Goal: Information Seeking & Learning: Learn about a topic

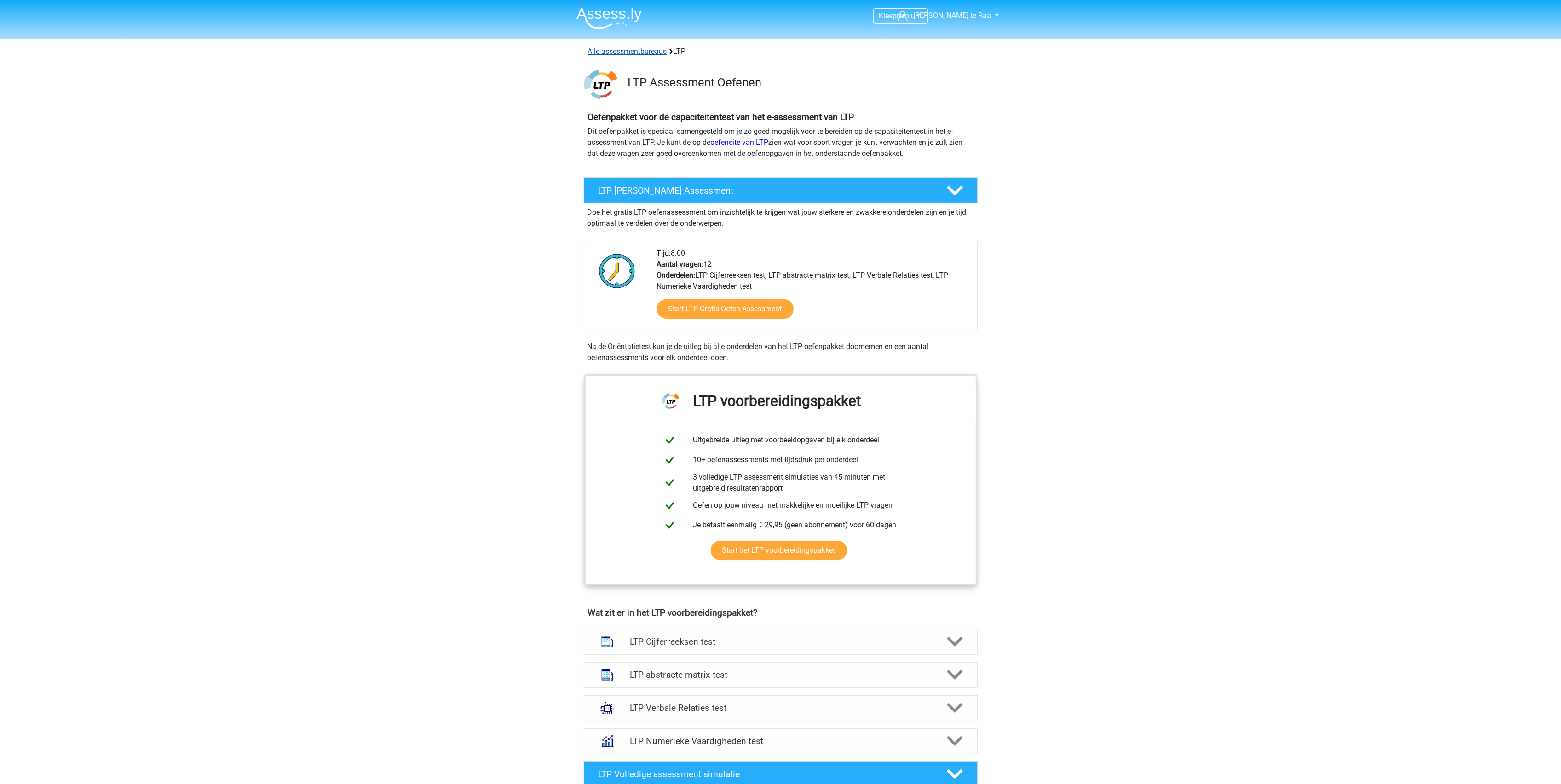
click at [622, 52] on link "Alle assessmentbureaus" at bounding box center [627, 51] width 79 height 9
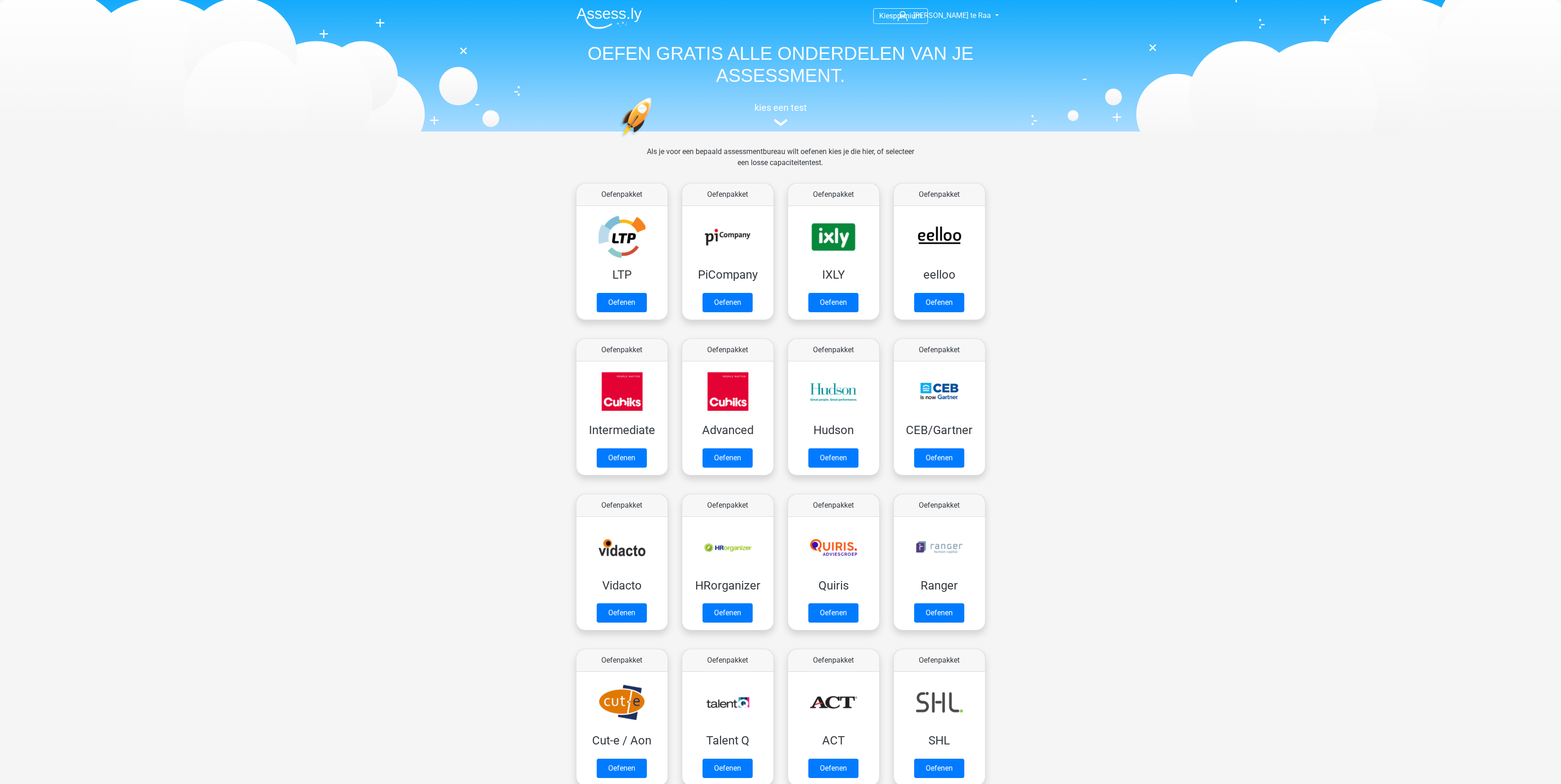
scroll to position [146, 0]
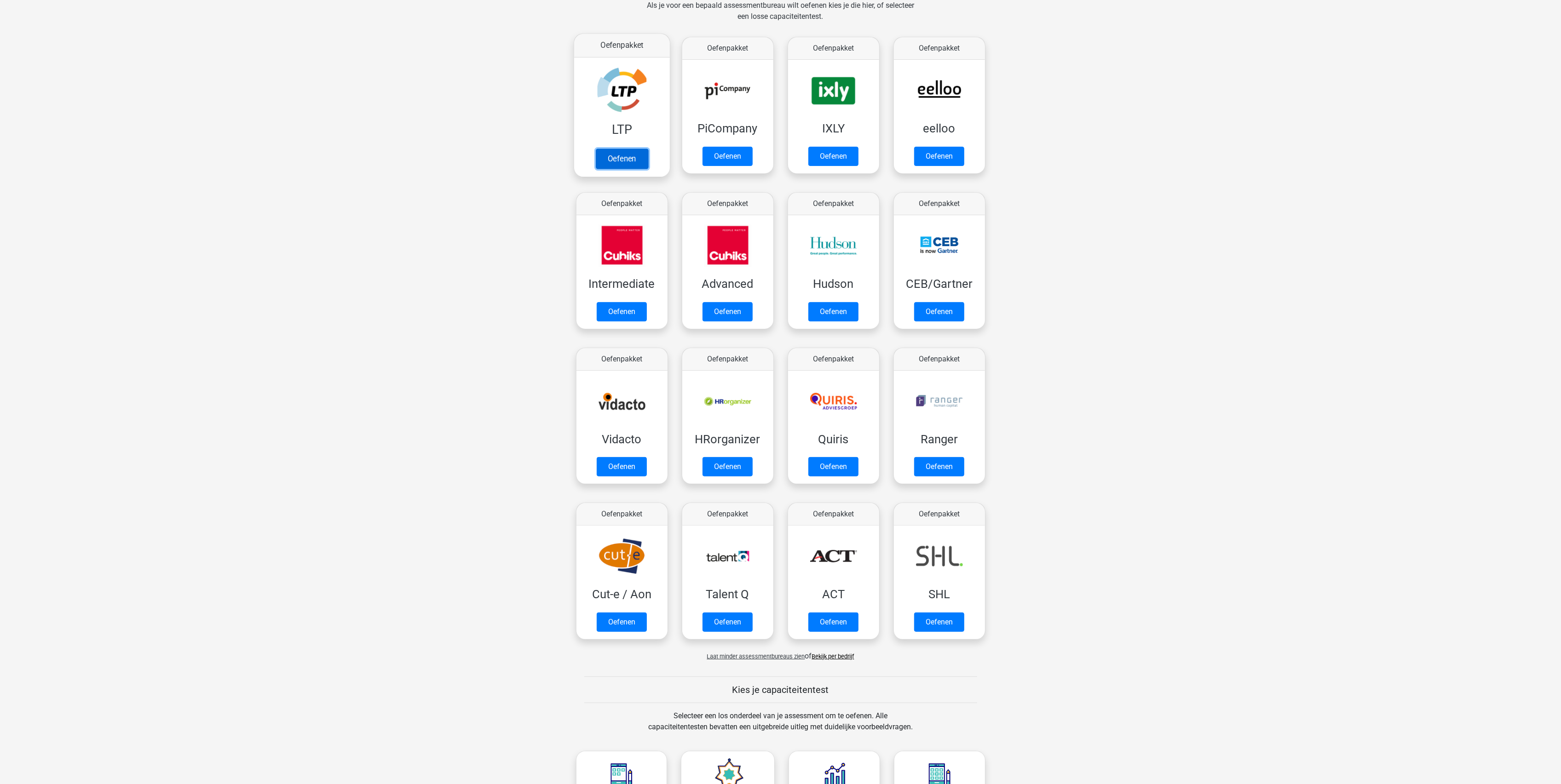
click at [629, 166] on link "Oefenen" at bounding box center [622, 159] width 53 height 20
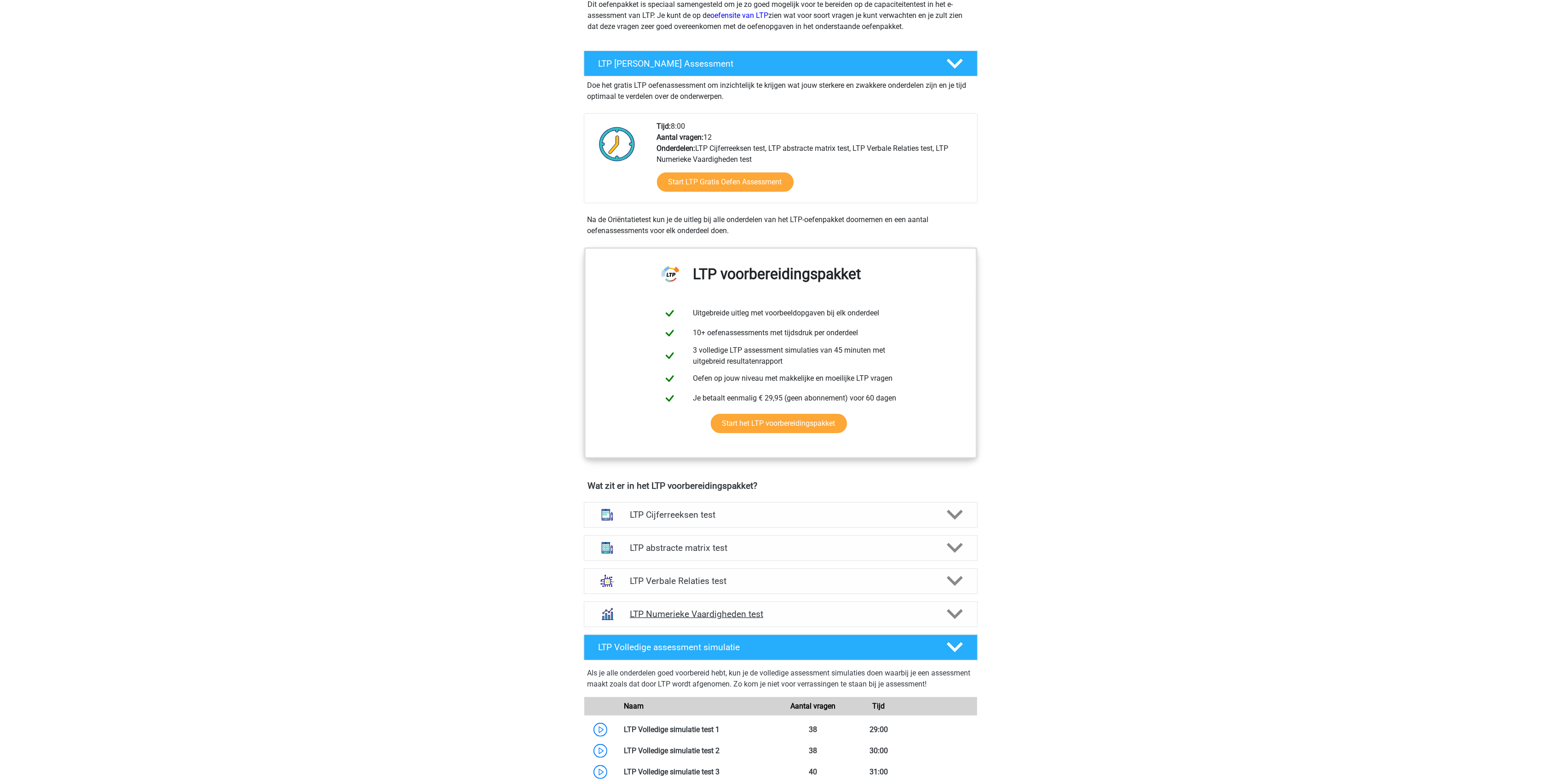
scroll to position [306, 0]
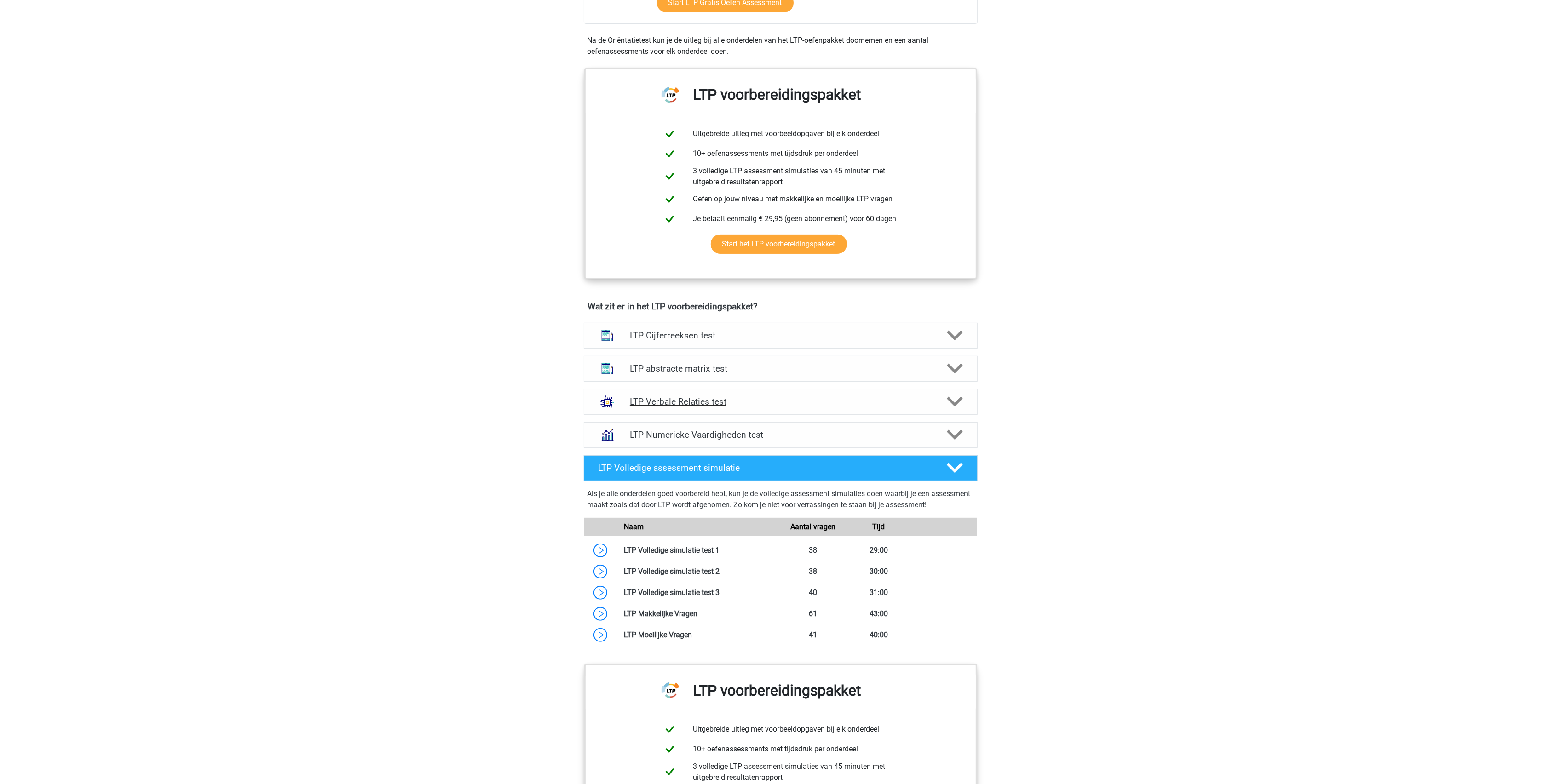
click at [668, 405] on h4 "LTP Verbale Relaties test" at bounding box center [780, 401] width 301 height 10
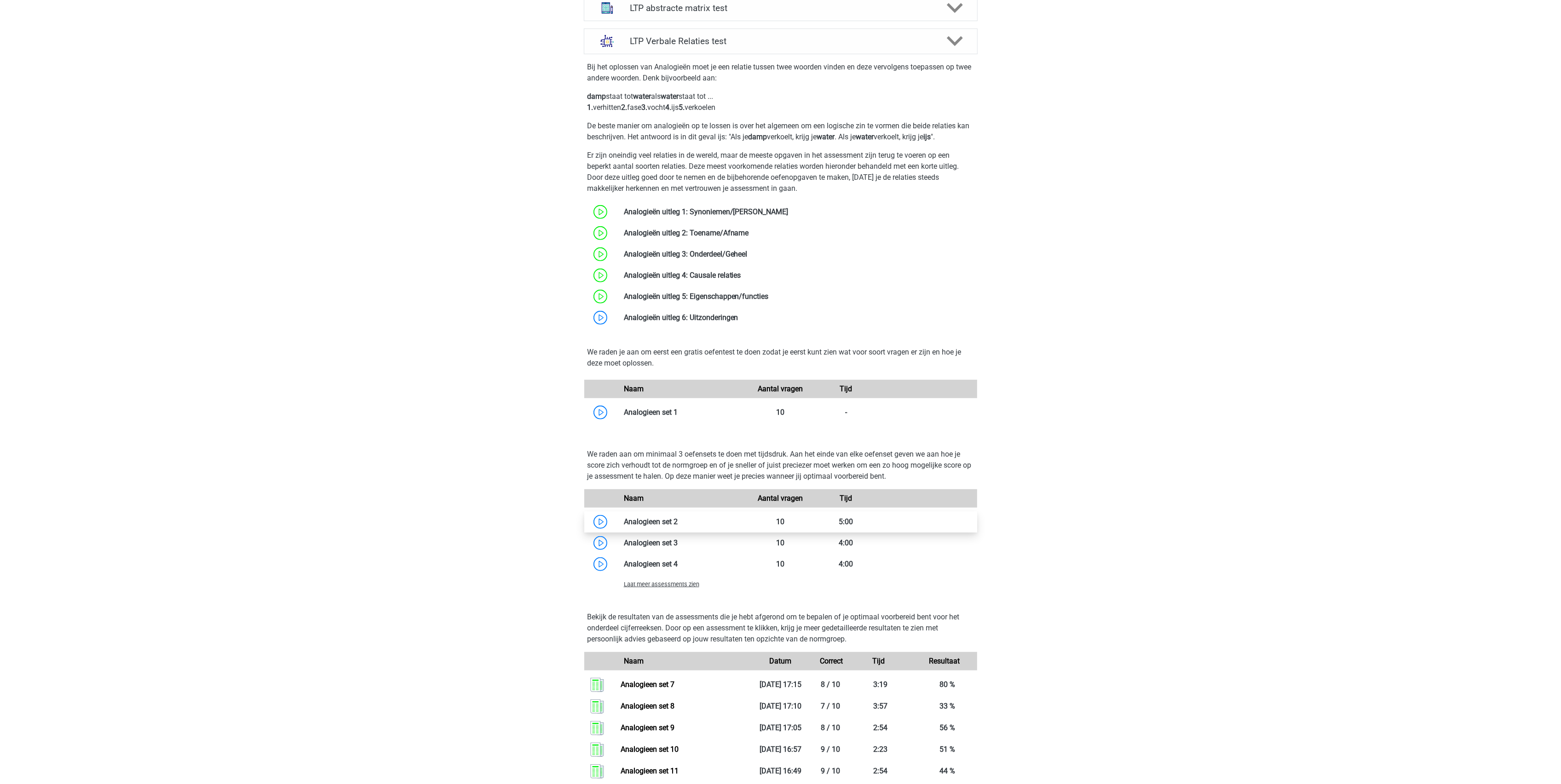
scroll to position [674, 0]
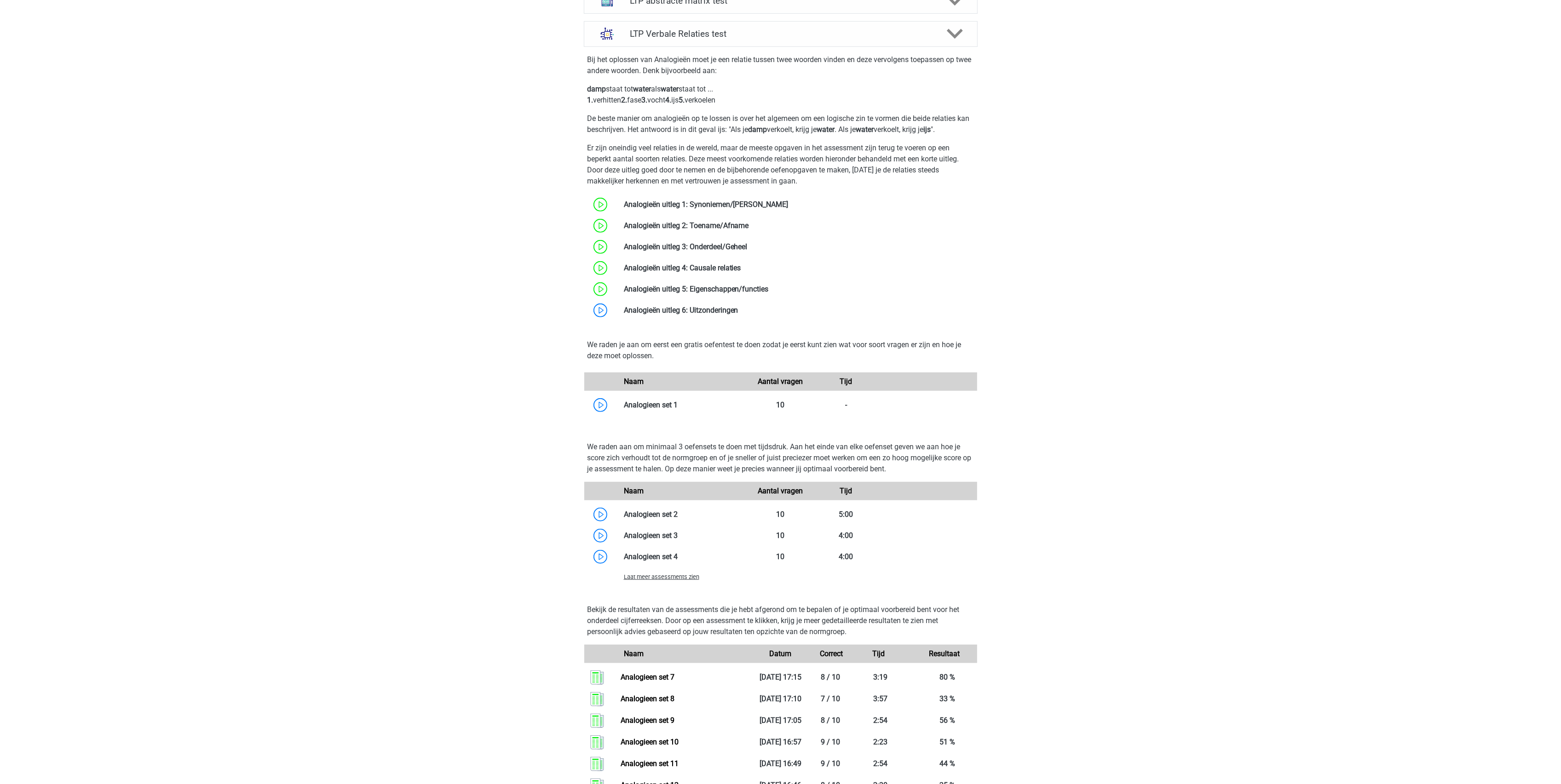
click at [665, 580] on span "Laat meer assessments zien" at bounding box center [662, 577] width 75 height 7
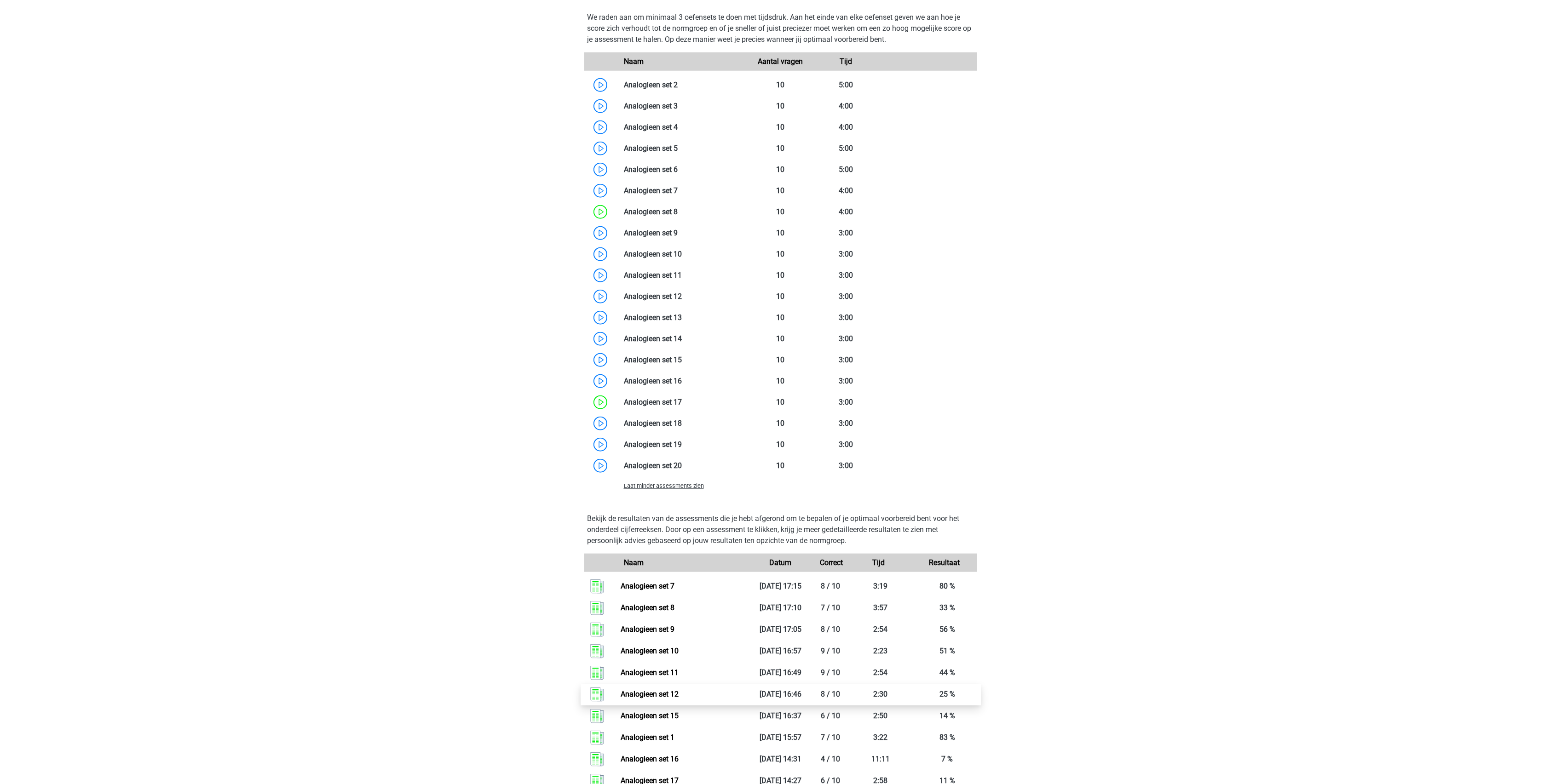
scroll to position [1165, 0]
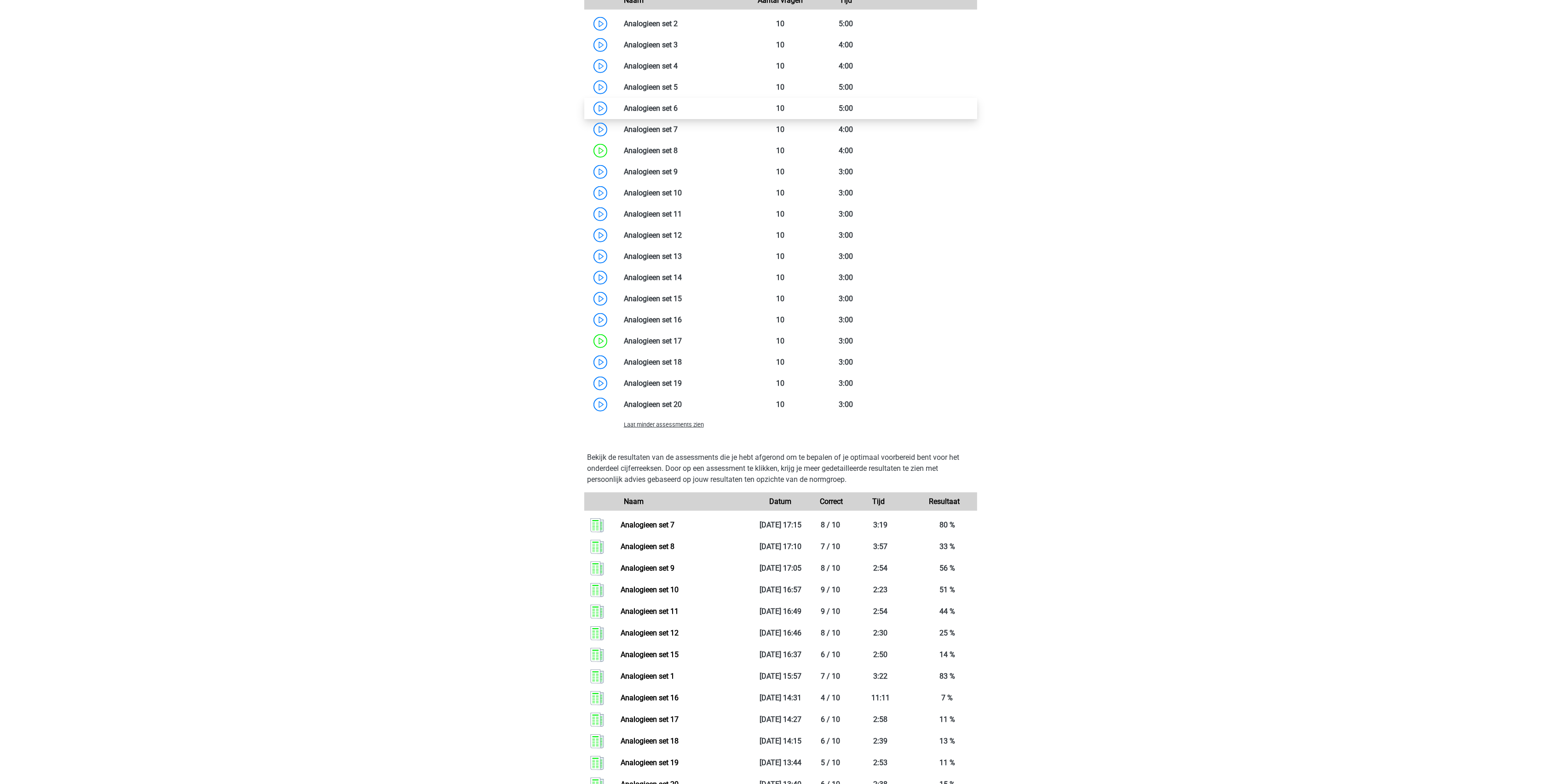
click at [677, 113] on link at bounding box center [677, 108] width 0 height 9
click at [677, 105] on link at bounding box center [677, 108] width 0 height 9
click at [677, 90] on link at bounding box center [677, 87] width 0 height 9
click at [677, 83] on link at bounding box center [677, 87] width 0 height 9
click at [677, 67] on link at bounding box center [677, 66] width 0 height 9
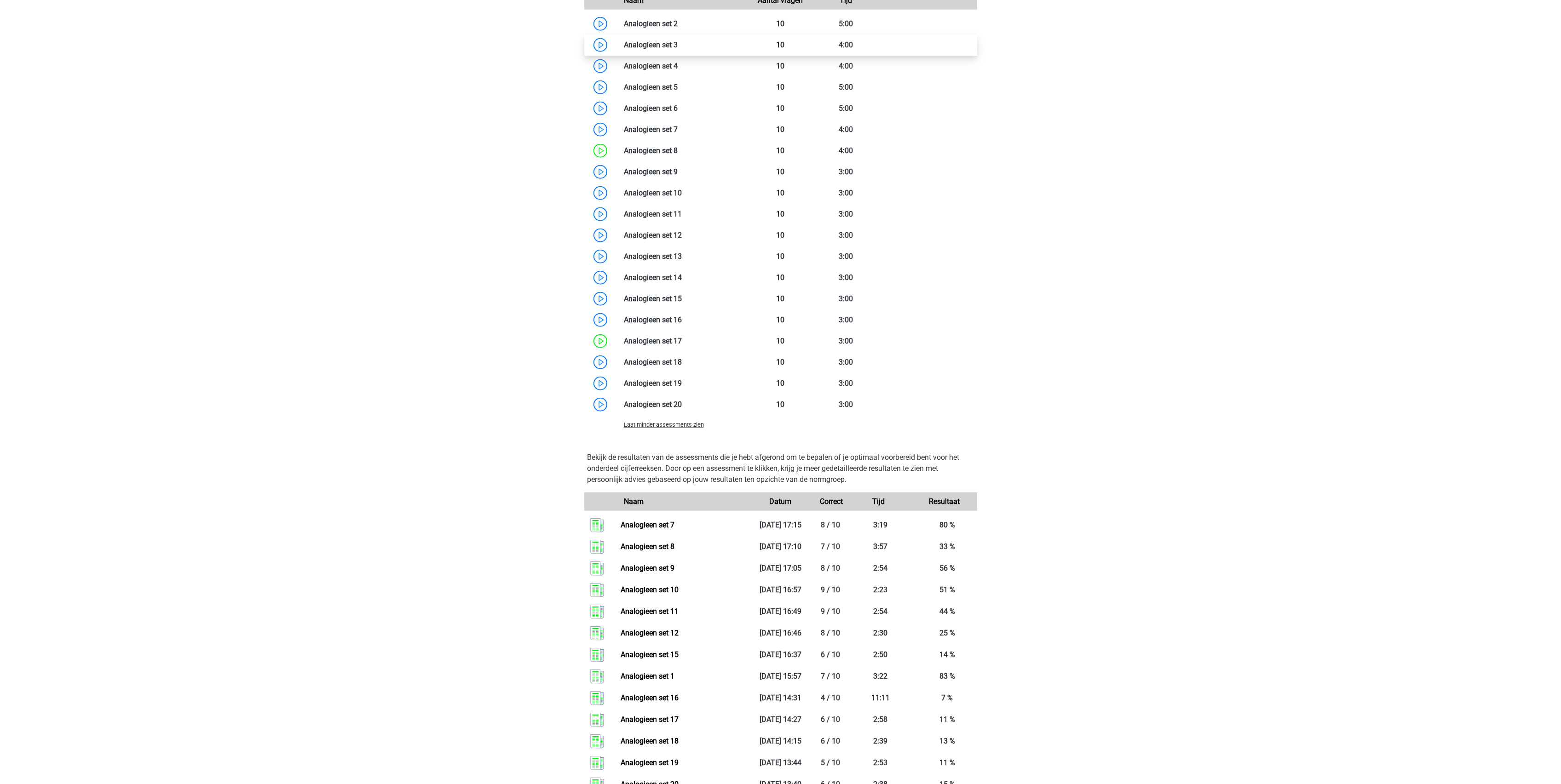
click at [677, 43] on link at bounding box center [677, 45] width 0 height 9
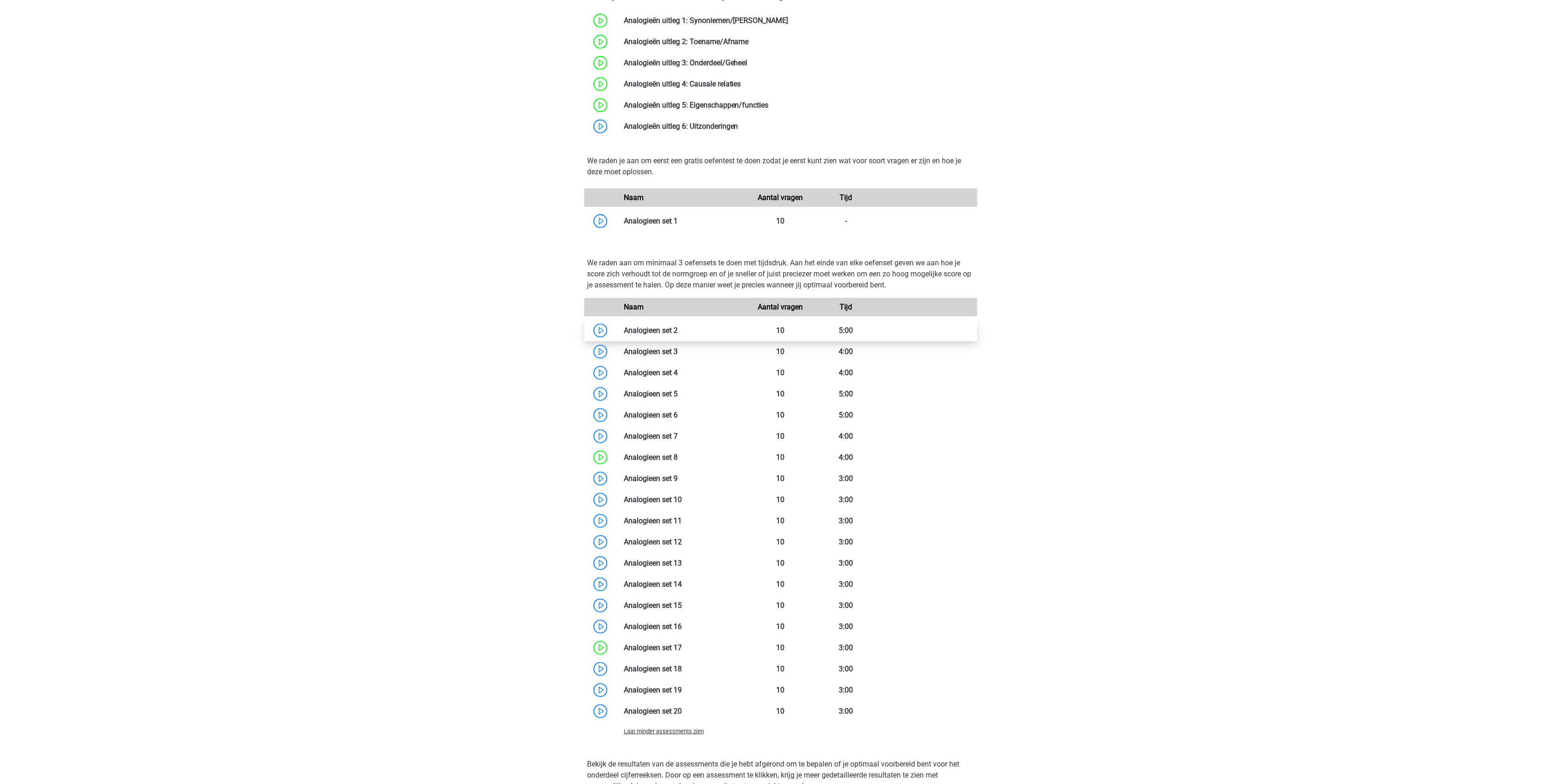
click at [677, 330] on link at bounding box center [677, 330] width 0 height 9
click at [677, 351] on link at bounding box center [677, 352] width 0 height 9
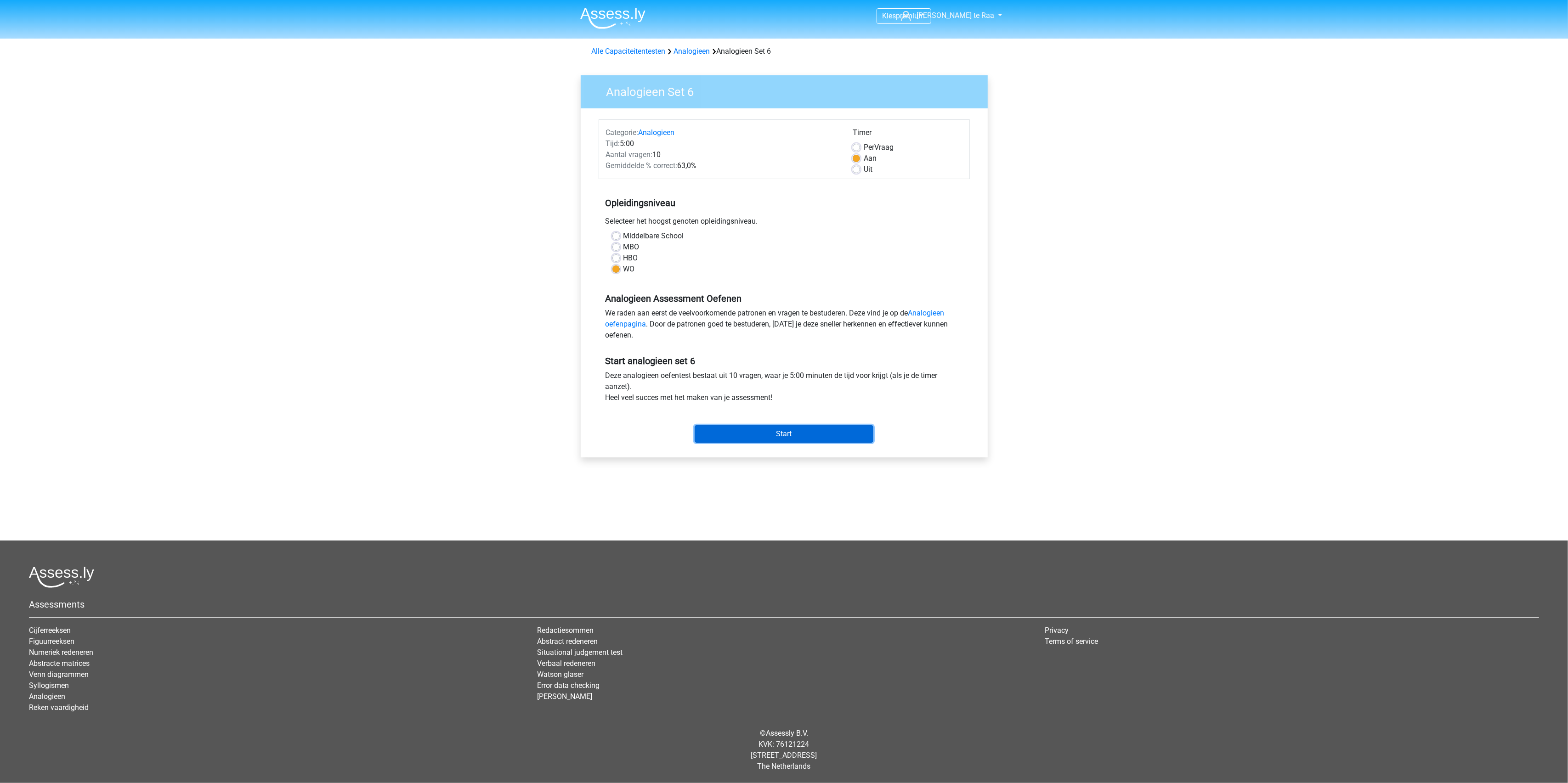
click at [748, 430] on input "Start" at bounding box center [784, 434] width 179 height 17
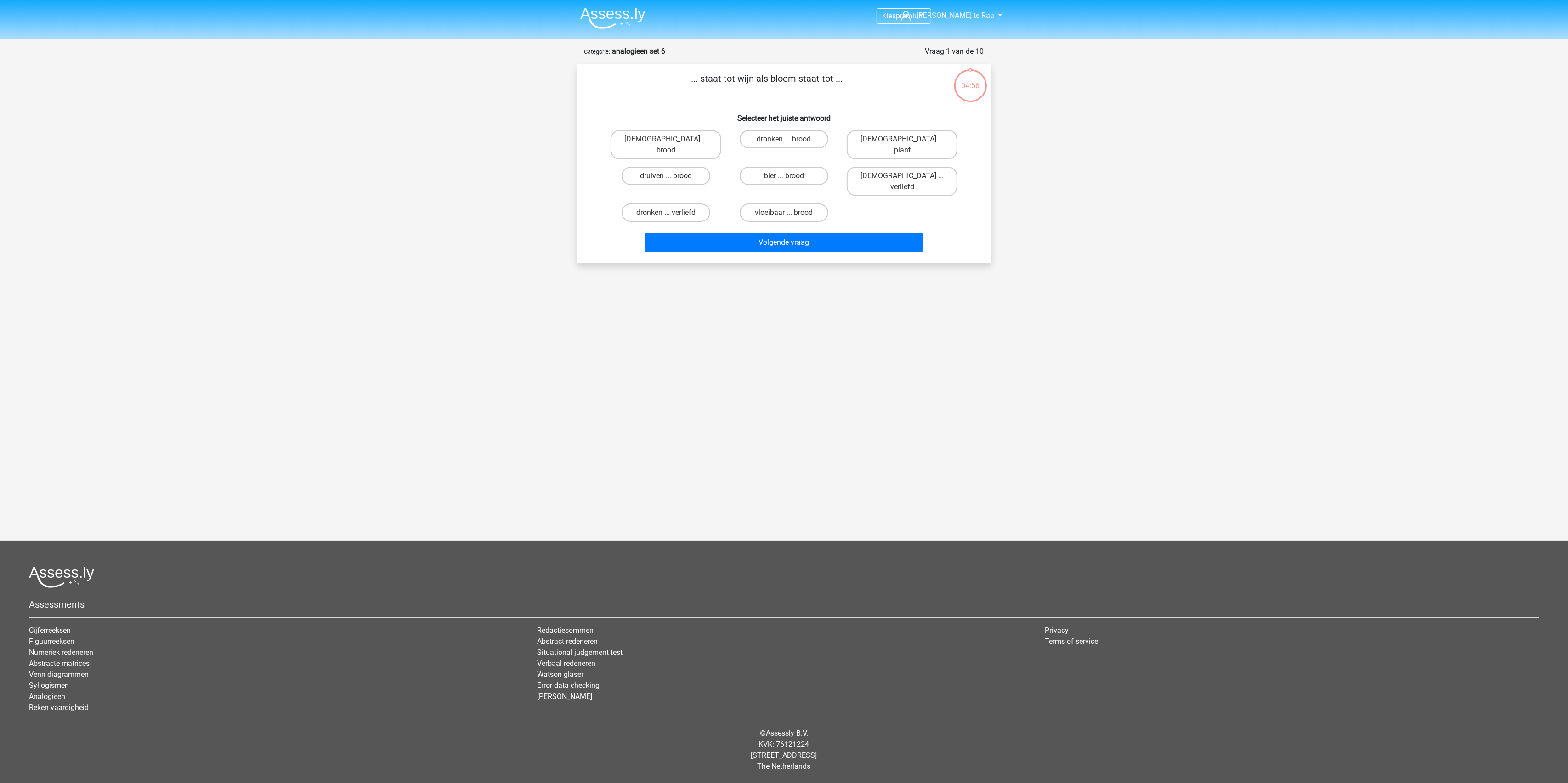
click at [675, 168] on label "druiven ... brood" at bounding box center [665, 176] width 89 height 18
click at [672, 176] on input "druiven ... brood" at bounding box center [668, 179] width 6 height 6
radio input "true"
click at [715, 233] on button "Volgende vraag" at bounding box center [784, 242] width 278 height 20
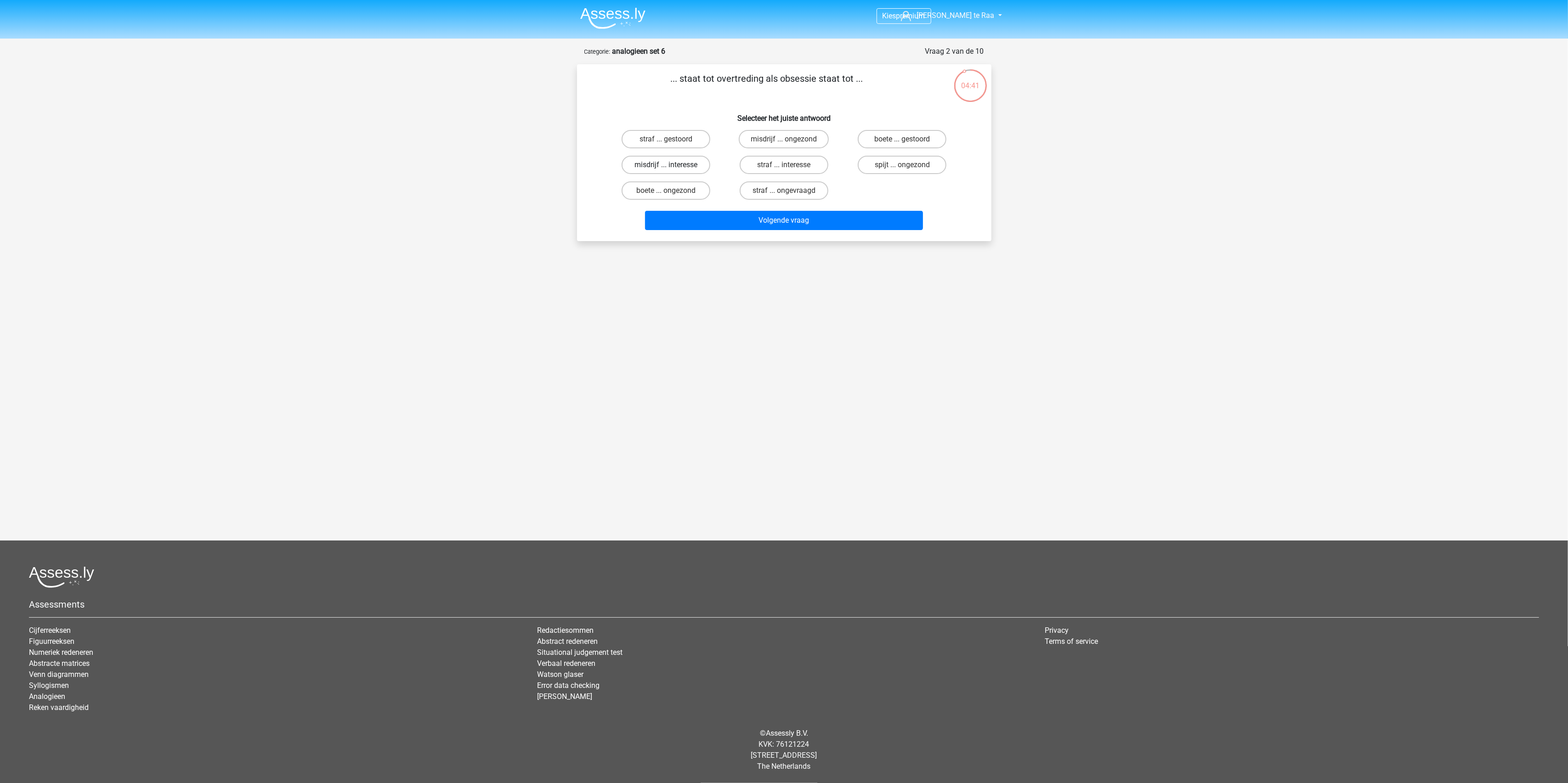
click at [690, 164] on label "misdrijf ... interesse" at bounding box center [665, 165] width 89 height 18
click at [672, 165] on input "misdrijf ... interesse" at bounding box center [668, 168] width 6 height 6
radio input "true"
click at [762, 219] on button "Volgende vraag" at bounding box center [784, 220] width 278 height 20
click at [800, 138] on label "afstuderen ... uitbeelden" at bounding box center [784, 139] width 102 height 18
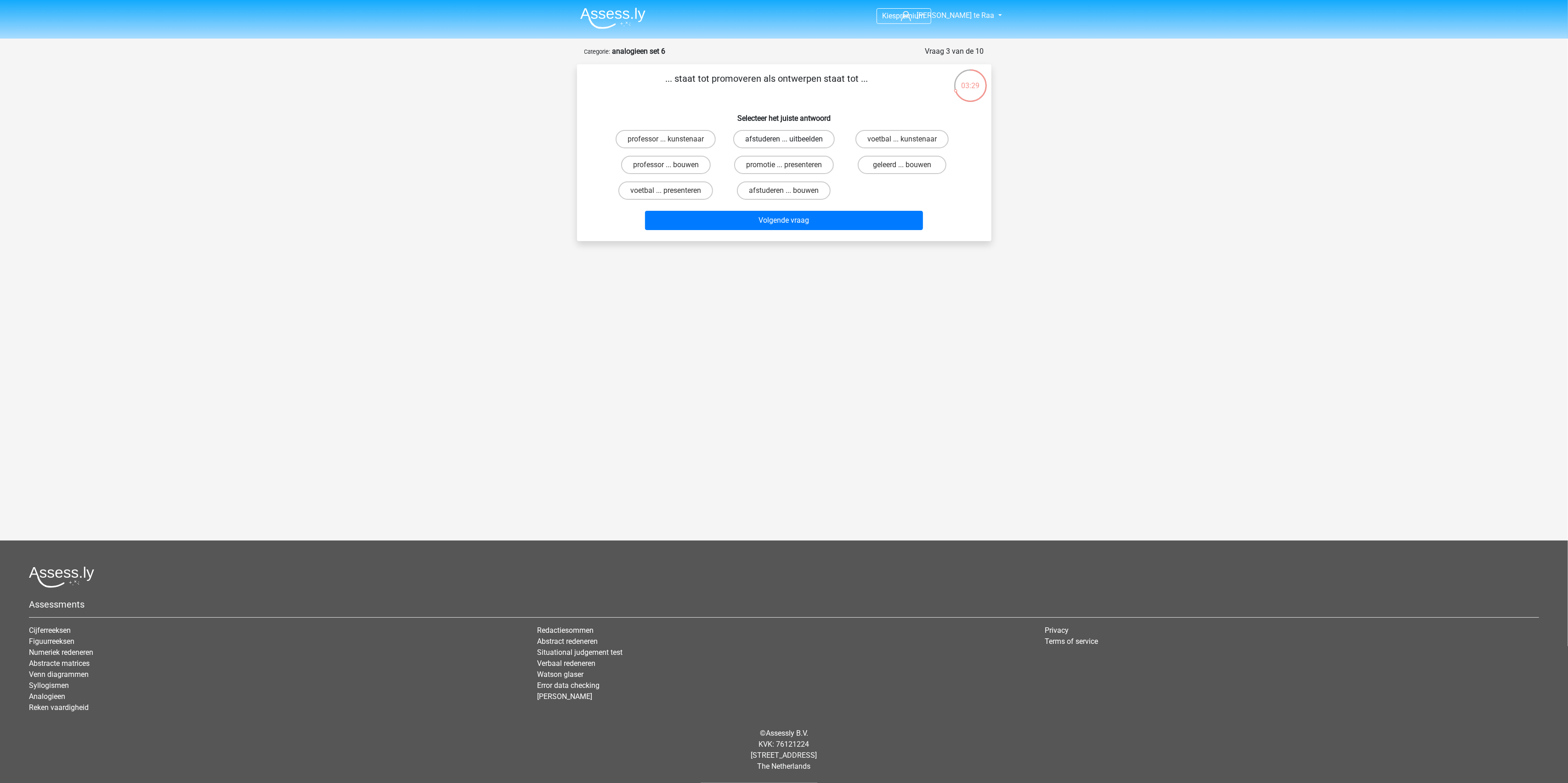
click at [790, 140] on input "afstuderen ... uitbeelden" at bounding box center [787, 143] width 6 height 6
radio input "true"
click at [781, 194] on label "afstuderen ... bouwen" at bounding box center [784, 190] width 94 height 18
click at [784, 194] on input "afstuderen ... bouwen" at bounding box center [787, 194] width 6 height 6
radio input "true"
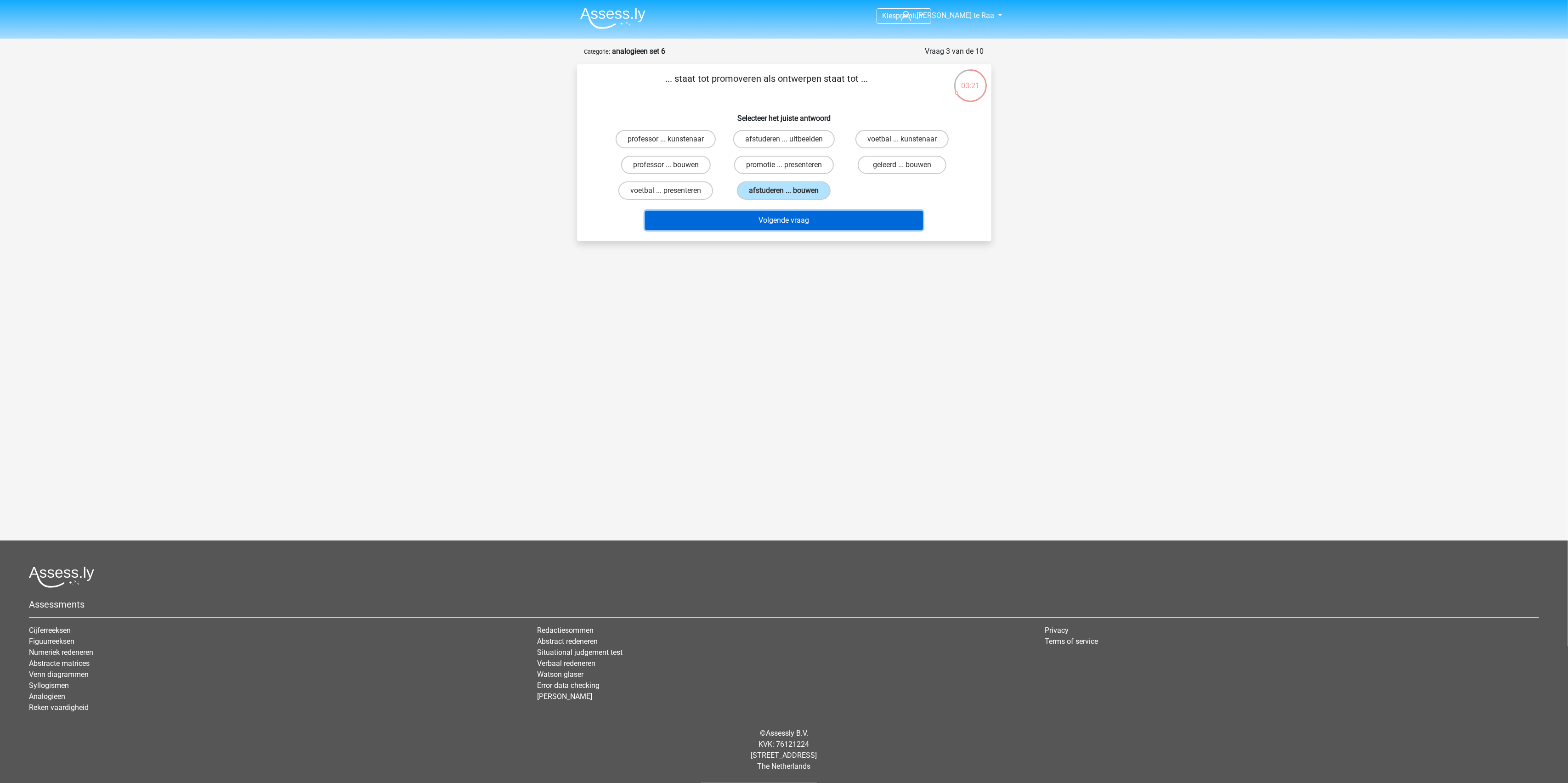
click at [785, 217] on button "Volgende vraag" at bounding box center [784, 220] width 278 height 20
click at [681, 140] on label "dutje ... agressief" at bounding box center [665, 139] width 89 height 18
click at [672, 140] on input "dutje ... agressief" at bounding box center [668, 143] width 6 height 6
radio input "true"
click at [766, 228] on button "Volgende vraag" at bounding box center [784, 220] width 278 height 20
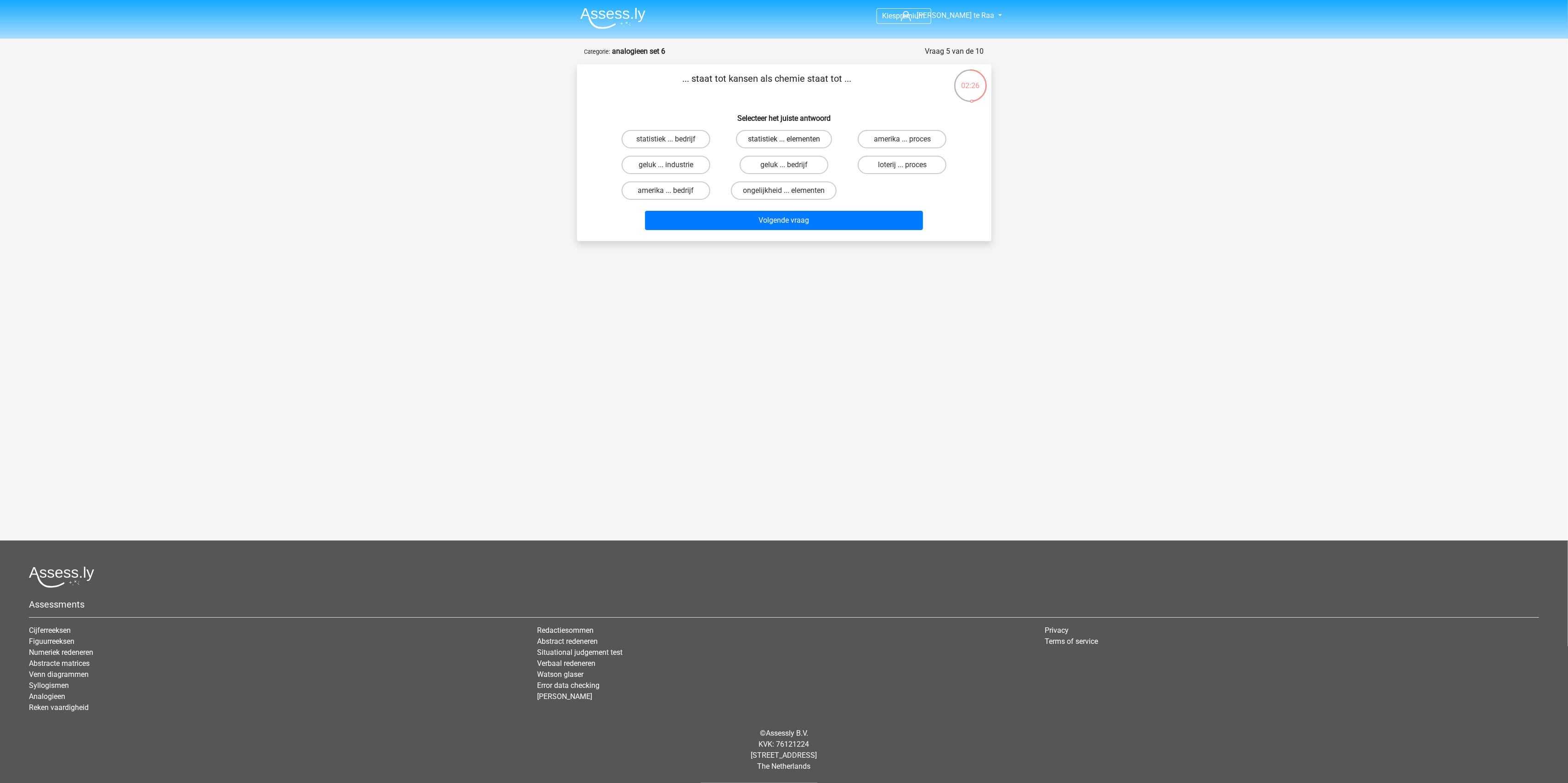
click at [769, 138] on label "statistiek ... elementen" at bounding box center [784, 139] width 96 height 18
click at [784, 140] on input "statistiek ... elementen" at bounding box center [787, 143] width 6 height 6
radio input "true"
click at [755, 219] on button "Volgende vraag" at bounding box center [784, 220] width 278 height 20
click at [678, 174] on label "ziekte ... monteur" at bounding box center [665, 165] width 89 height 18
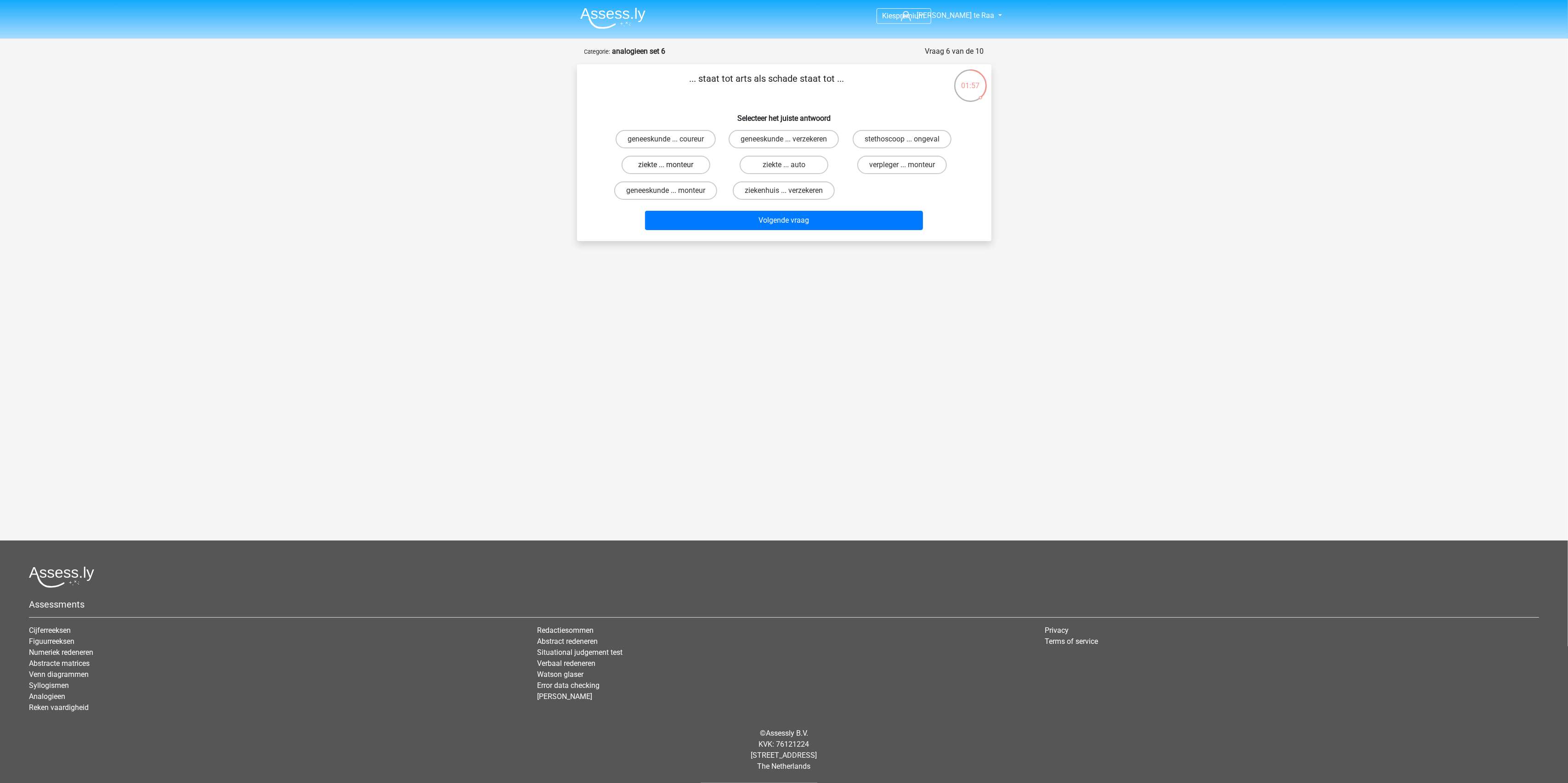
click at [672, 171] on input "ziekte ... monteur" at bounding box center [668, 168] width 6 height 6
radio input "true"
click at [796, 230] on button "Volgende vraag" at bounding box center [784, 220] width 278 height 20
click at [782, 140] on label "boomhut ... musici" at bounding box center [784, 139] width 89 height 18
click at [784, 140] on input "boomhut ... musici" at bounding box center [787, 143] width 6 height 6
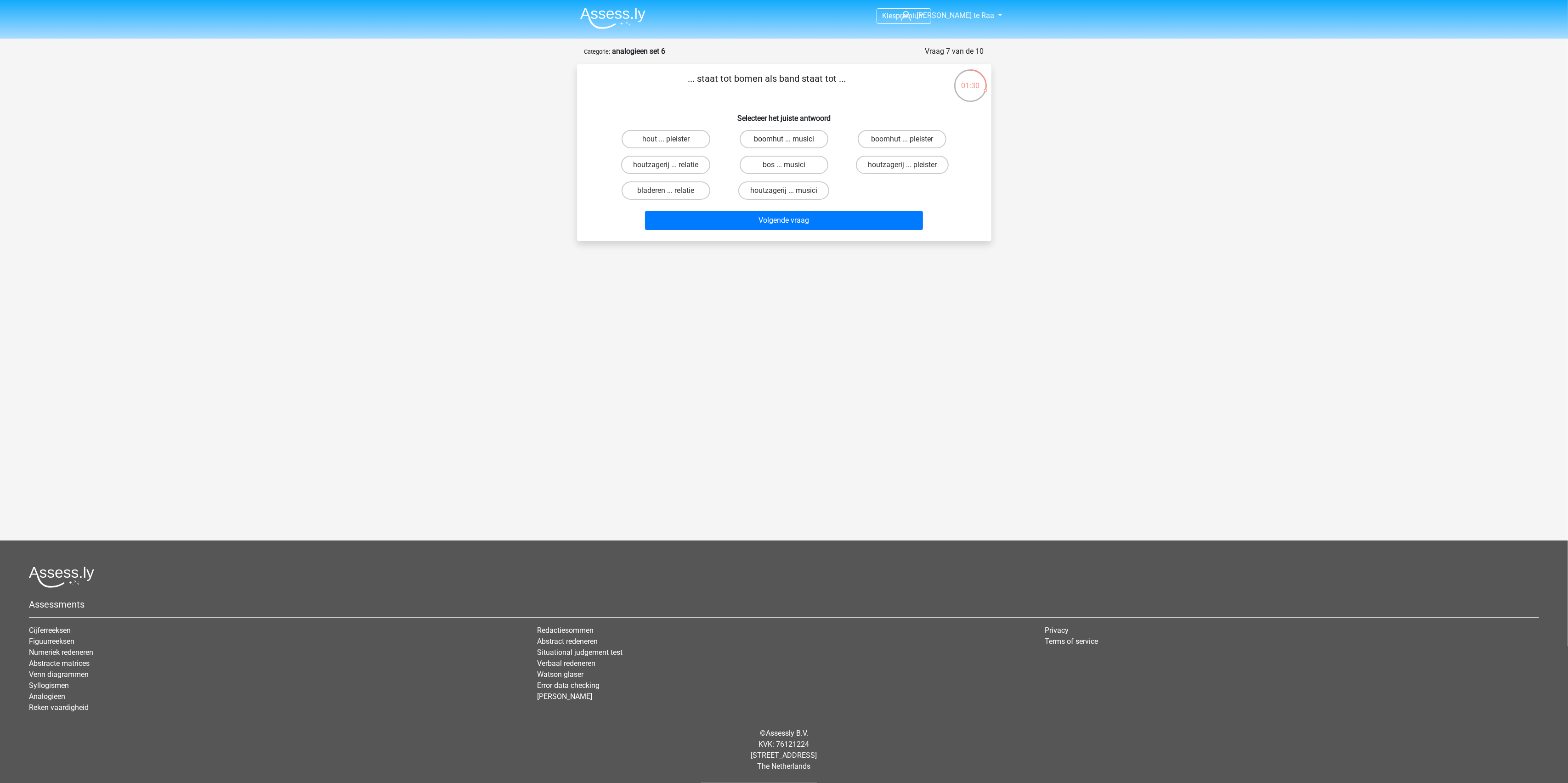
radio input "true"
click at [779, 164] on label "bos ... musici" at bounding box center [784, 165] width 89 height 18
click at [784, 165] on input "bos ... musici" at bounding box center [787, 168] width 6 height 6
radio input "true"
click at [787, 221] on button "Volgende vraag" at bounding box center [784, 220] width 278 height 20
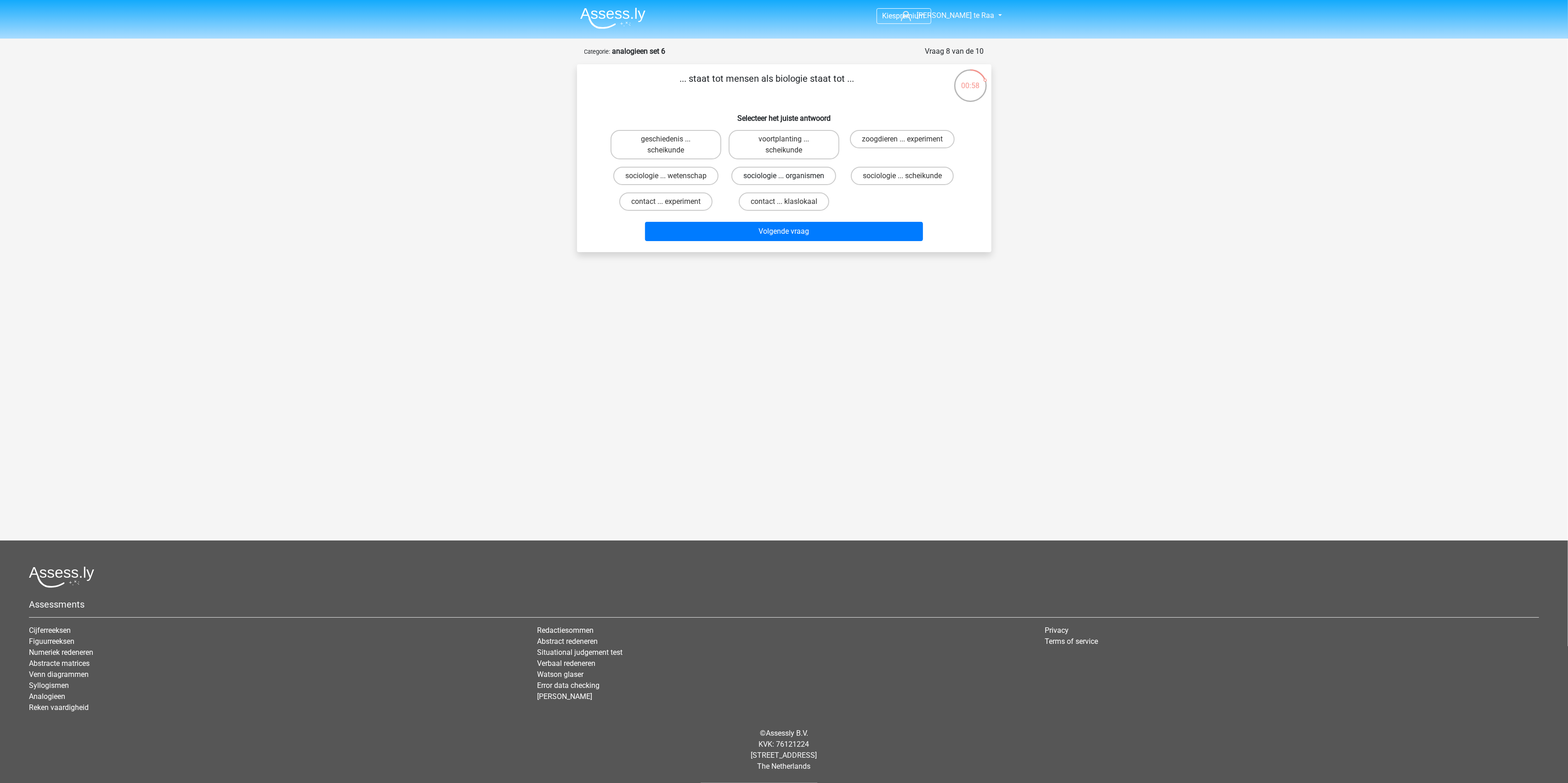
click at [791, 175] on label "sociologie ... organismen" at bounding box center [784, 176] width 105 height 18
click at [790, 176] on input "sociologie ... organismen" at bounding box center [787, 179] width 6 height 6
radio input "true"
click at [791, 234] on button "Volgende vraag" at bounding box center [784, 231] width 278 height 20
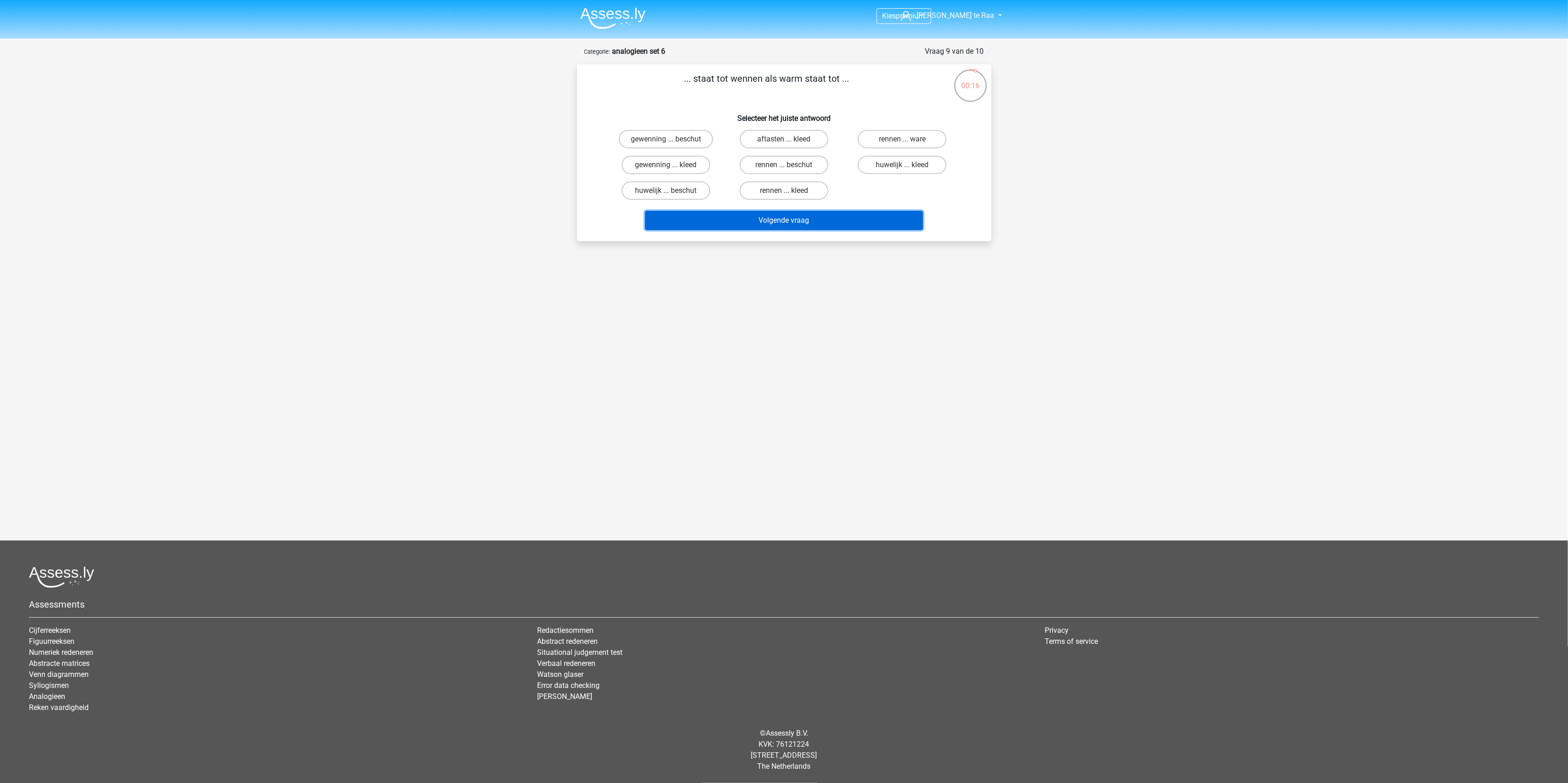
click at [775, 215] on button "Volgende vraag" at bounding box center [784, 220] width 278 height 20
click at [673, 129] on div "gewenning ... beschut" at bounding box center [665, 139] width 118 height 26
click at [697, 139] on label "gewenning ... beschut" at bounding box center [666, 139] width 94 height 18
click at [672, 140] on input "gewenning ... beschut" at bounding box center [668, 143] width 6 height 6
radio input "true"
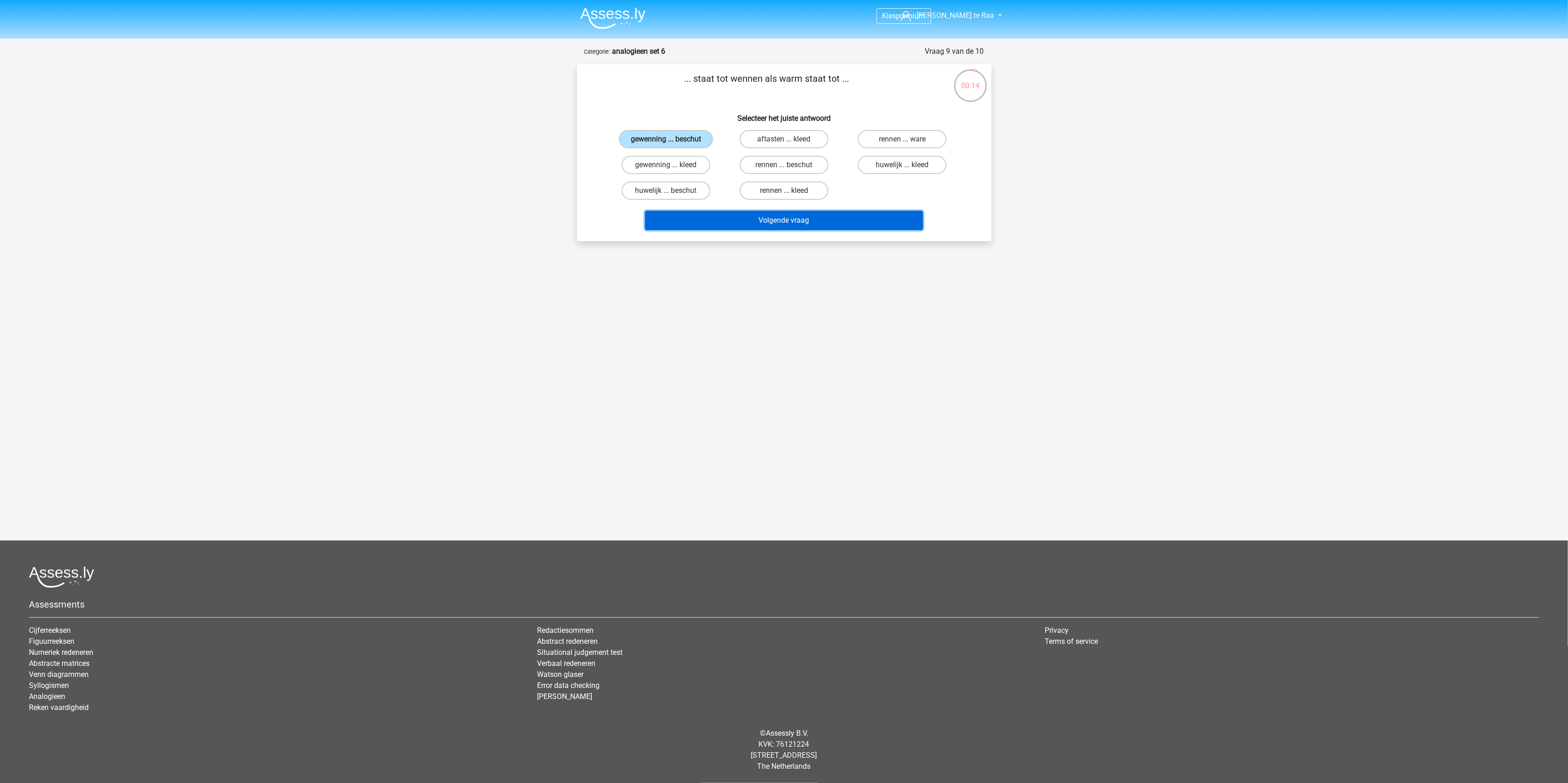
click at [766, 212] on button "Volgende vraag" at bounding box center [784, 220] width 278 height 20
click at [704, 220] on button "Volgende vraag" at bounding box center [784, 220] width 278 height 20
click at [682, 168] on label "gewenning ... kleed" at bounding box center [665, 165] width 89 height 18
click at [672, 168] on input "gewenning ... kleed" at bounding box center [668, 168] width 6 height 6
radio input "true"
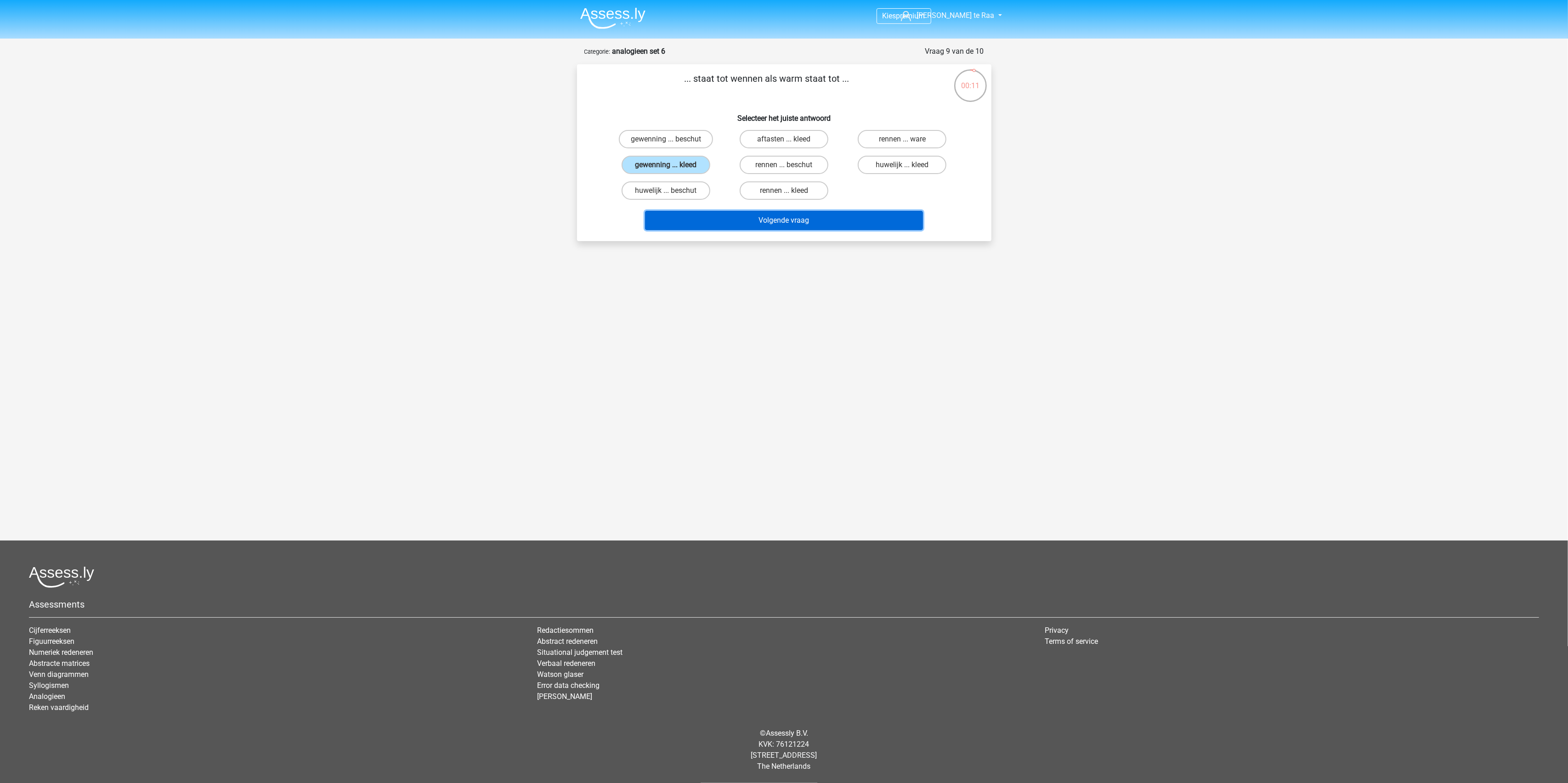
click at [770, 223] on button "Volgende vraag" at bounding box center [784, 220] width 278 height 20
click at [888, 167] on label "vochtig ... verleden" at bounding box center [901, 165] width 89 height 18
click at [902, 167] on input "vochtig ... verleden" at bounding box center [905, 168] width 6 height 6
radio input "true"
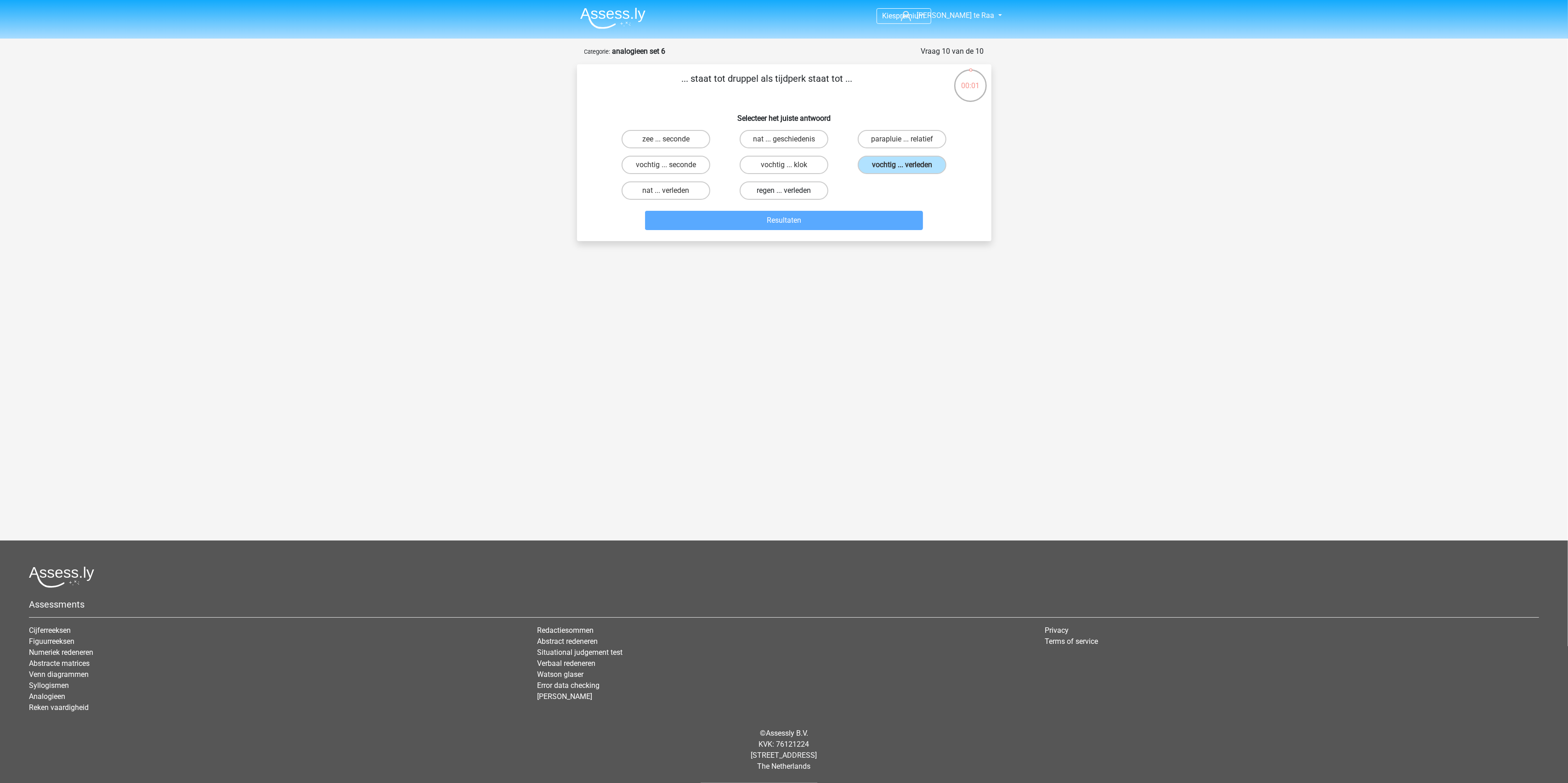
click at [806, 186] on label "regen ... verleden" at bounding box center [784, 190] width 89 height 18
click at [790, 190] on input "regen ... verleden" at bounding box center [787, 194] width 6 height 6
radio input "true"
click at [792, 191] on label "regen ... verleden" at bounding box center [784, 190] width 89 height 18
click at [790, 191] on input "regen ... verleden" at bounding box center [787, 194] width 6 height 6
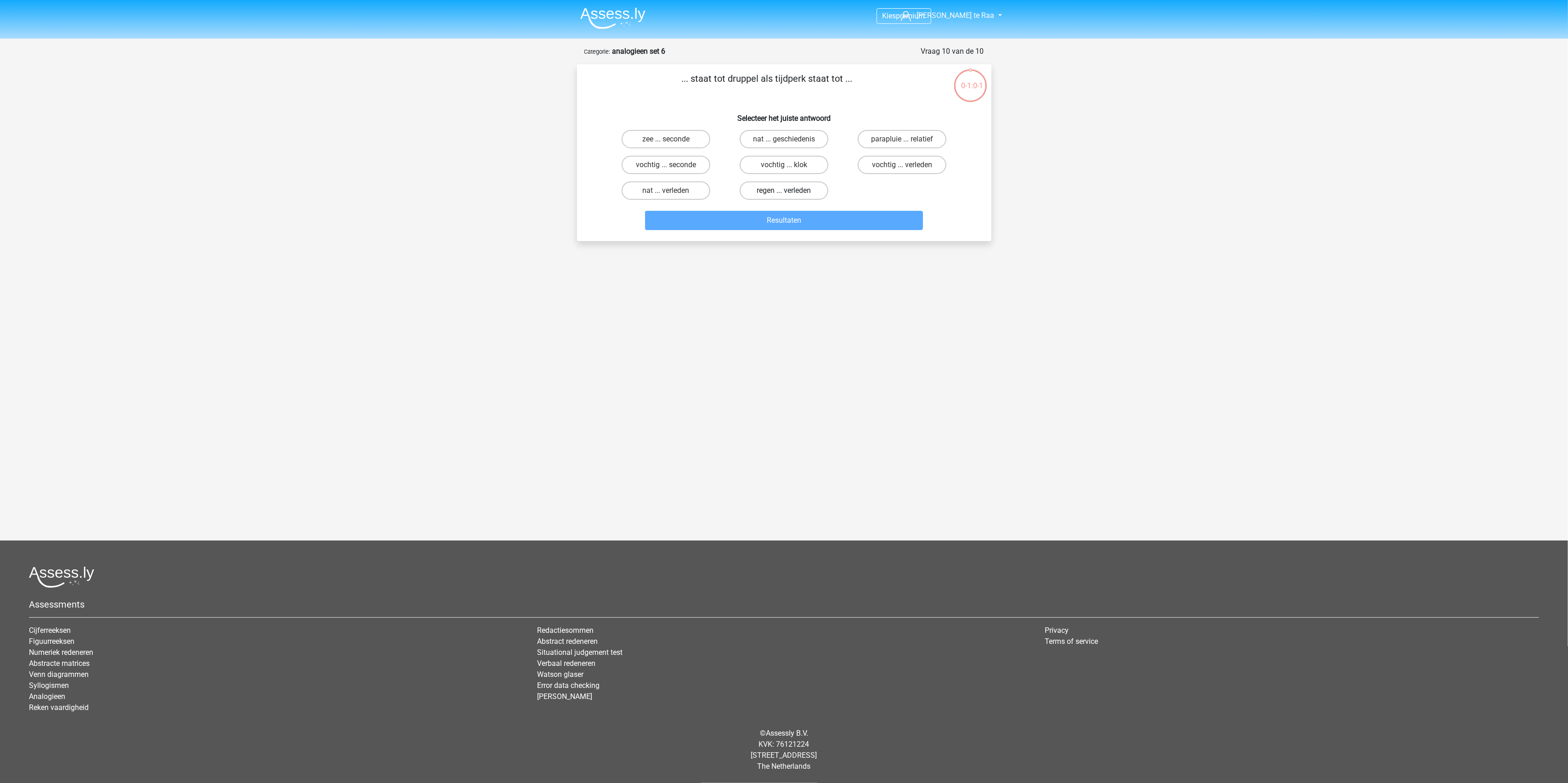
radio input "true"
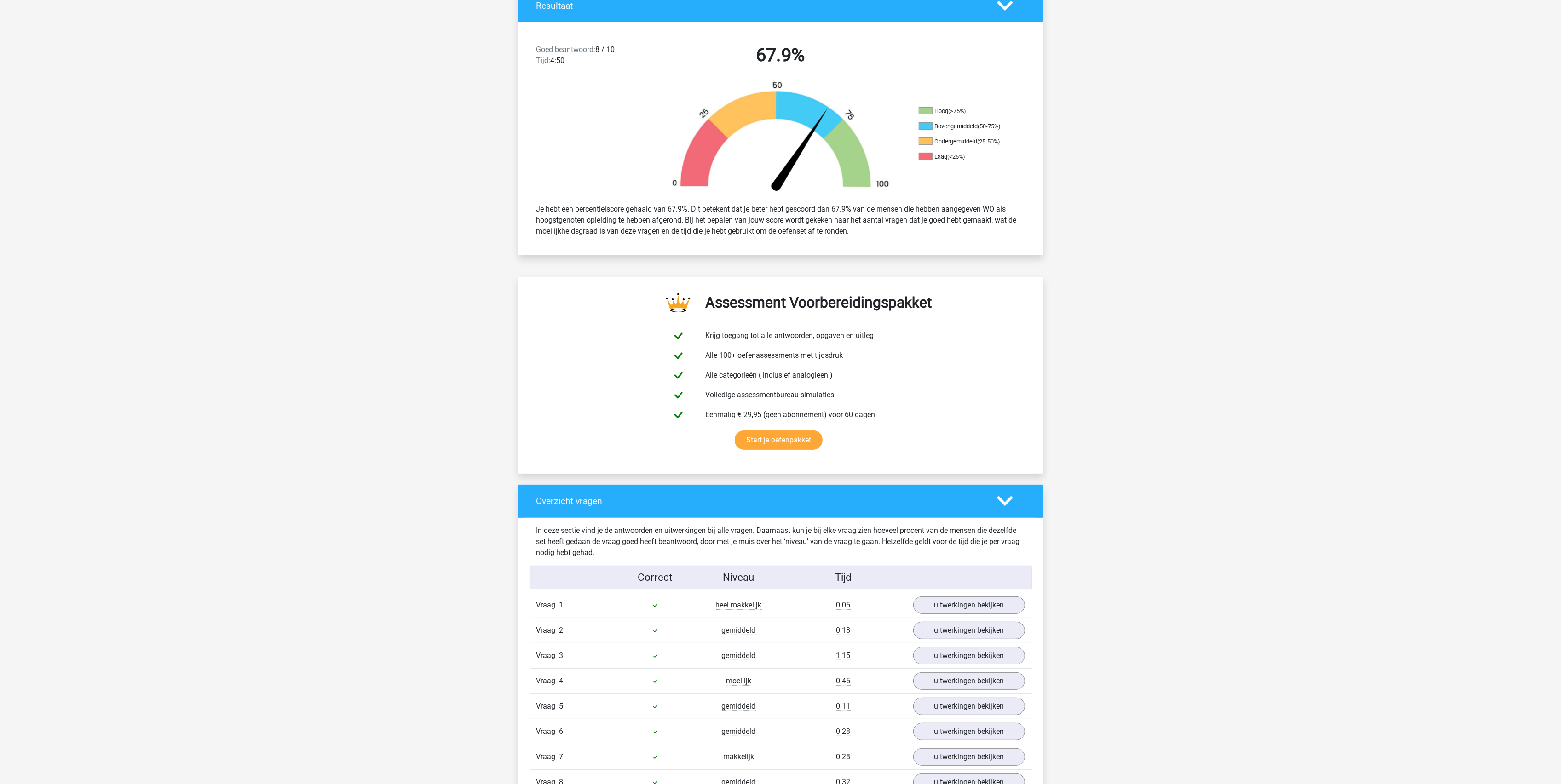
scroll to position [490, 0]
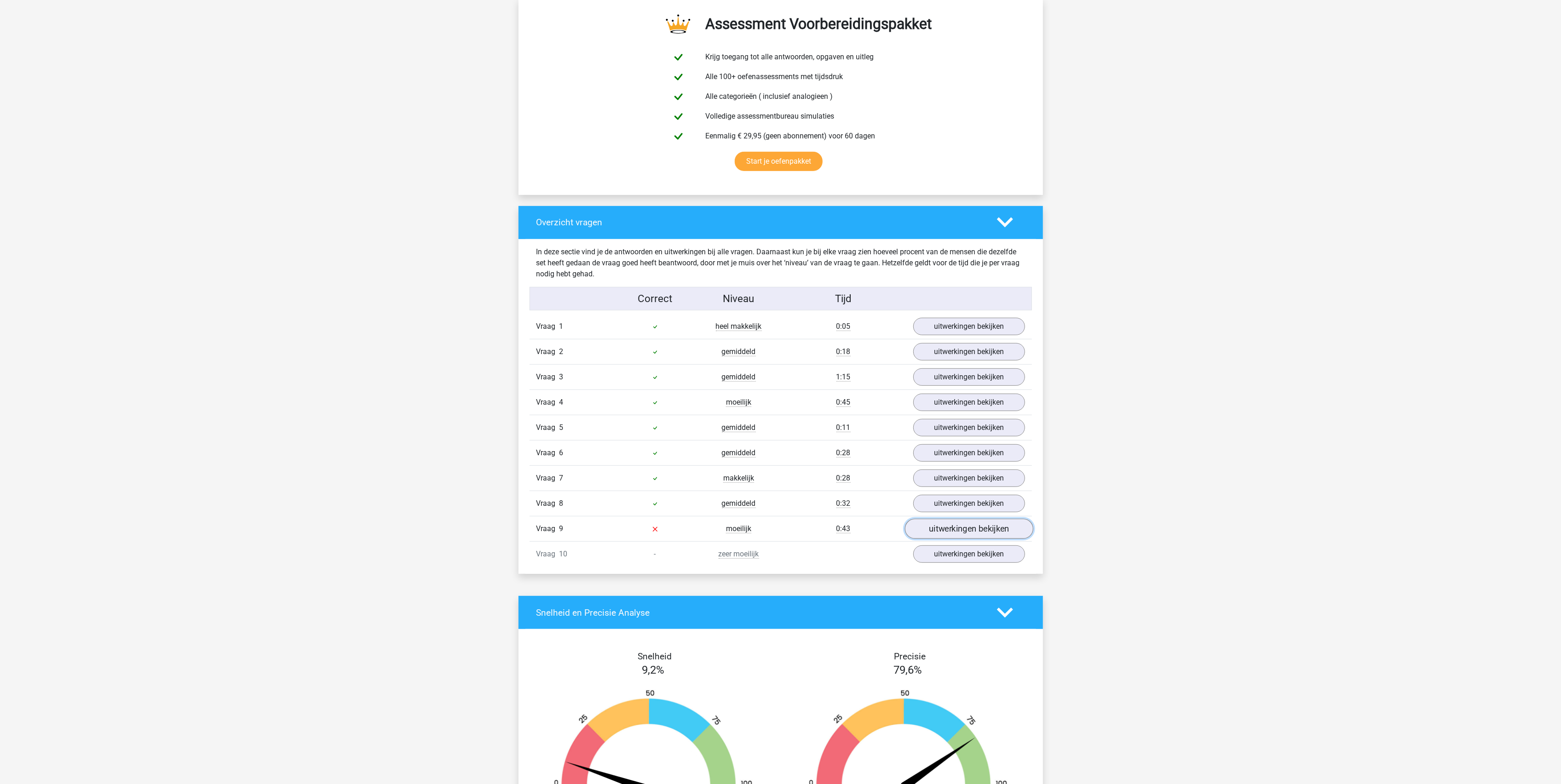
click at [946, 540] on link "uitwerkingen bekijken" at bounding box center [968, 530] width 129 height 20
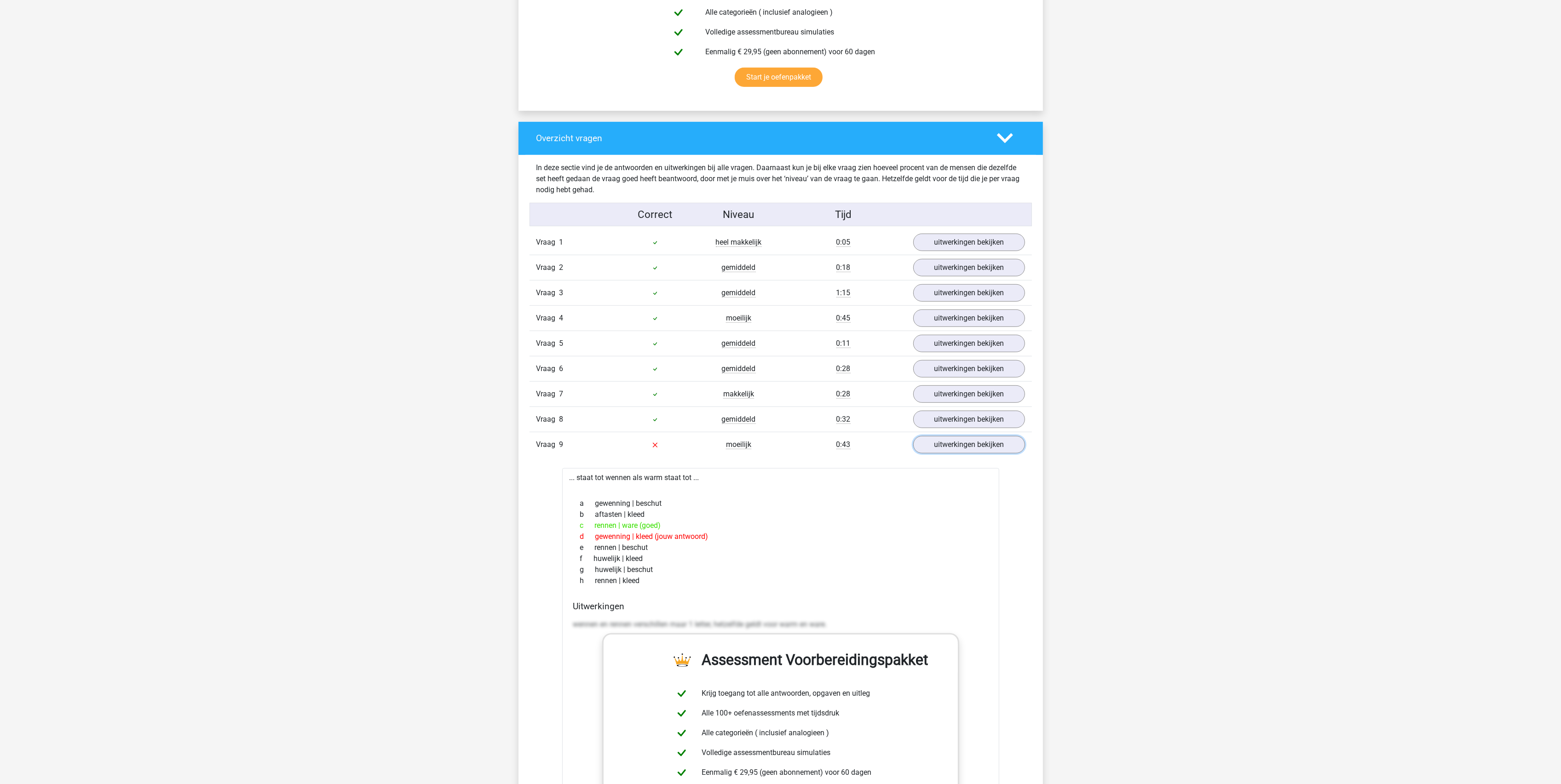
scroll to position [552, 0]
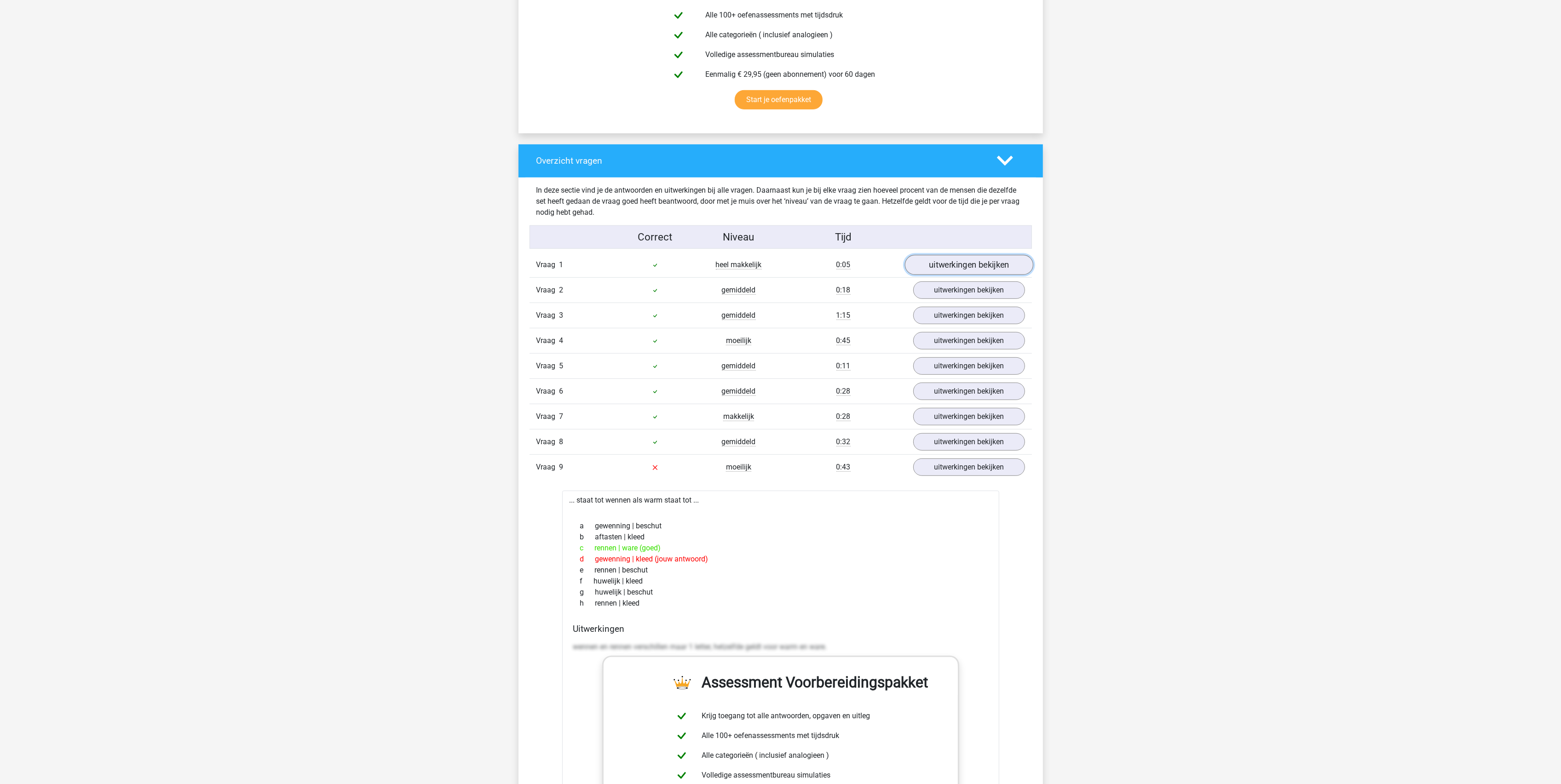
click at [981, 261] on link "uitwerkingen bekijken" at bounding box center [968, 265] width 129 height 20
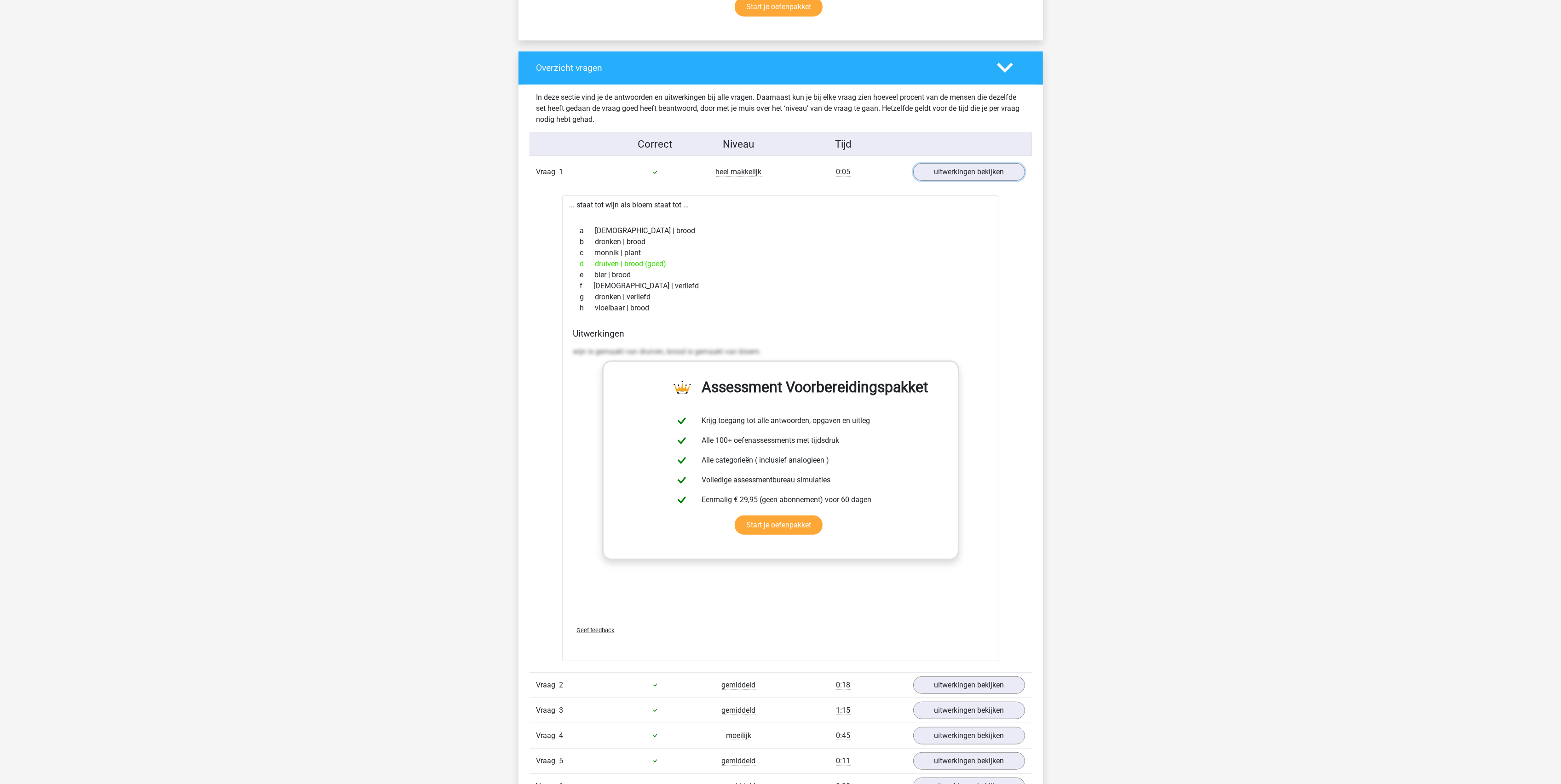
scroll to position [797, 0]
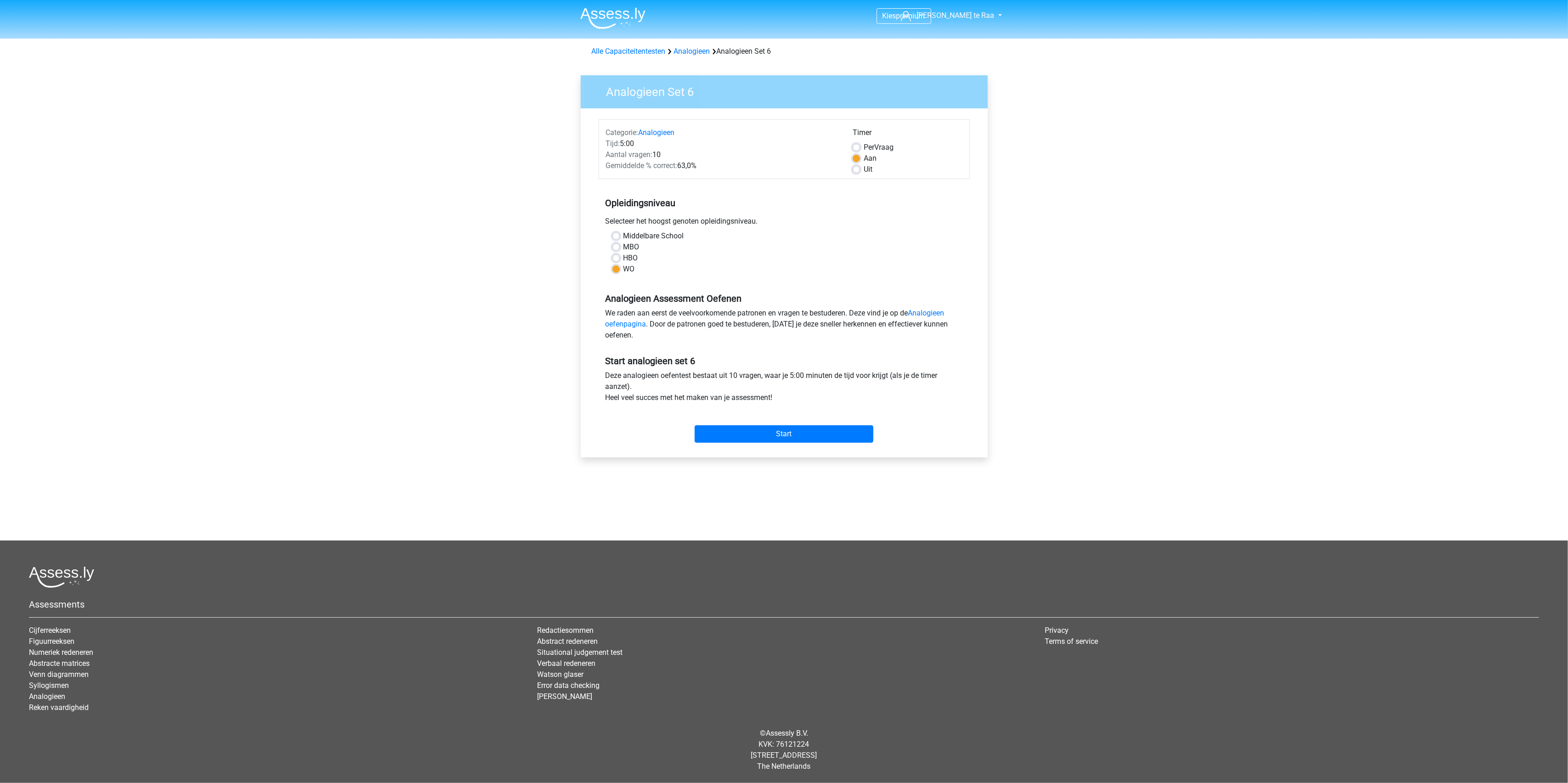
click at [784, 444] on div "Start" at bounding box center [784, 426] width 371 height 39
click at [770, 433] on input "Start" at bounding box center [784, 434] width 179 height 17
click at [748, 439] on input "Start" at bounding box center [784, 434] width 179 height 17
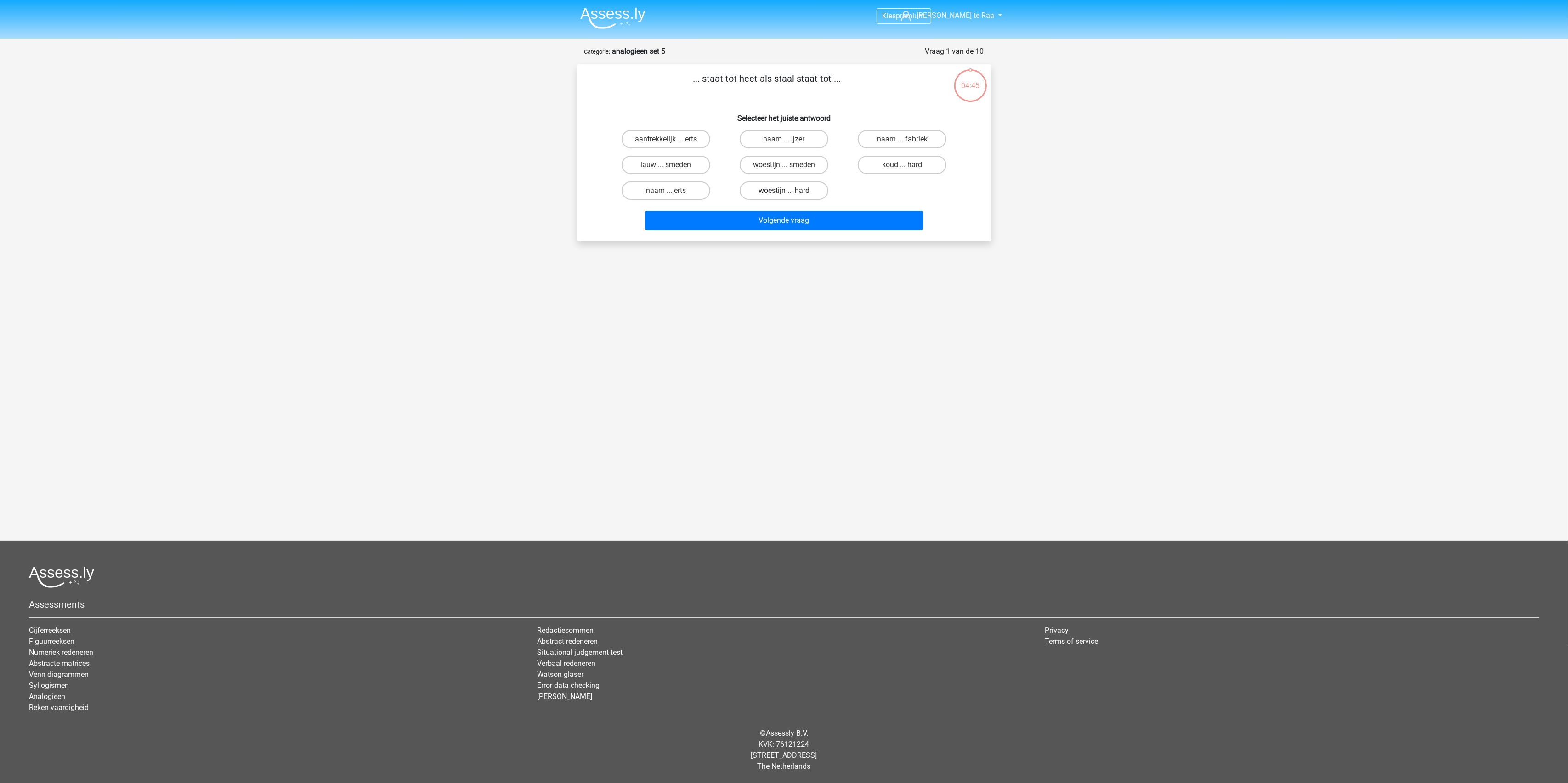
click at [782, 190] on label "woestijn ... hard" at bounding box center [784, 190] width 89 height 18
click at [784, 190] on input "woestijn ... hard" at bounding box center [787, 194] width 6 height 6
radio input "true"
click at [793, 220] on button "Volgende vraag" at bounding box center [784, 220] width 278 height 20
click at [889, 145] on label "rond ... schaakbord" at bounding box center [901, 139] width 89 height 18
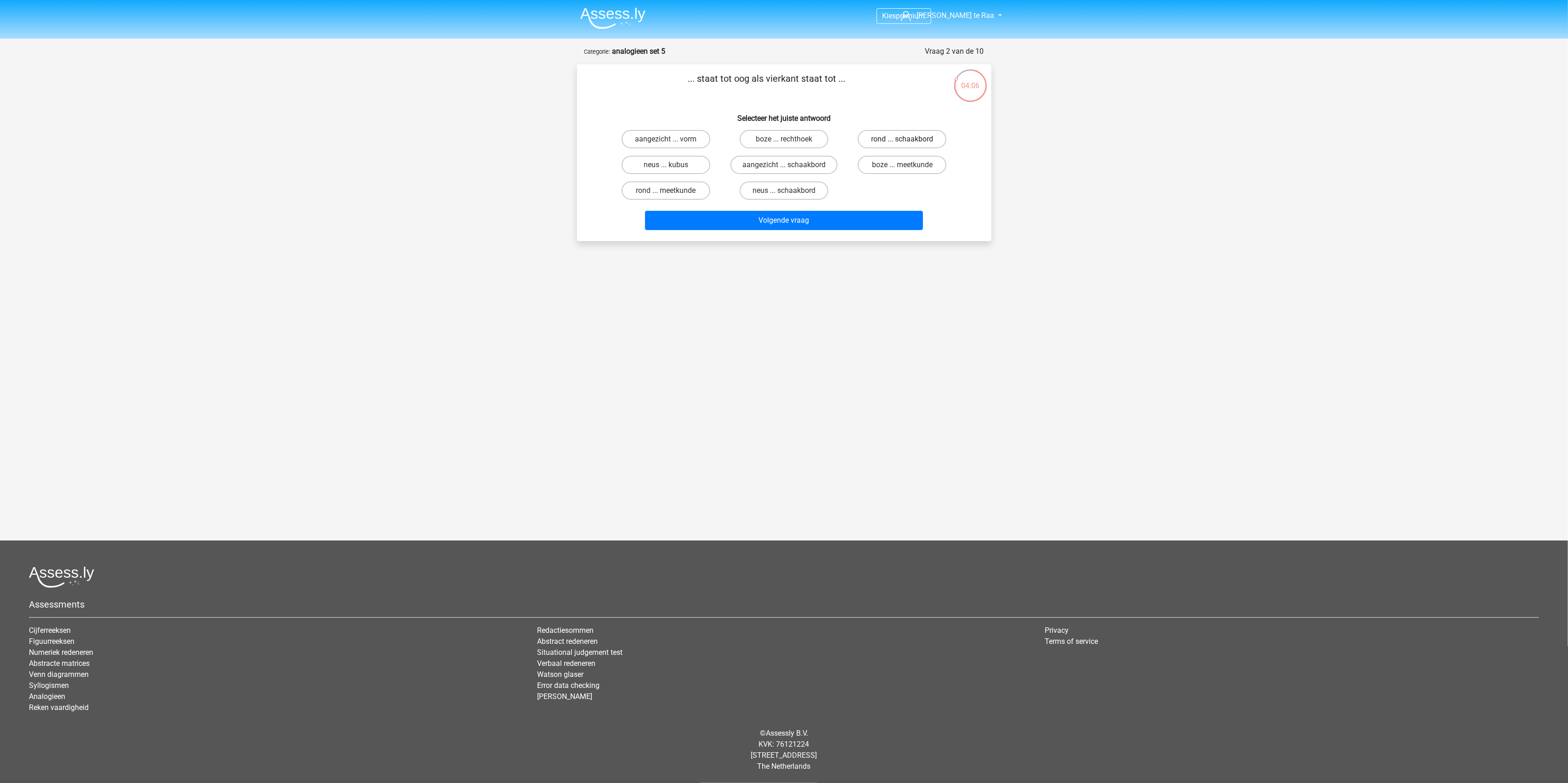
click at [902, 145] on input "rond ... schaakbord" at bounding box center [905, 143] width 6 height 6
radio input "true"
click at [817, 219] on button "Volgende vraag" at bounding box center [784, 220] width 278 height 20
click at [781, 138] on label "wedstrijd ... schoonmaker" at bounding box center [784, 139] width 107 height 18
click at [784, 140] on input "wedstrijd ... schoonmaker" at bounding box center [787, 143] width 6 height 6
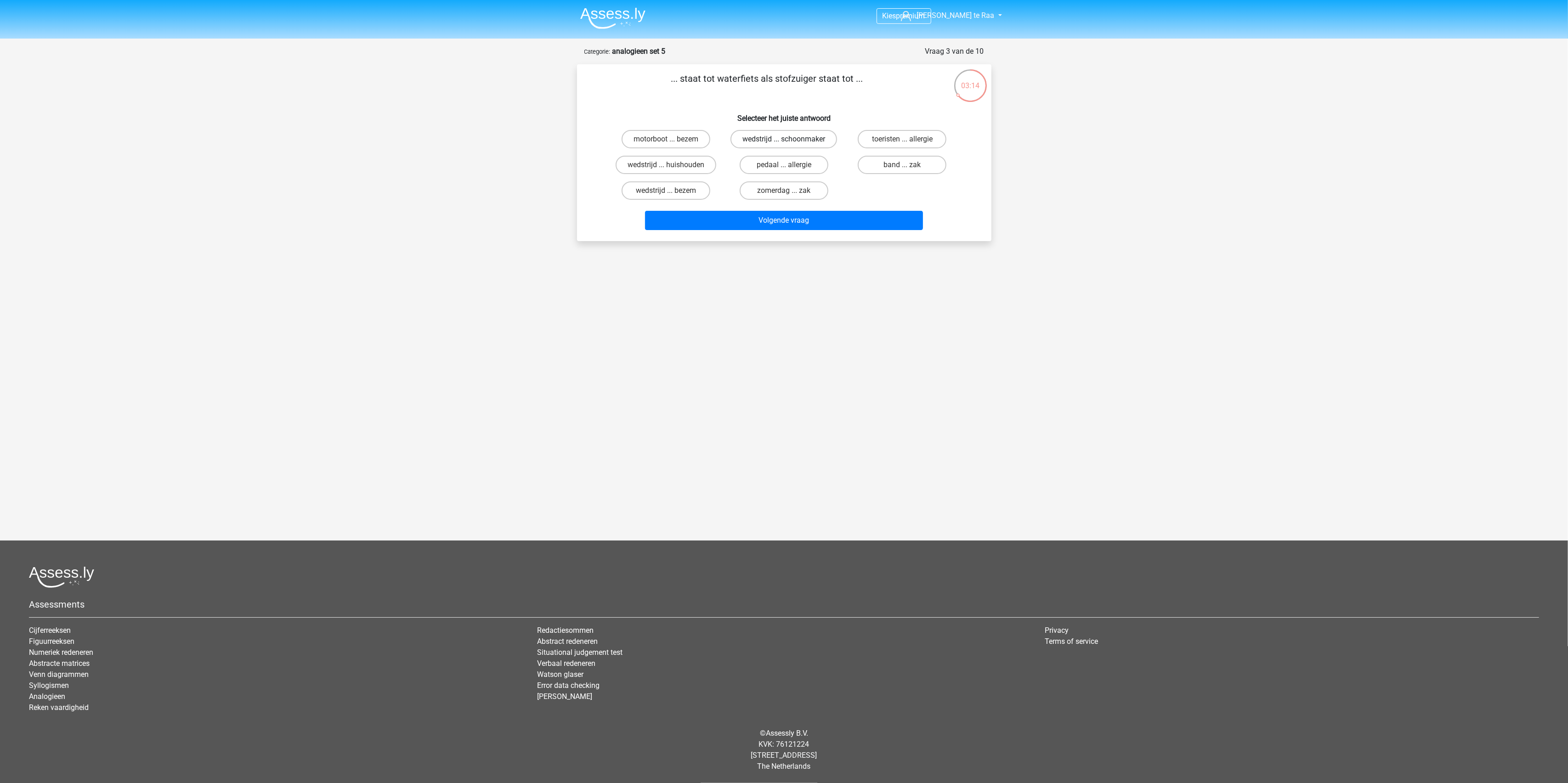
radio input "true"
click at [798, 212] on button "Volgende vraag" at bounding box center [784, 220] width 278 height 20
click at [809, 164] on label "benzine ... hout" at bounding box center [784, 165] width 89 height 18
click at [790, 165] on input "benzine ... hout" at bounding box center [787, 168] width 6 height 6
radio input "true"
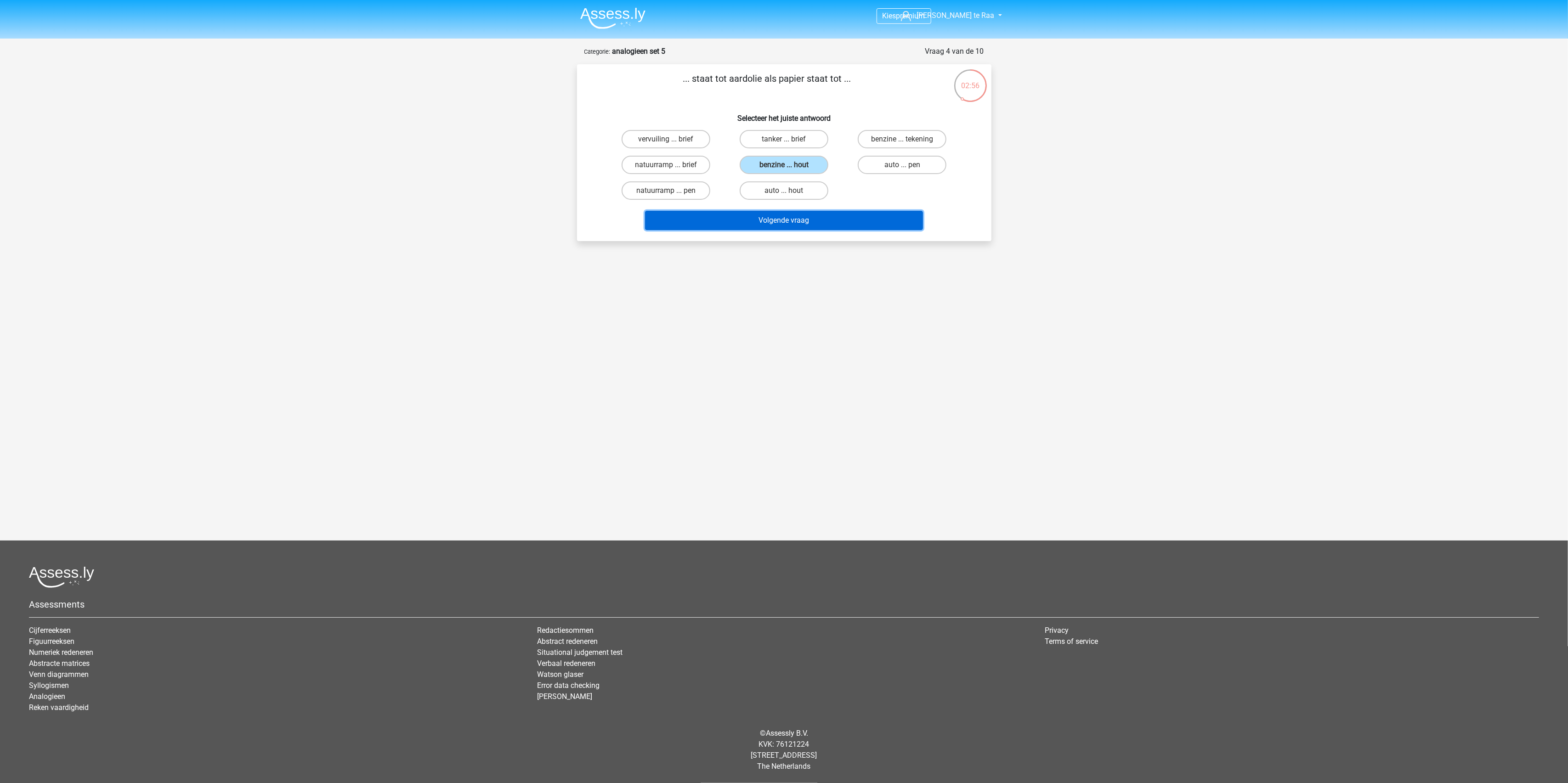
click at [775, 221] on button "Volgende vraag" at bounding box center [784, 220] width 278 height 20
click at [796, 138] on label "vochtig ... enorm" at bounding box center [784, 139] width 89 height 18
click at [790, 140] on input "vochtig ... enorm" at bounding box center [787, 143] width 6 height 6
radio input "true"
click at [788, 219] on button "Volgende vraag" at bounding box center [784, 220] width 278 height 20
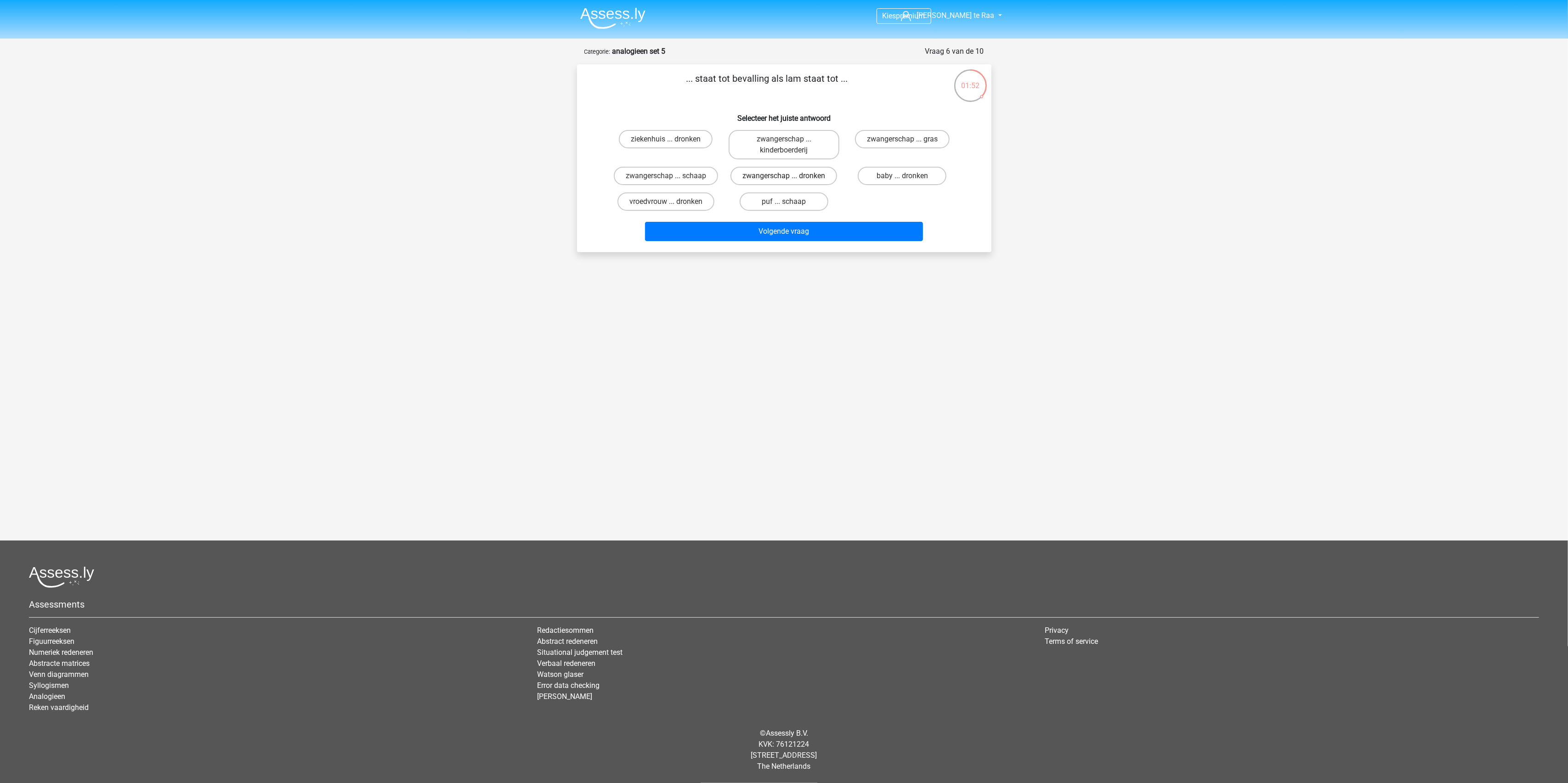
click at [755, 172] on label "zwangerschap ... dronken" at bounding box center [784, 176] width 107 height 18
click at [784, 176] on input "zwangerschap ... dronken" at bounding box center [787, 179] width 6 height 6
radio input "true"
click at [774, 225] on button "Volgende vraag" at bounding box center [784, 231] width 278 height 20
click at [796, 179] on label "ministers ... misdaad" at bounding box center [784, 176] width 92 height 18
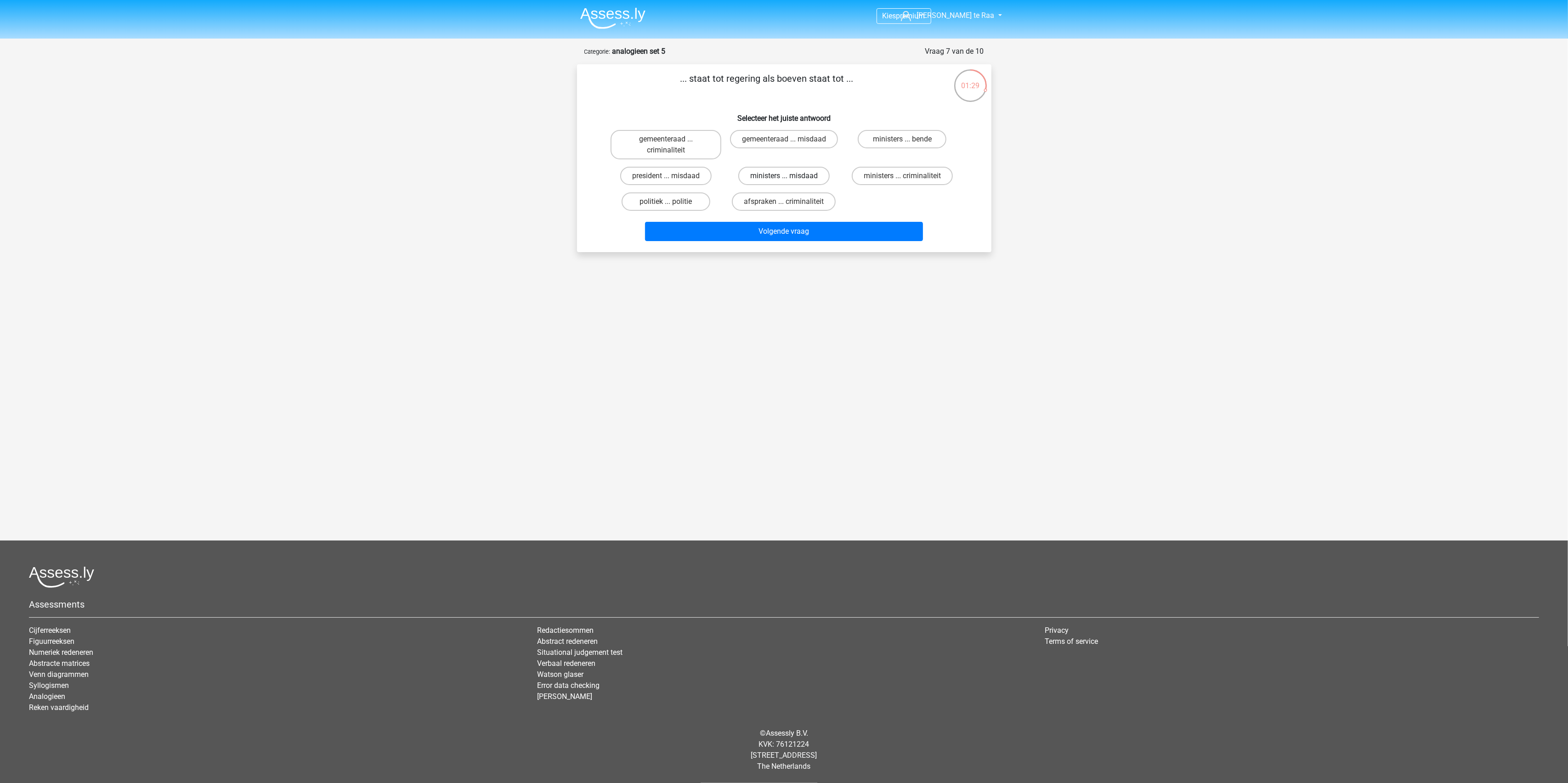
click at [790, 179] on input "ministers ... misdaad" at bounding box center [787, 179] width 6 height 6
radio input "true"
click at [904, 140] on input "ministers ... bende" at bounding box center [905, 143] width 6 height 6
radio input "true"
click at [814, 231] on button "Volgende vraag" at bounding box center [784, 231] width 278 height 20
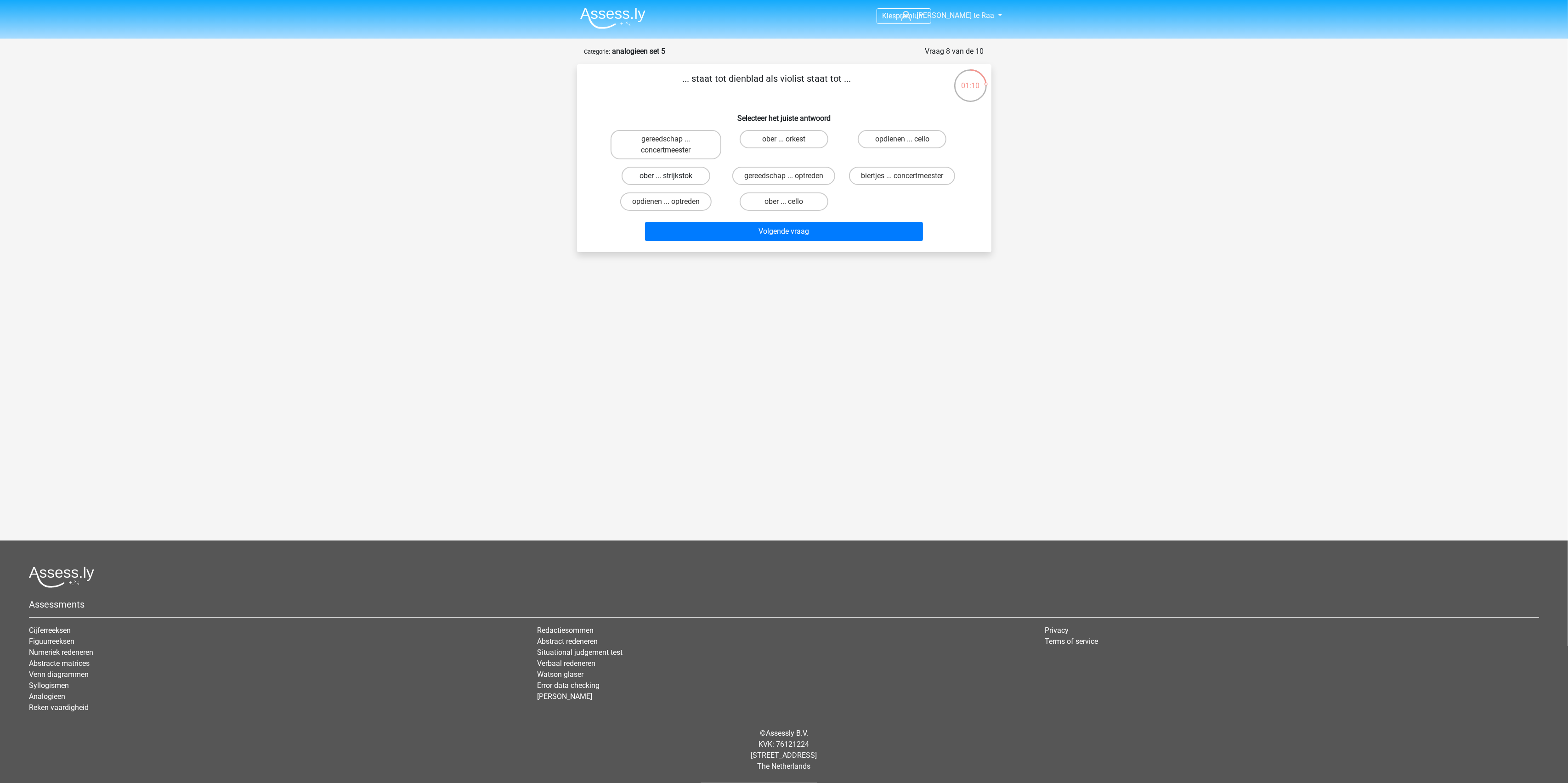
drag, startPoint x: 686, startPoint y: 177, endPoint x: 691, endPoint y: 179, distance: 5.4
click at [686, 177] on label "ober ... strijkstok" at bounding box center [665, 176] width 89 height 18
click at [672, 177] on input "ober ... strijkstok" at bounding box center [668, 179] width 6 height 6
radio input "true"
click at [766, 227] on button "Volgende vraag" at bounding box center [784, 231] width 278 height 20
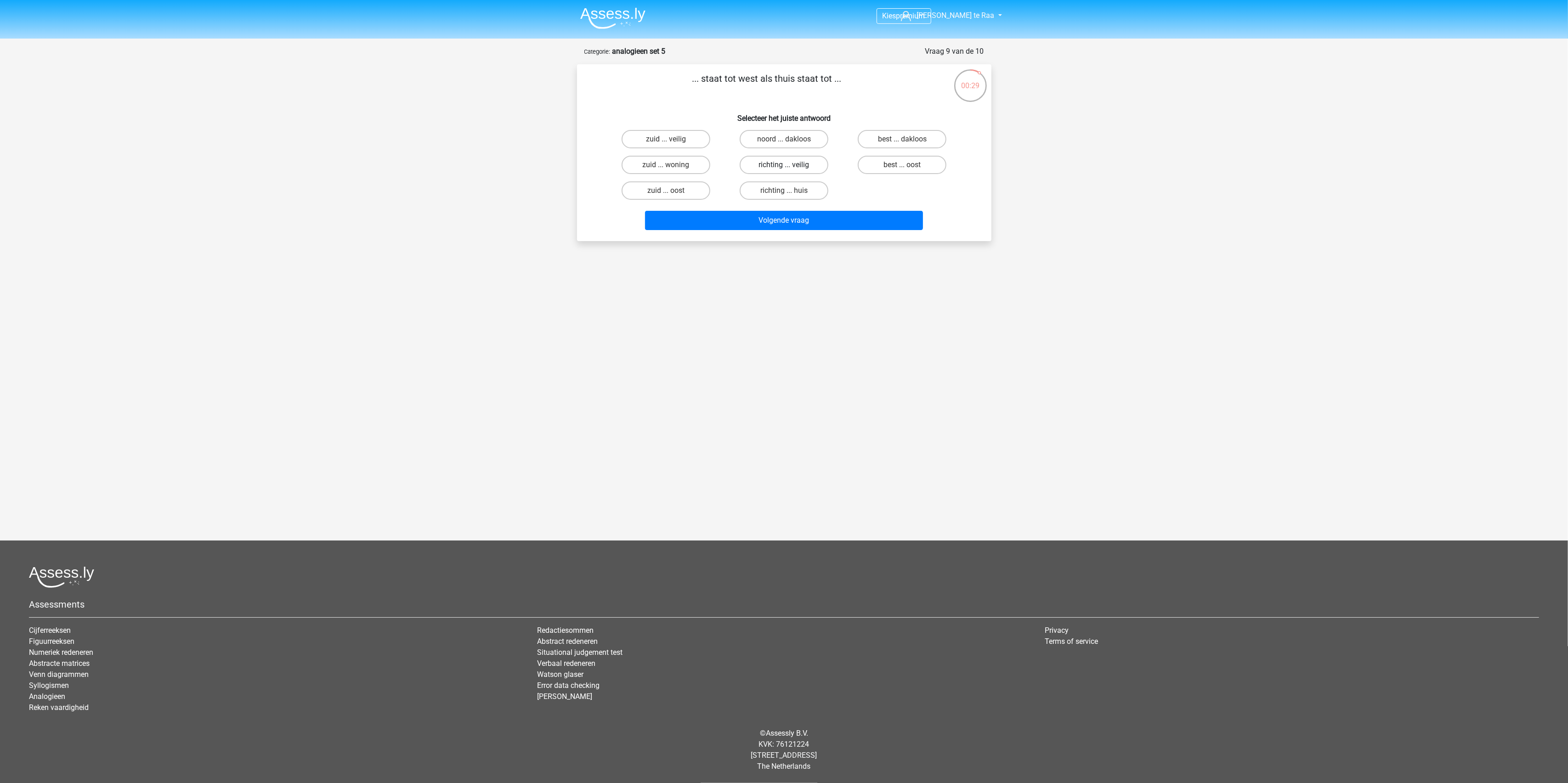
click at [766, 166] on label "richting ... veilig" at bounding box center [784, 165] width 89 height 18
click at [784, 166] on input "richting ... veilig" at bounding box center [787, 168] width 6 height 6
radio input "true"
click at [770, 220] on button "Volgende vraag" at bounding box center [784, 220] width 278 height 20
click at [680, 136] on label "werken ... jeugd" at bounding box center [665, 139] width 89 height 18
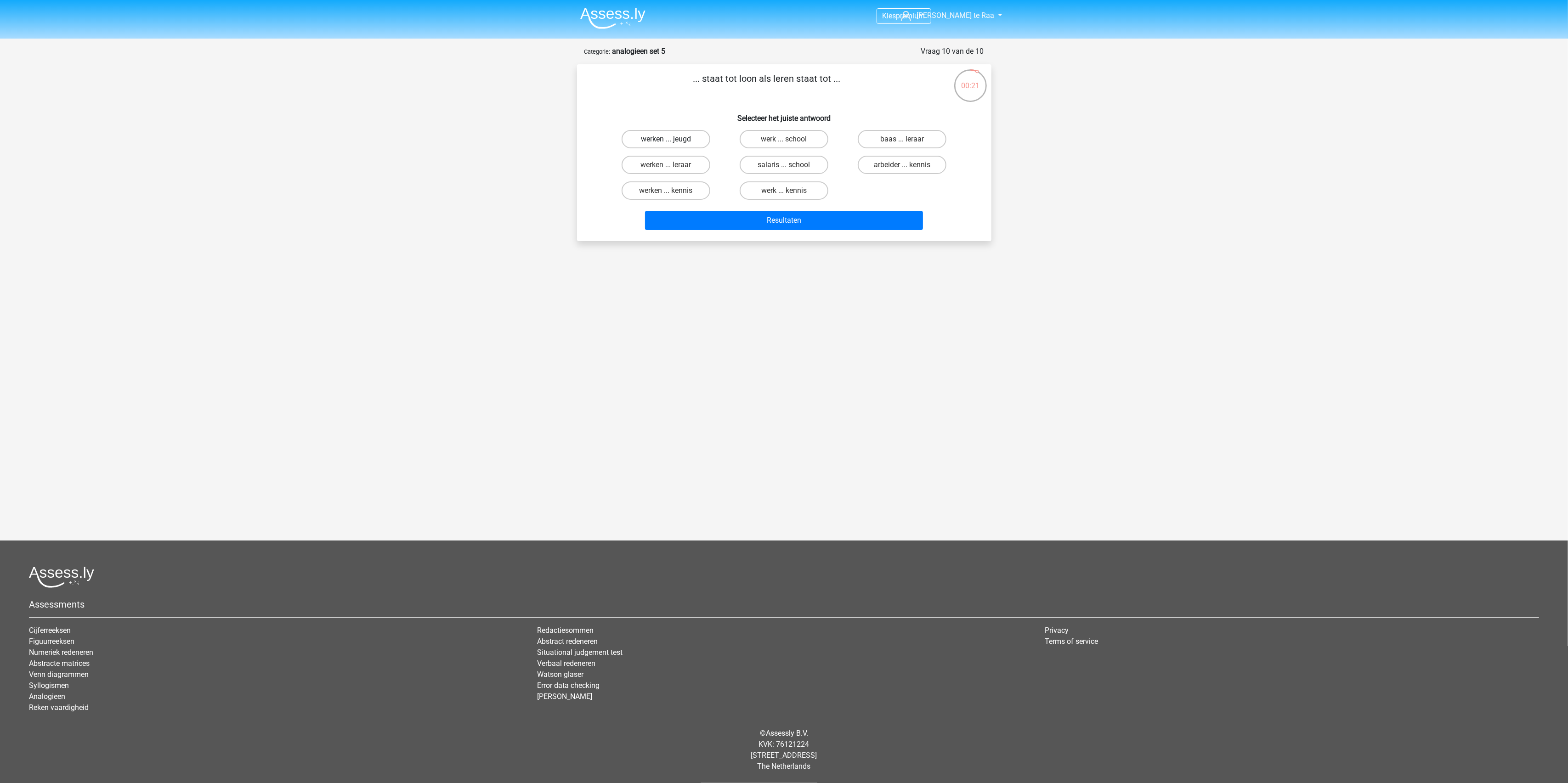
click at [672, 140] on input "werken ... jeugd" at bounding box center [668, 143] width 6 height 6
radio input "true"
click at [675, 190] on label "werken ... kennis" at bounding box center [665, 190] width 89 height 18
click at [672, 190] on input "werken ... kennis" at bounding box center [668, 194] width 6 height 6
radio input "true"
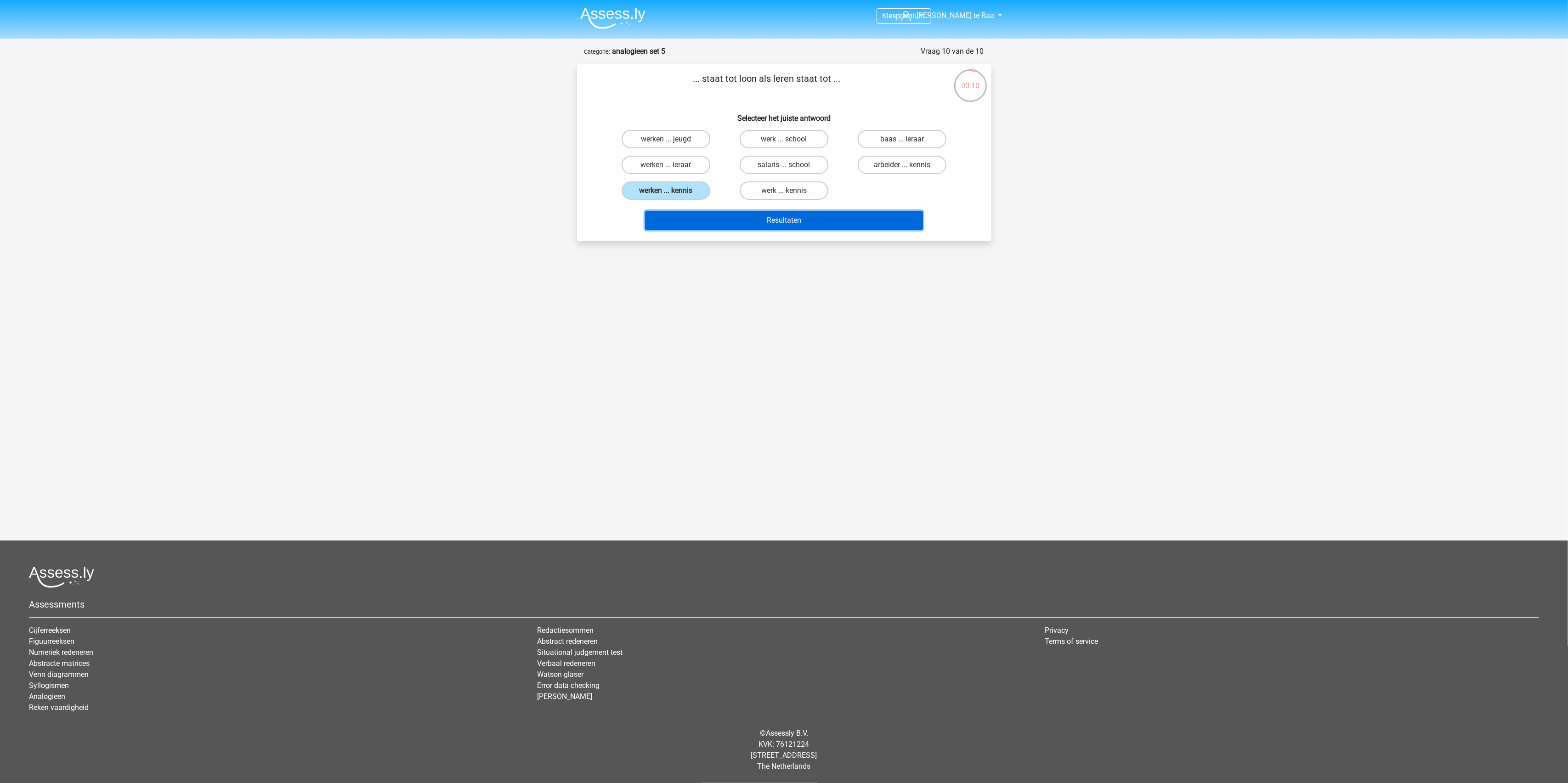
click at [759, 218] on button "Resultaten" at bounding box center [784, 220] width 278 height 20
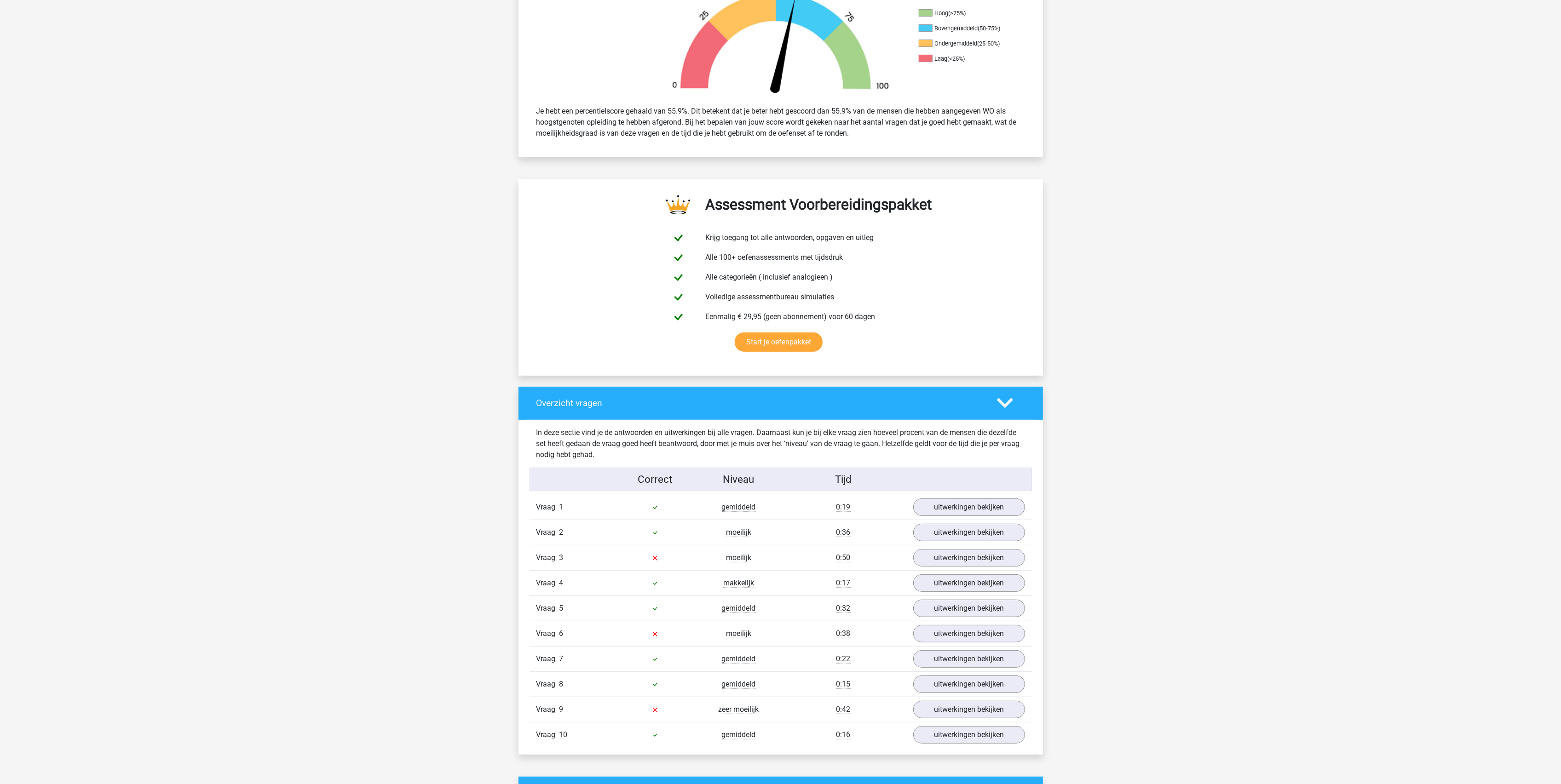
scroll to position [490, 0]
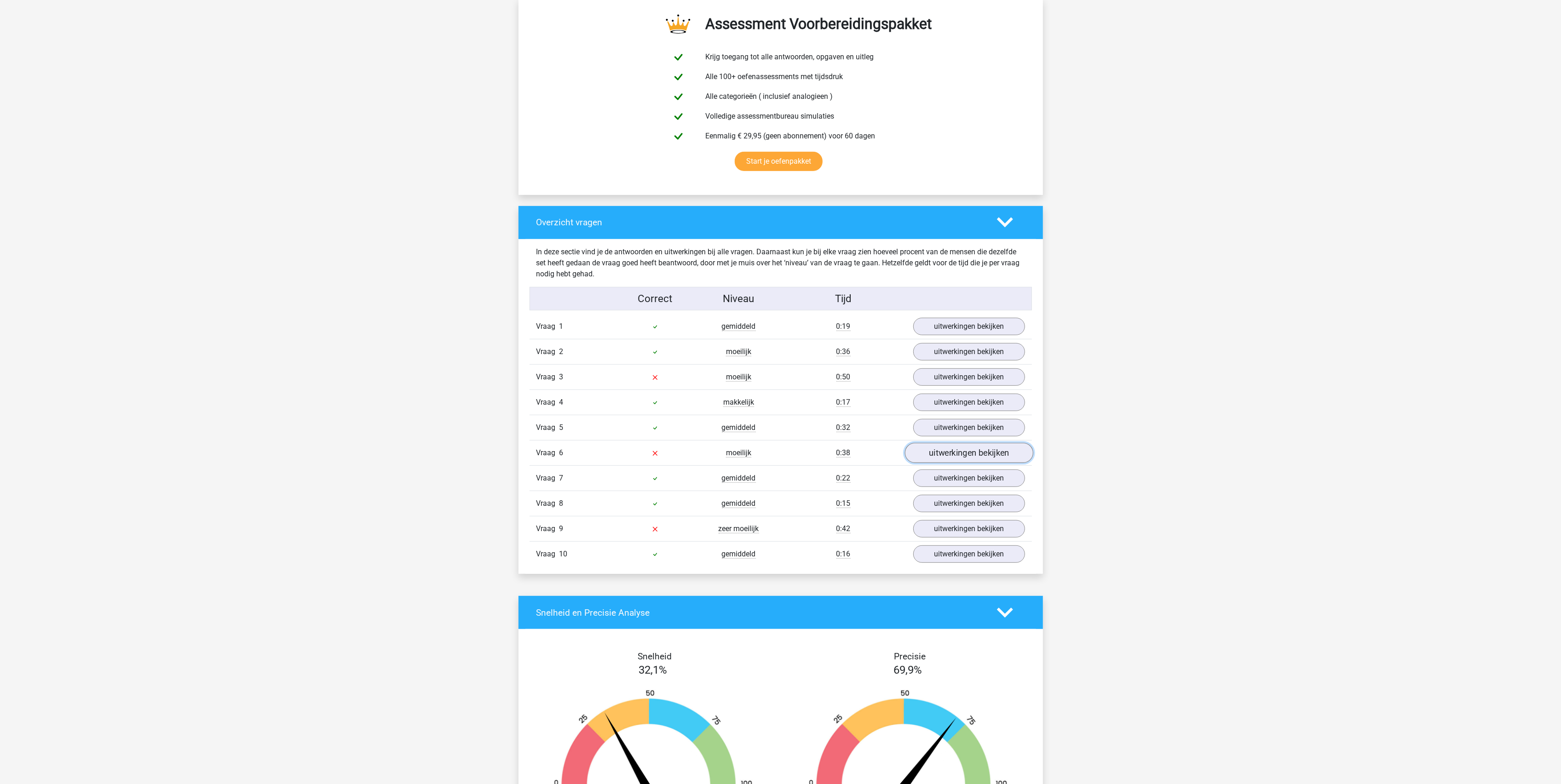
click at [959, 454] on link "uitwerkingen bekijken" at bounding box center [968, 454] width 129 height 20
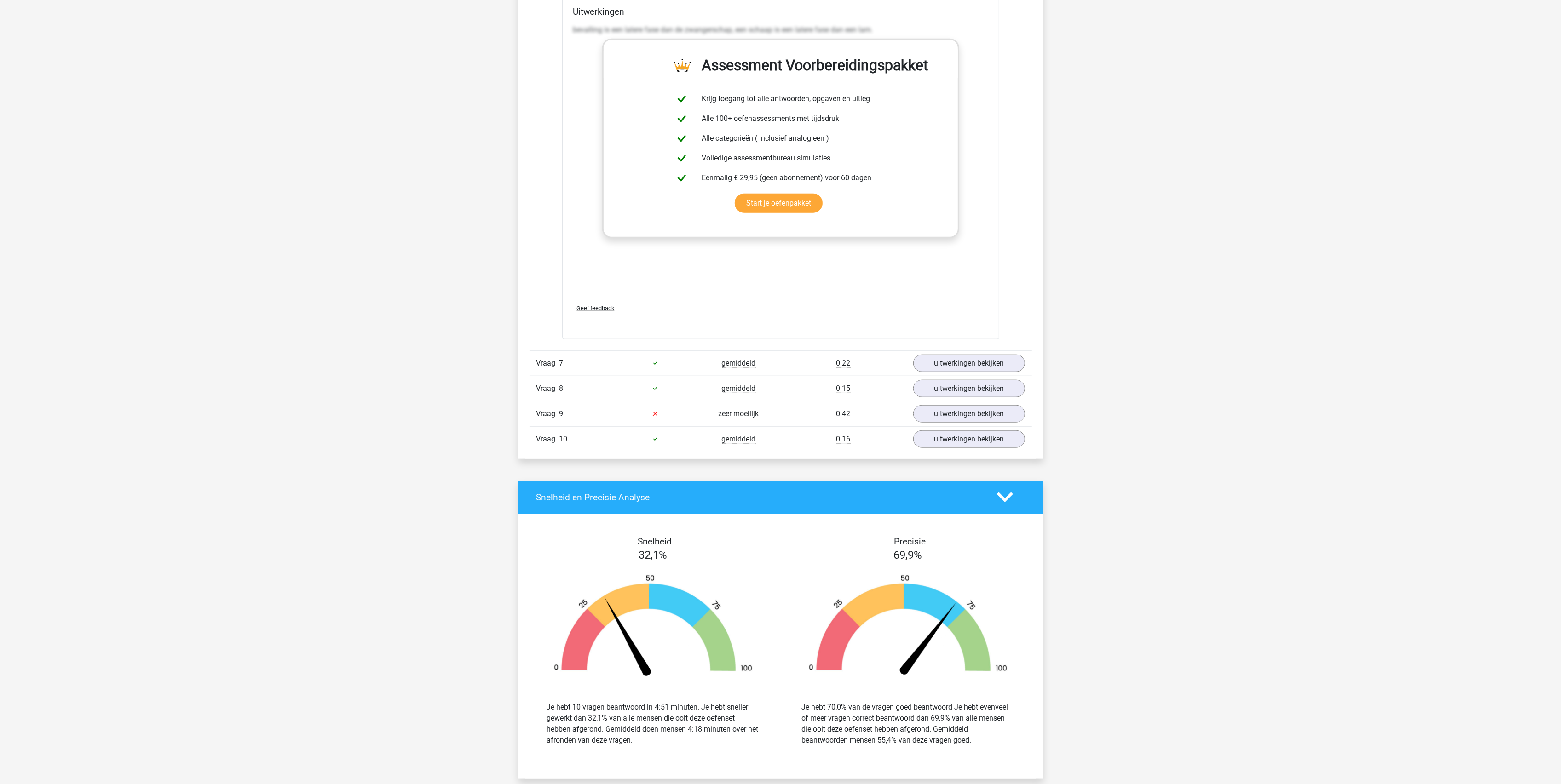
scroll to position [1104, 0]
click at [967, 415] on link "uitwerkingen bekijken" at bounding box center [968, 414] width 129 height 20
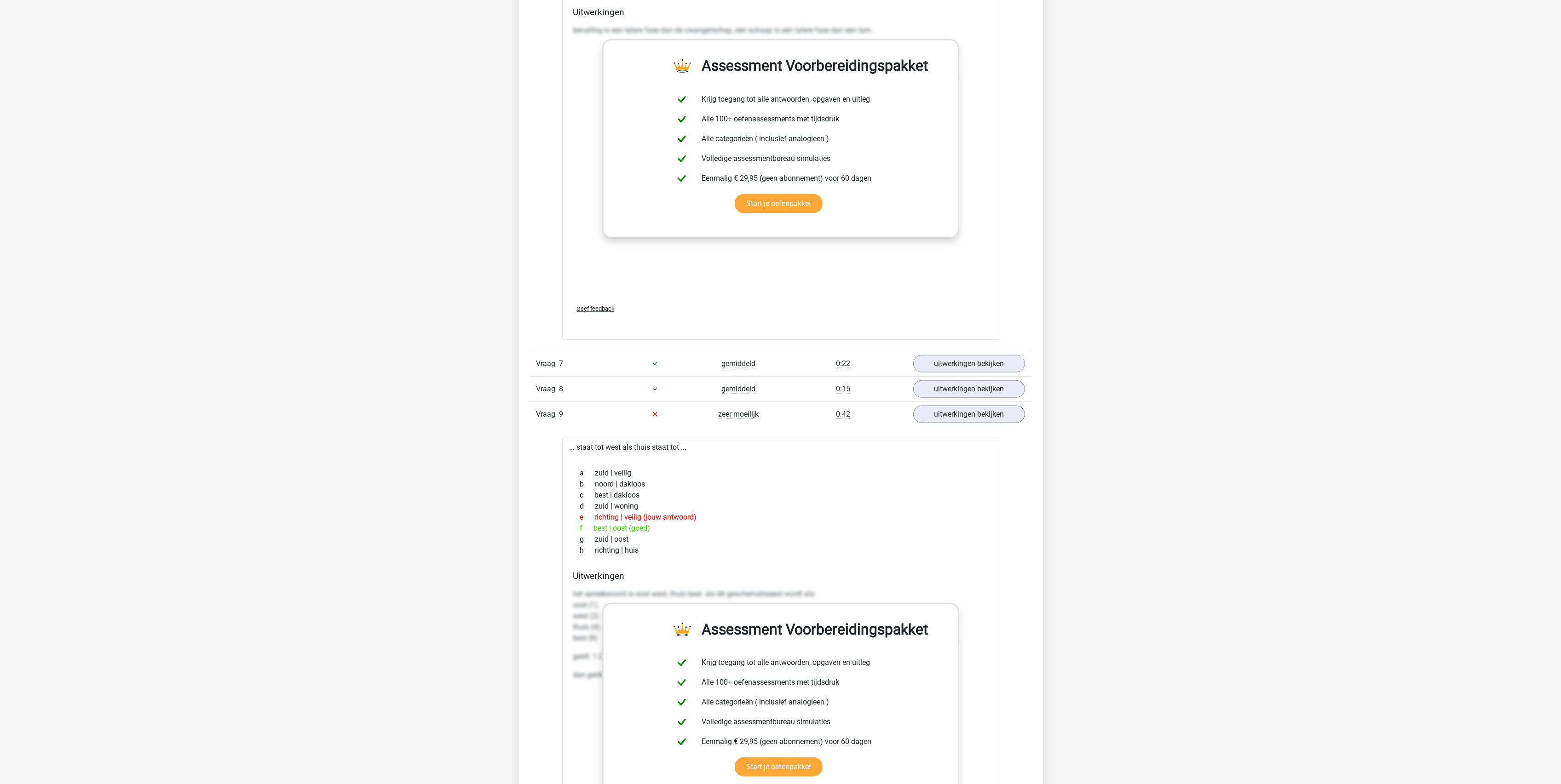
drag, startPoint x: 583, startPoint y: 455, endPoint x: 586, endPoint y: 450, distance: 5.8
click at [586, 450] on div "... staat tot west als thuis staat tot ... a zuid | veilig b noord | dakloos c …" at bounding box center [780, 670] width 437 height 465
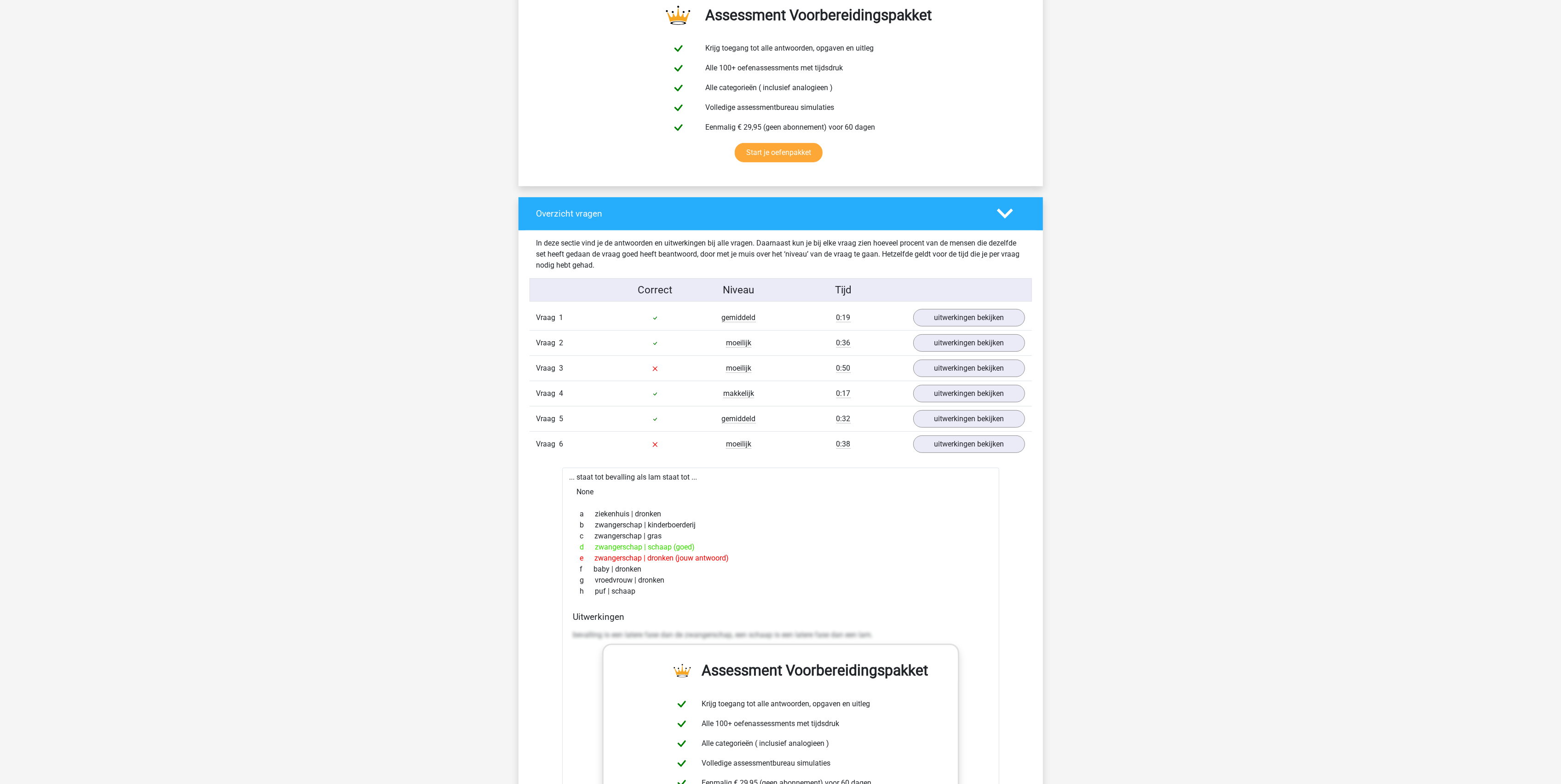
scroll to position [368, 0]
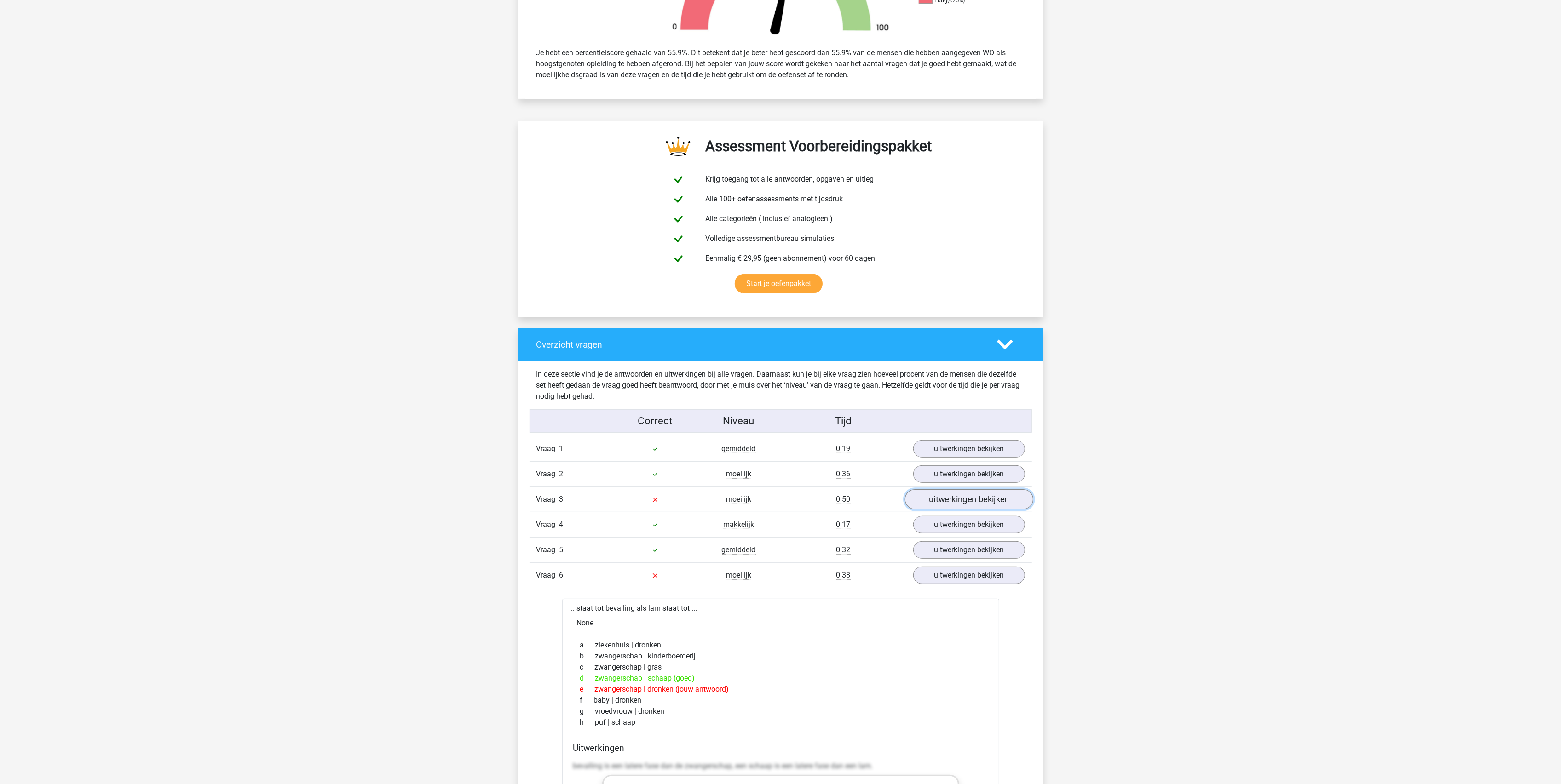
click at [961, 500] on link "uitwerkingen bekijken" at bounding box center [968, 500] width 129 height 20
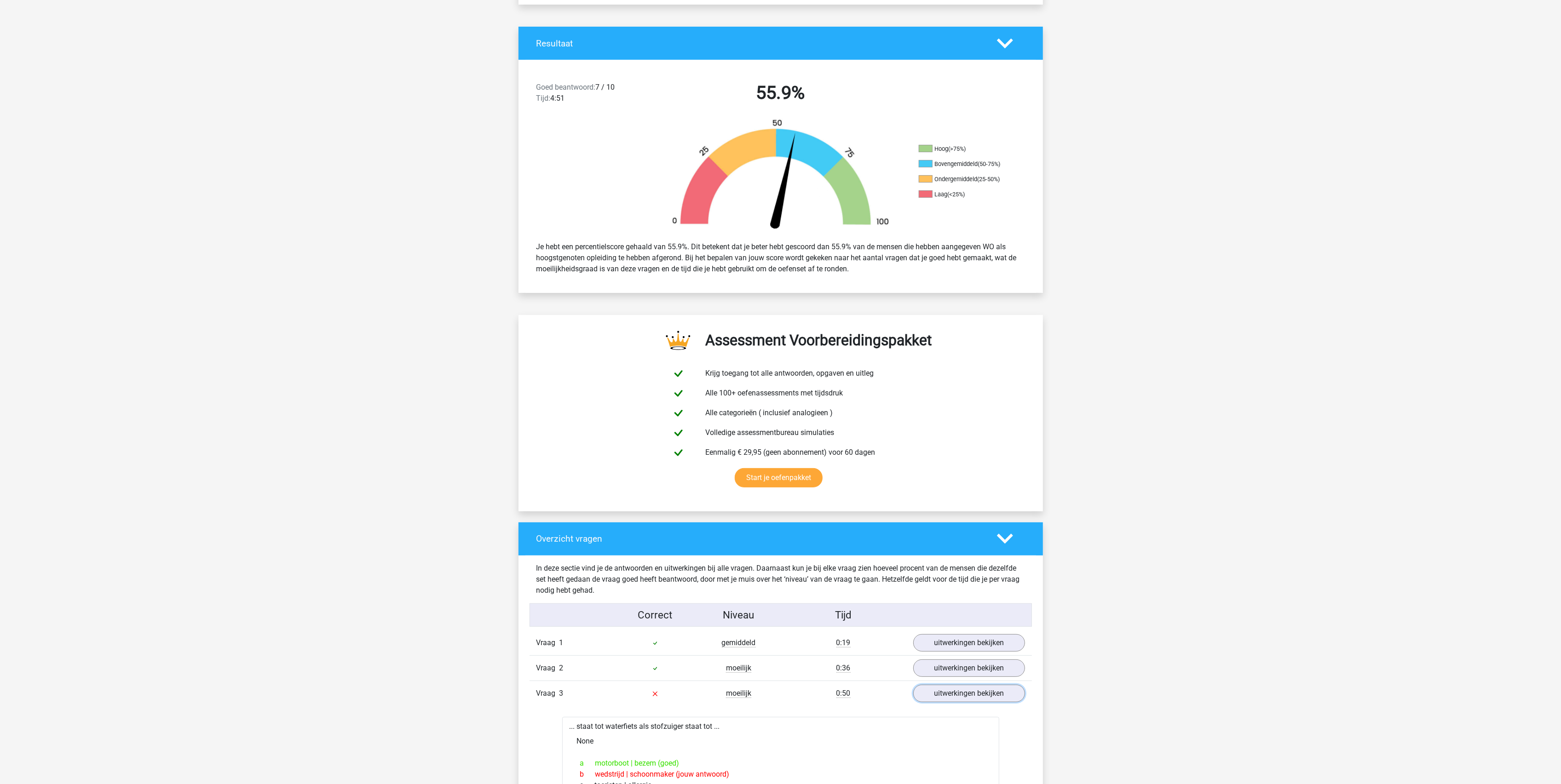
scroll to position [0, 0]
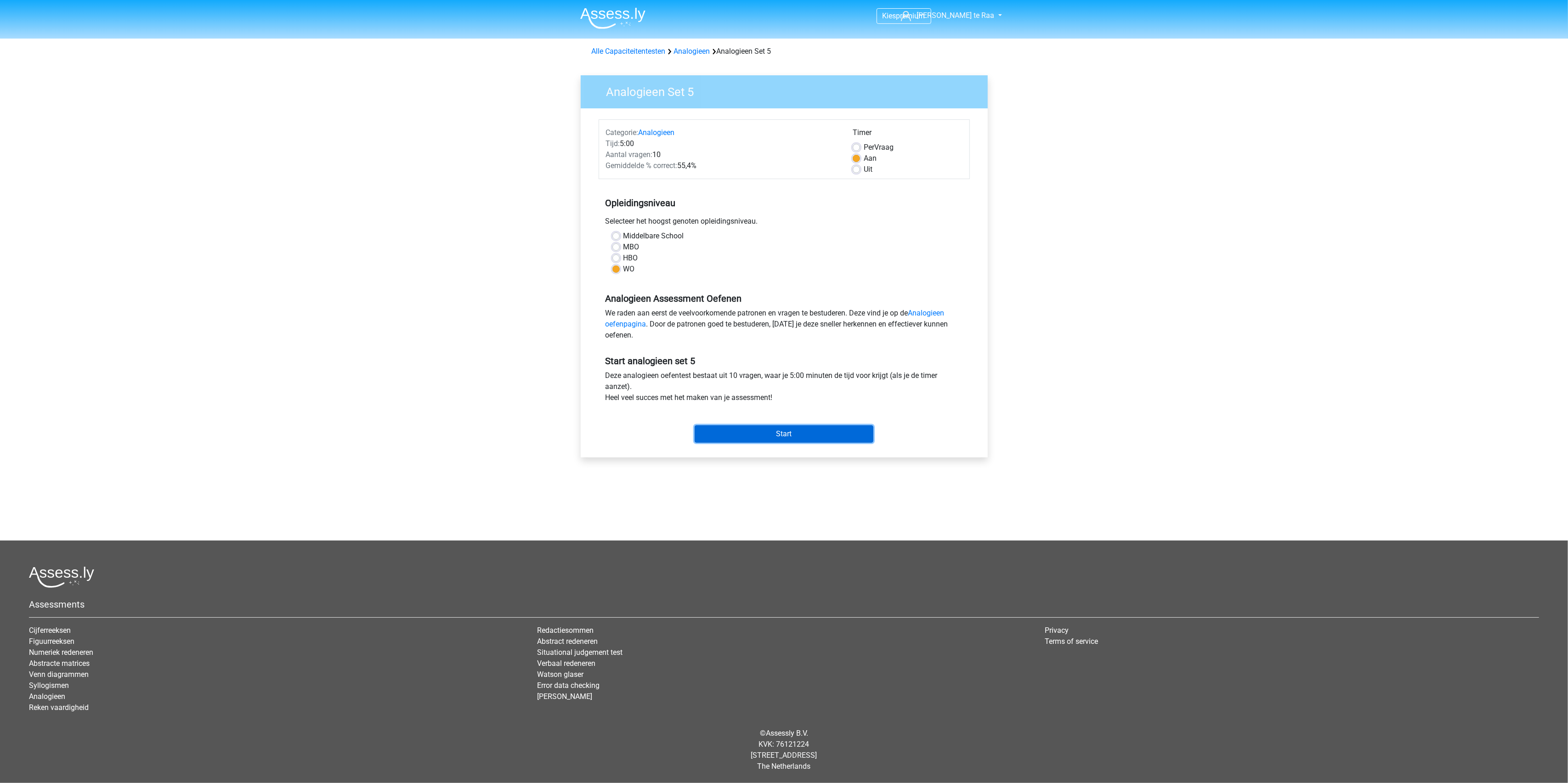
click at [769, 436] on input "Start" at bounding box center [784, 434] width 179 height 17
click at [805, 440] on input "Start" at bounding box center [784, 434] width 179 height 17
click at [785, 437] on input "Start" at bounding box center [784, 434] width 179 height 17
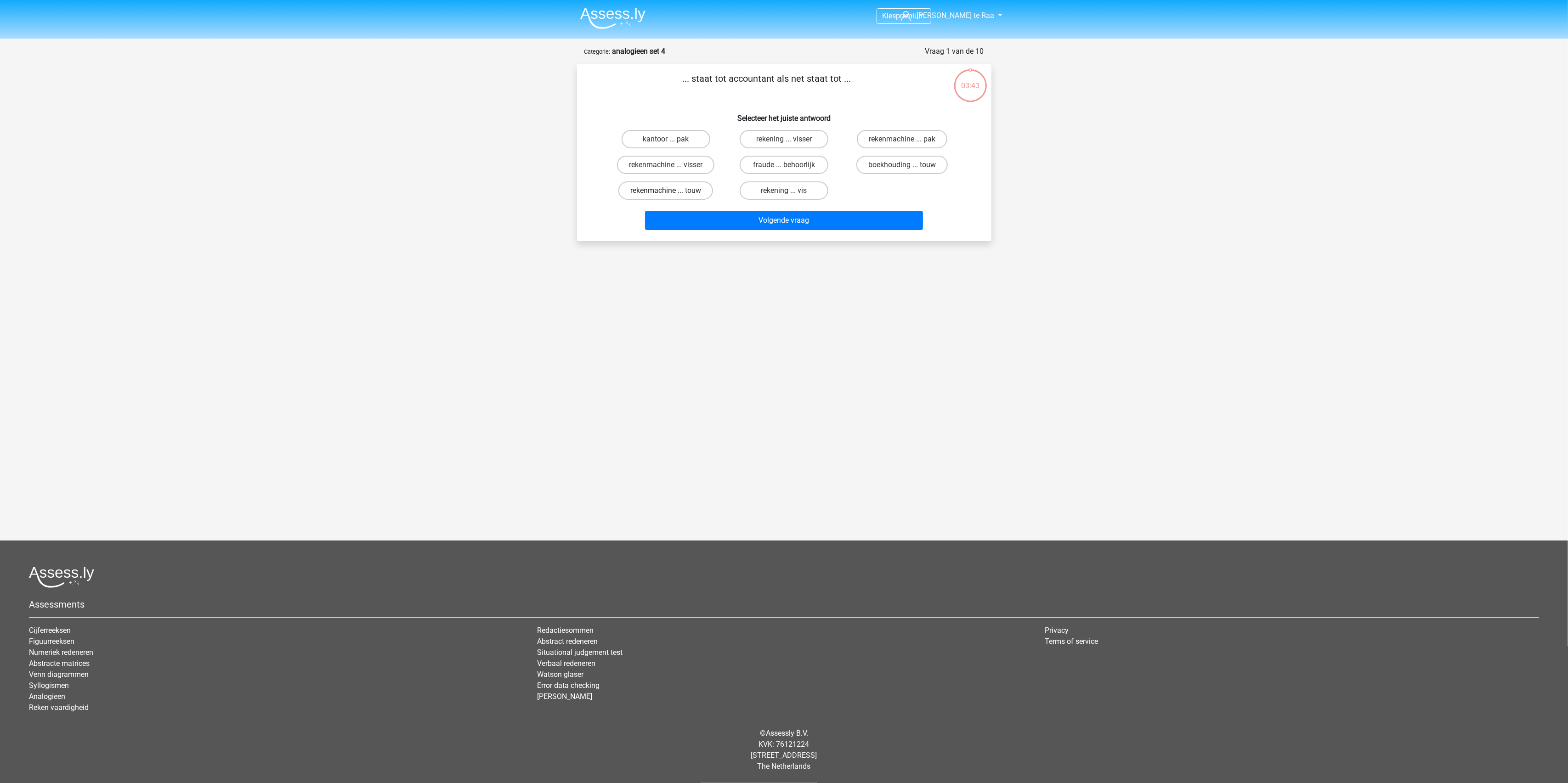
click at [675, 188] on label "rekenmachine ... touw" at bounding box center [665, 190] width 95 height 18
click at [672, 190] on input "rekenmachine ... touw" at bounding box center [668, 194] width 6 height 6
radio input "true"
click at [693, 165] on label "rekenmachine ... visser" at bounding box center [665, 165] width 97 height 18
click at [672, 165] on input "rekenmachine ... visser" at bounding box center [668, 168] width 6 height 6
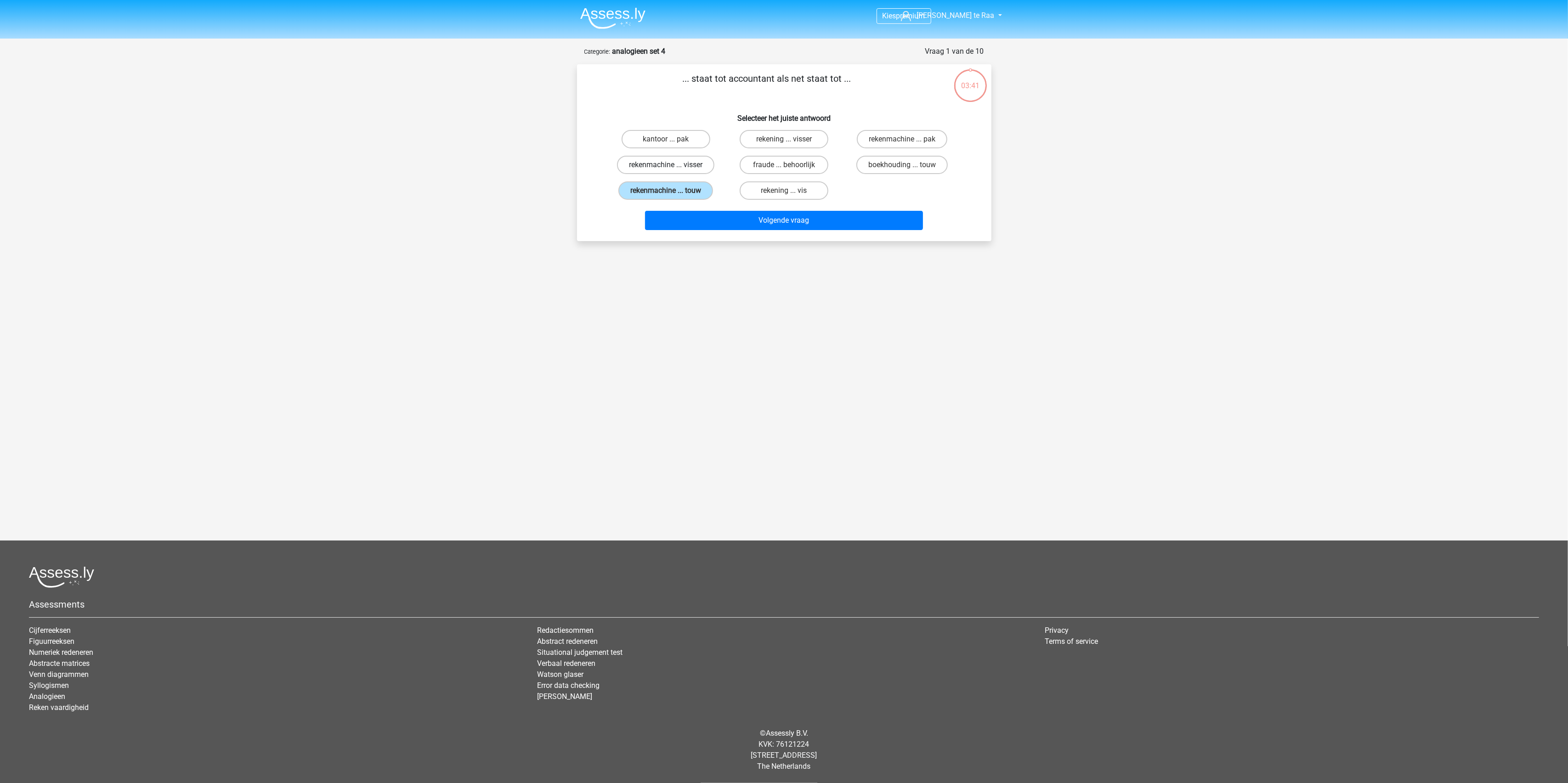
radio input "true"
click at [754, 222] on button "Volgende vraag" at bounding box center [784, 220] width 278 height 20
click at [669, 183] on label "fris ... leuk" at bounding box center [665, 190] width 89 height 18
click at [669, 190] on input "fris ... leuk" at bounding box center [668, 194] width 6 height 6
radio input "true"
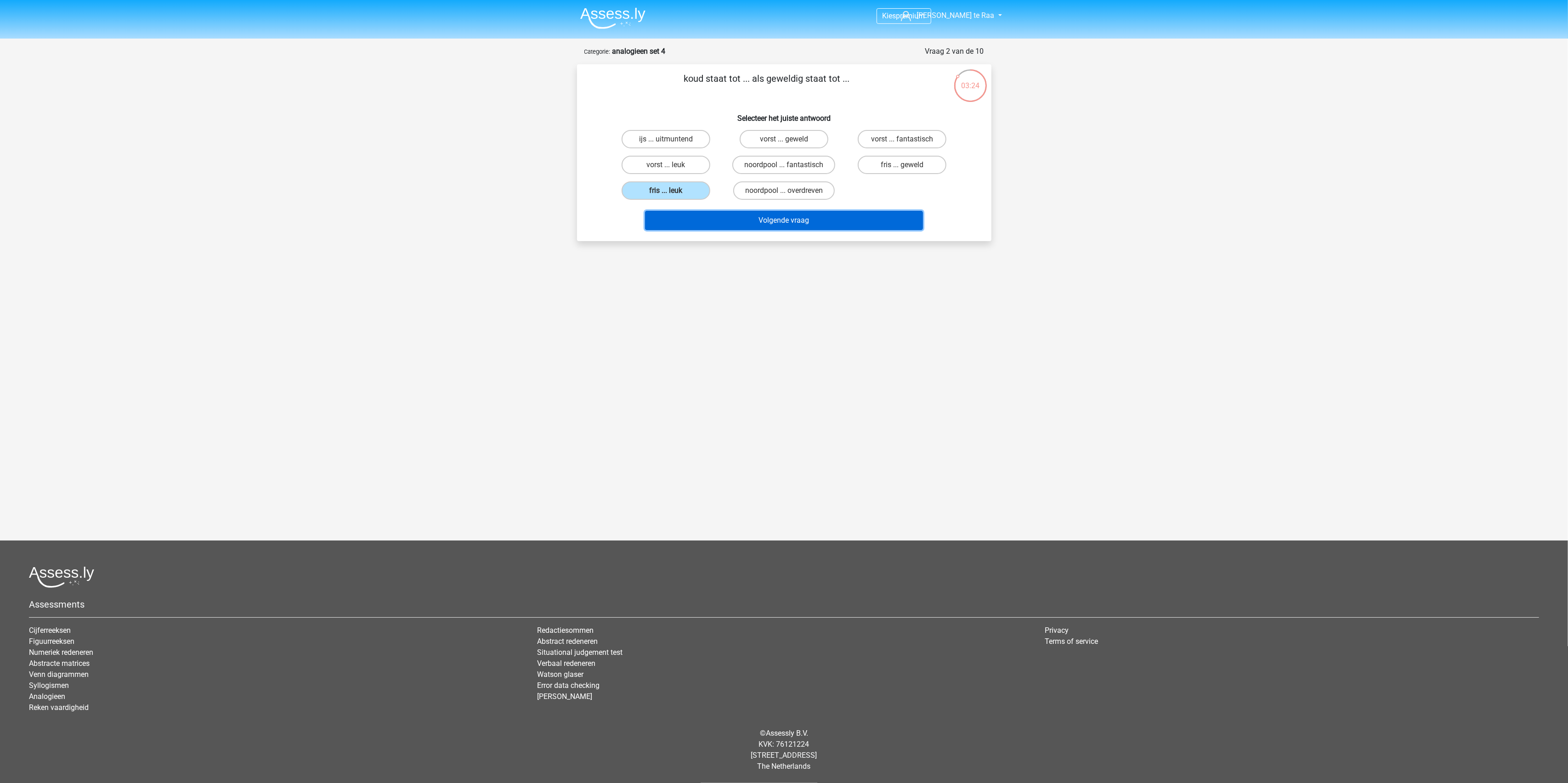
click at [792, 219] on button "Volgende vraag" at bounding box center [784, 220] width 278 height 20
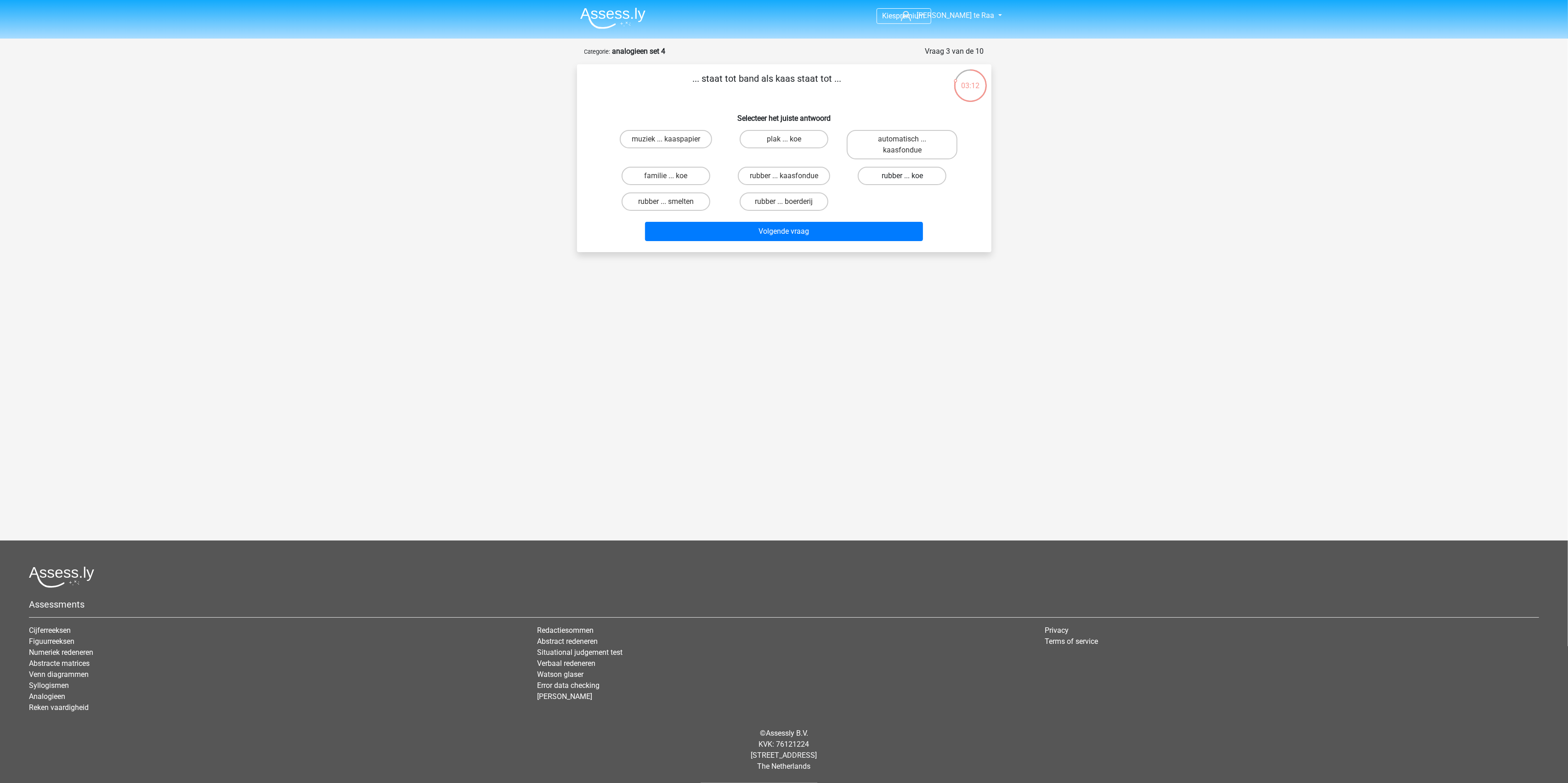
click at [896, 179] on label "rubber ... koe" at bounding box center [901, 176] width 89 height 18
click at [902, 179] on input "rubber ... koe" at bounding box center [905, 179] width 6 height 6
radio input "true"
click at [799, 226] on button "Volgende vraag" at bounding box center [784, 231] width 278 height 20
click at [888, 169] on label "plechtige ontmoeting ... hoi" at bounding box center [901, 171] width 110 height 30
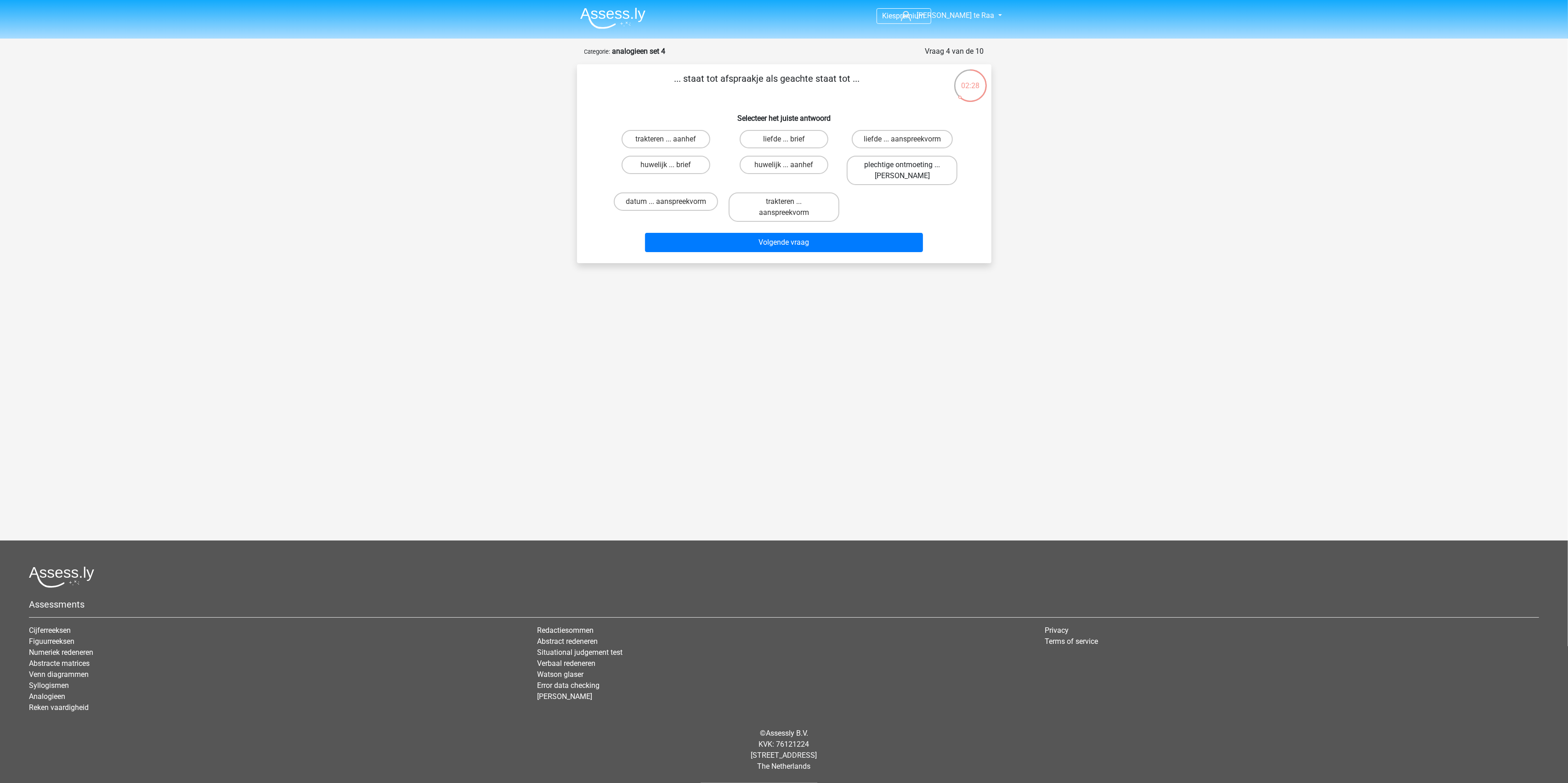
click at [902, 169] on input "plechtige ontmoeting ... hoi" at bounding box center [905, 168] width 6 height 6
radio input "true"
click at [798, 236] on button "Volgende vraag" at bounding box center [784, 242] width 278 height 20
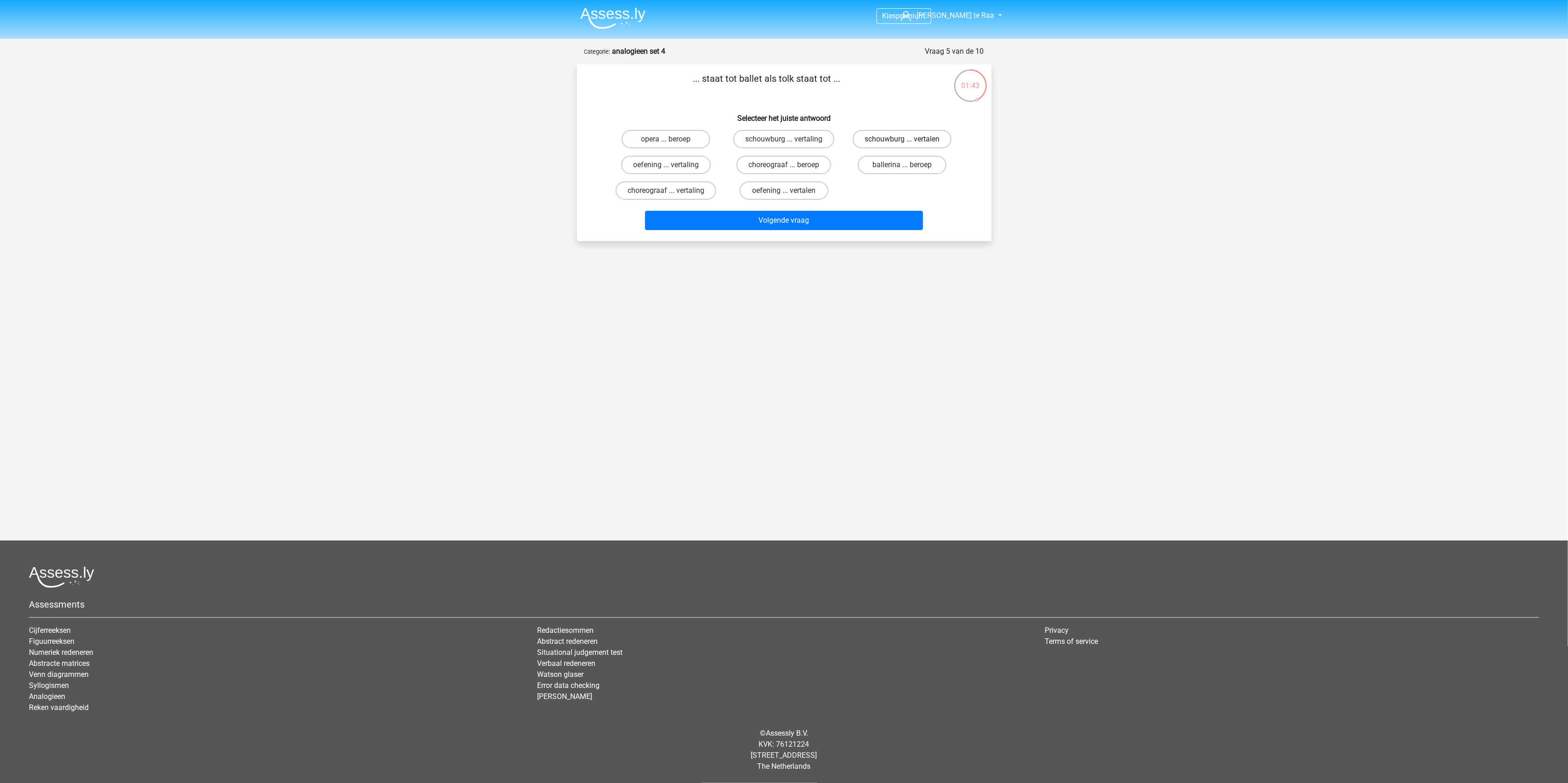
click at [900, 146] on label "schouwburg ... vertalen" at bounding box center [902, 139] width 99 height 18
click at [902, 145] on input "schouwburg ... vertalen" at bounding box center [905, 143] width 6 height 6
radio input "true"
click at [776, 215] on button "Volgende vraag" at bounding box center [784, 220] width 278 height 20
click at [783, 132] on label "gewond ... kunst" at bounding box center [784, 139] width 89 height 18
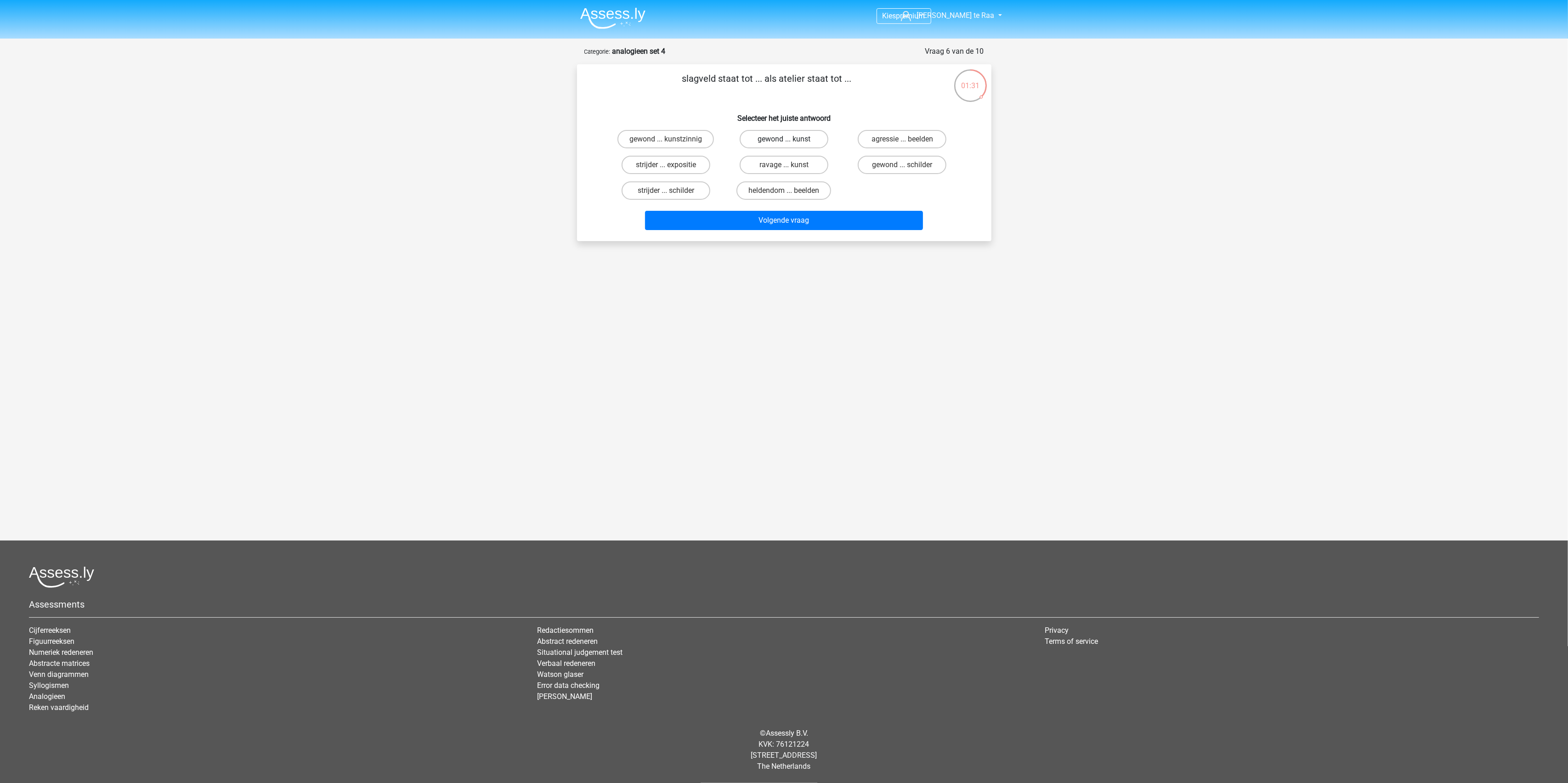
click at [784, 140] on input "gewond ... kunst" at bounding box center [787, 143] width 6 height 6
radio input "true"
click at [795, 214] on button "Volgende vraag" at bounding box center [784, 220] width 278 height 20
click at [768, 139] on label "12 ... gros" at bounding box center [784, 139] width 89 height 18
click at [784, 140] on input "12 ... gros" at bounding box center [787, 143] width 6 height 6
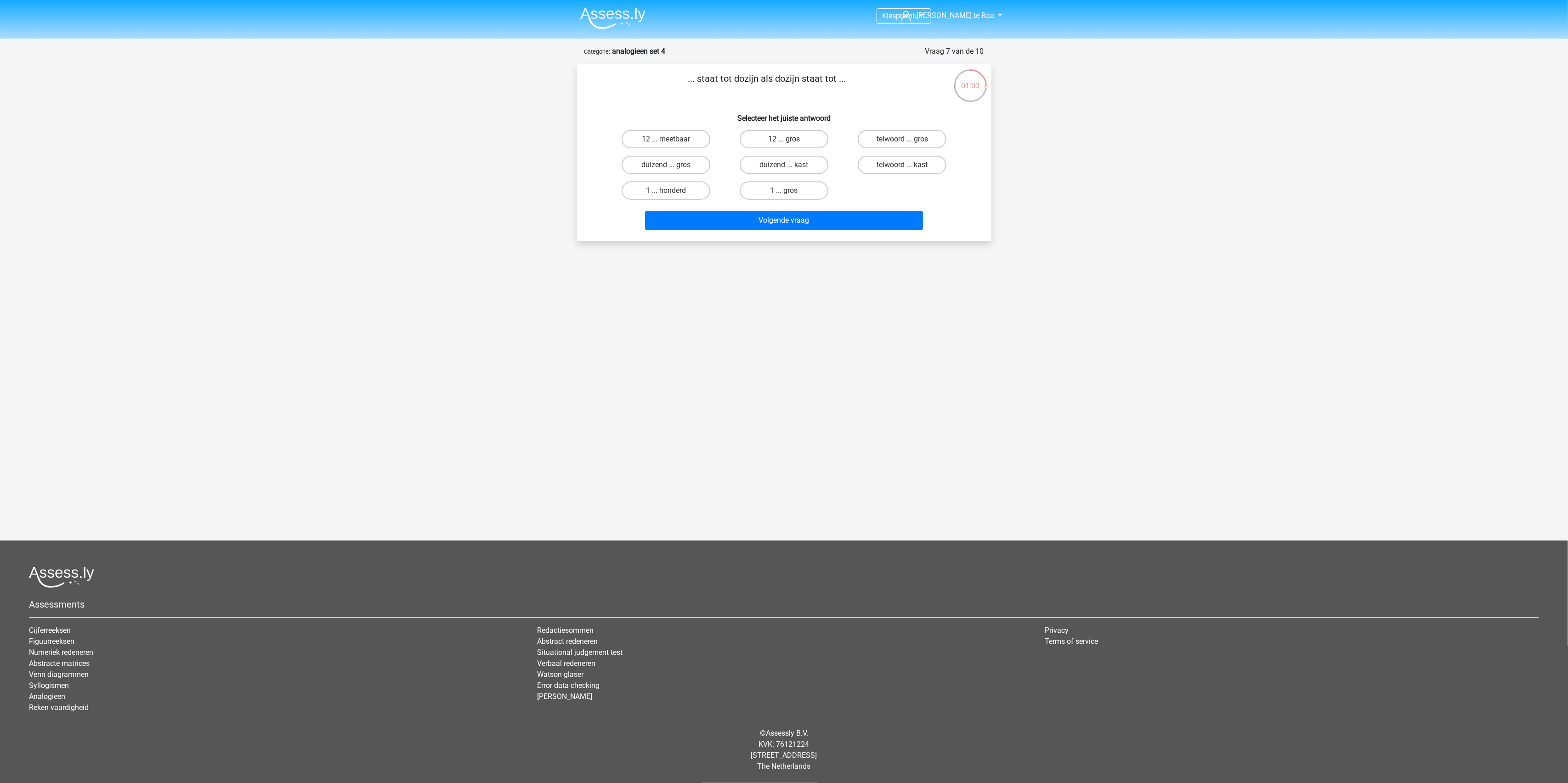
radio input "true"
click at [763, 222] on button "Volgende vraag" at bounding box center [784, 220] width 278 height 20
click at [881, 163] on label "benzine ... zeilboot" at bounding box center [901, 165] width 89 height 18
click at [902, 165] on input "benzine ... zeilboot" at bounding box center [905, 168] width 6 height 6
radio input "true"
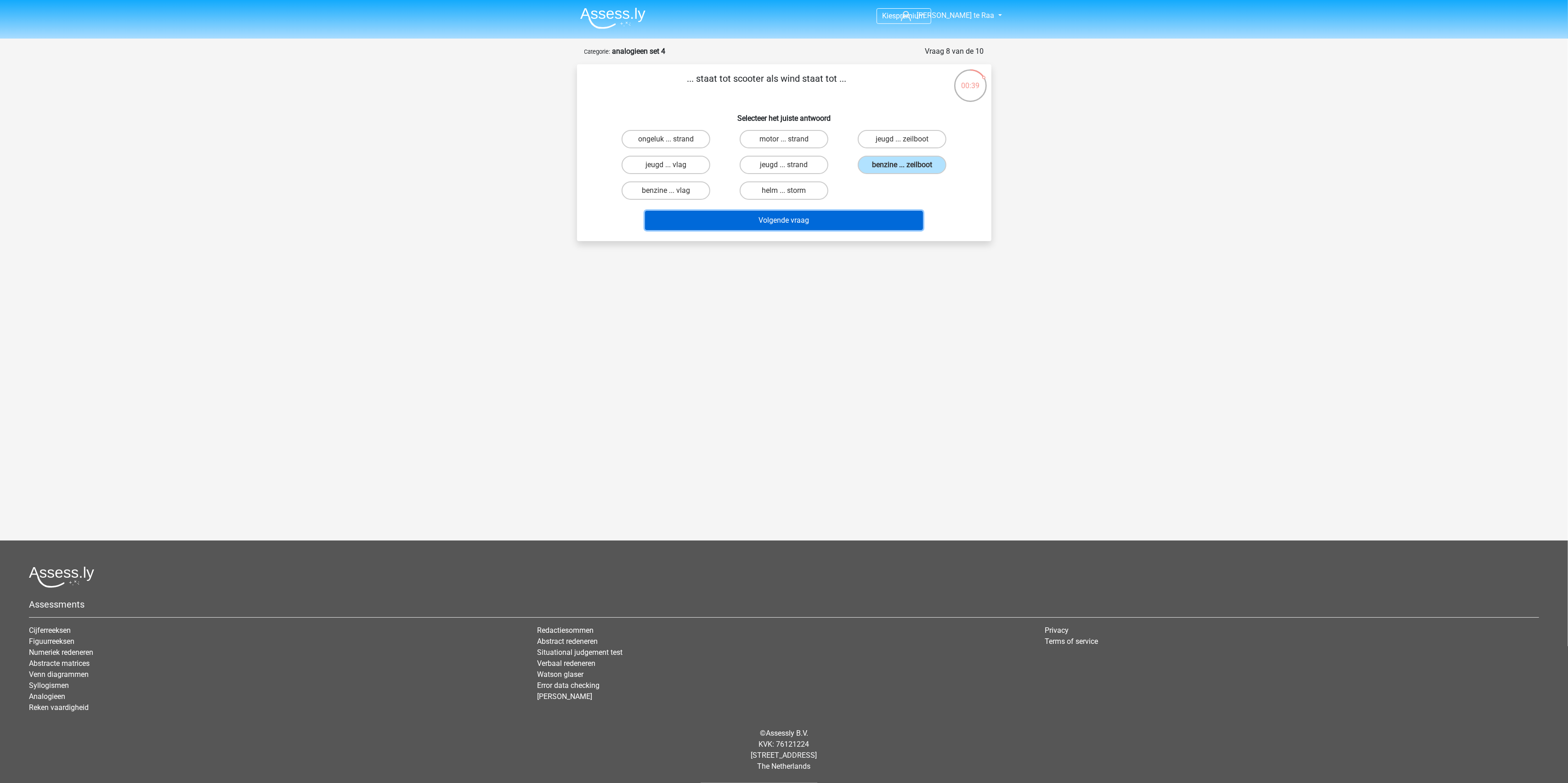
click at [813, 212] on button "Volgende vraag" at bounding box center [784, 220] width 278 height 20
click at [890, 170] on label "croupier ... bakkerij" at bounding box center [901, 165] width 89 height 18
click at [902, 170] on input "croupier ... bakkerij" at bounding box center [905, 168] width 6 height 6
radio input "true"
click at [788, 218] on button "Volgende vraag" at bounding box center [784, 220] width 278 height 20
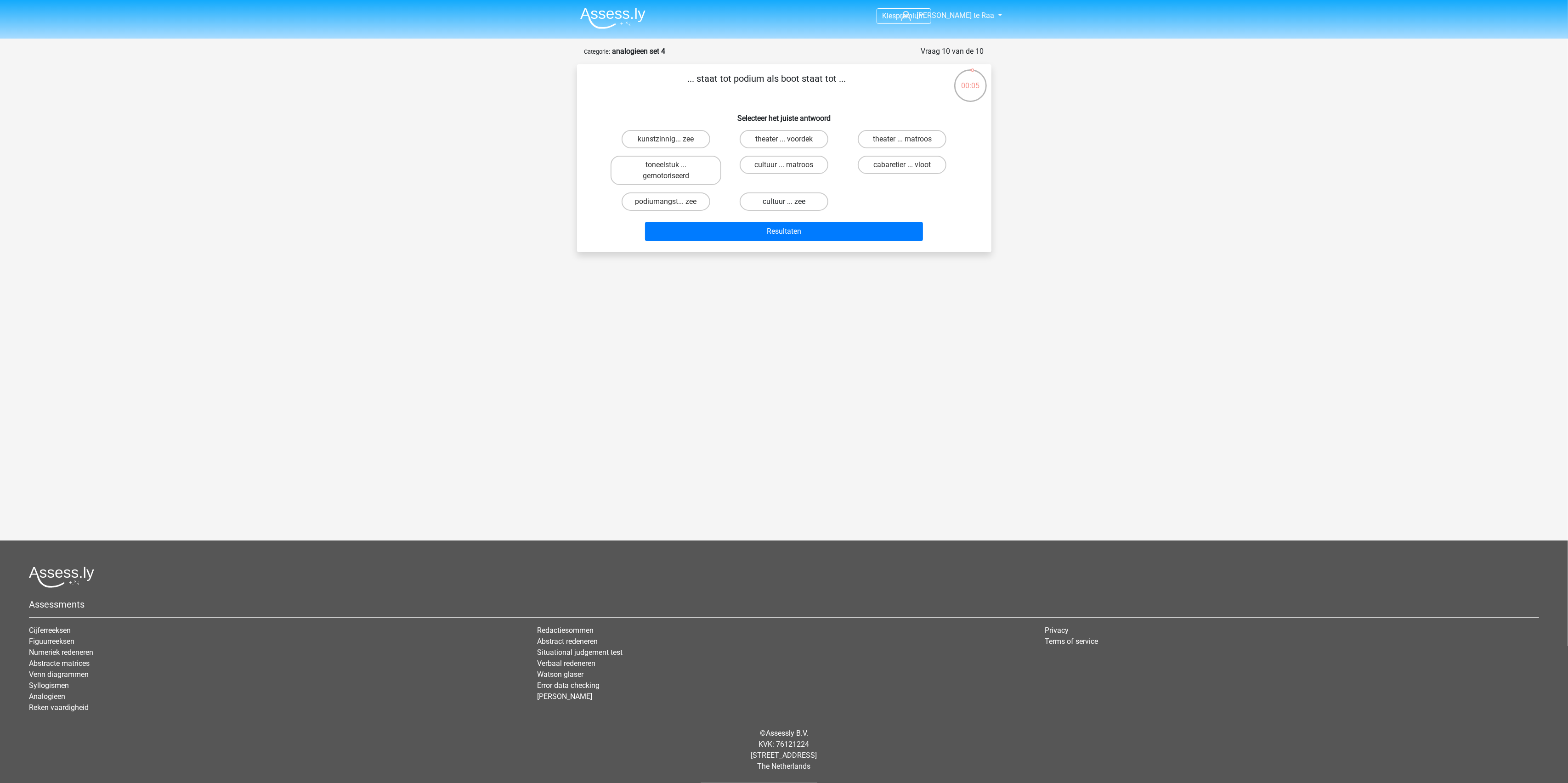
click at [781, 201] on label "cultuur ... zee" at bounding box center [784, 201] width 89 height 18
click at [784, 201] on input "cultuur ... zee" at bounding box center [787, 205] width 6 height 6
radio input "true"
click at [783, 225] on button "Resultaten" at bounding box center [784, 231] width 278 height 20
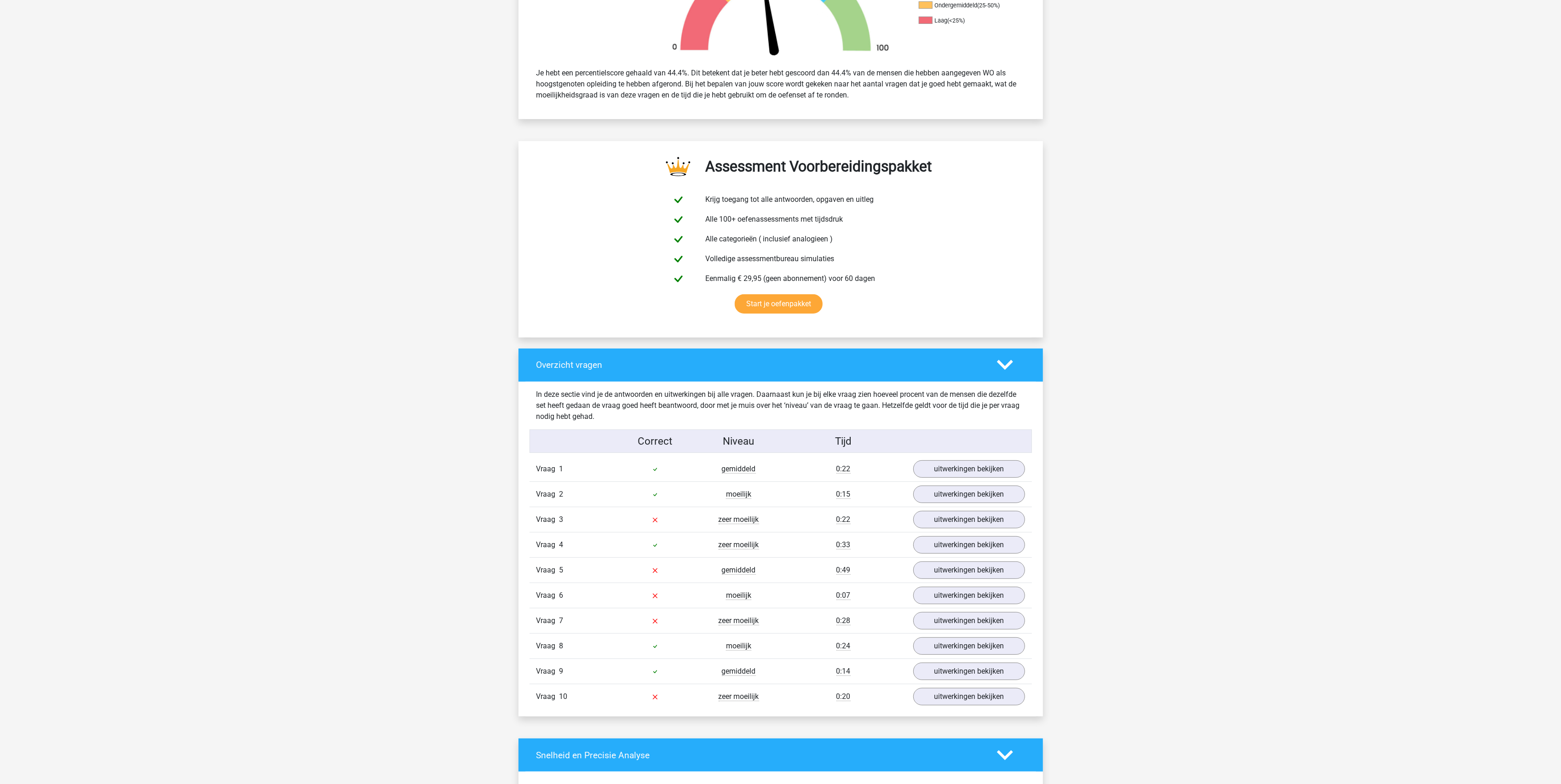
scroll to position [429, 0]
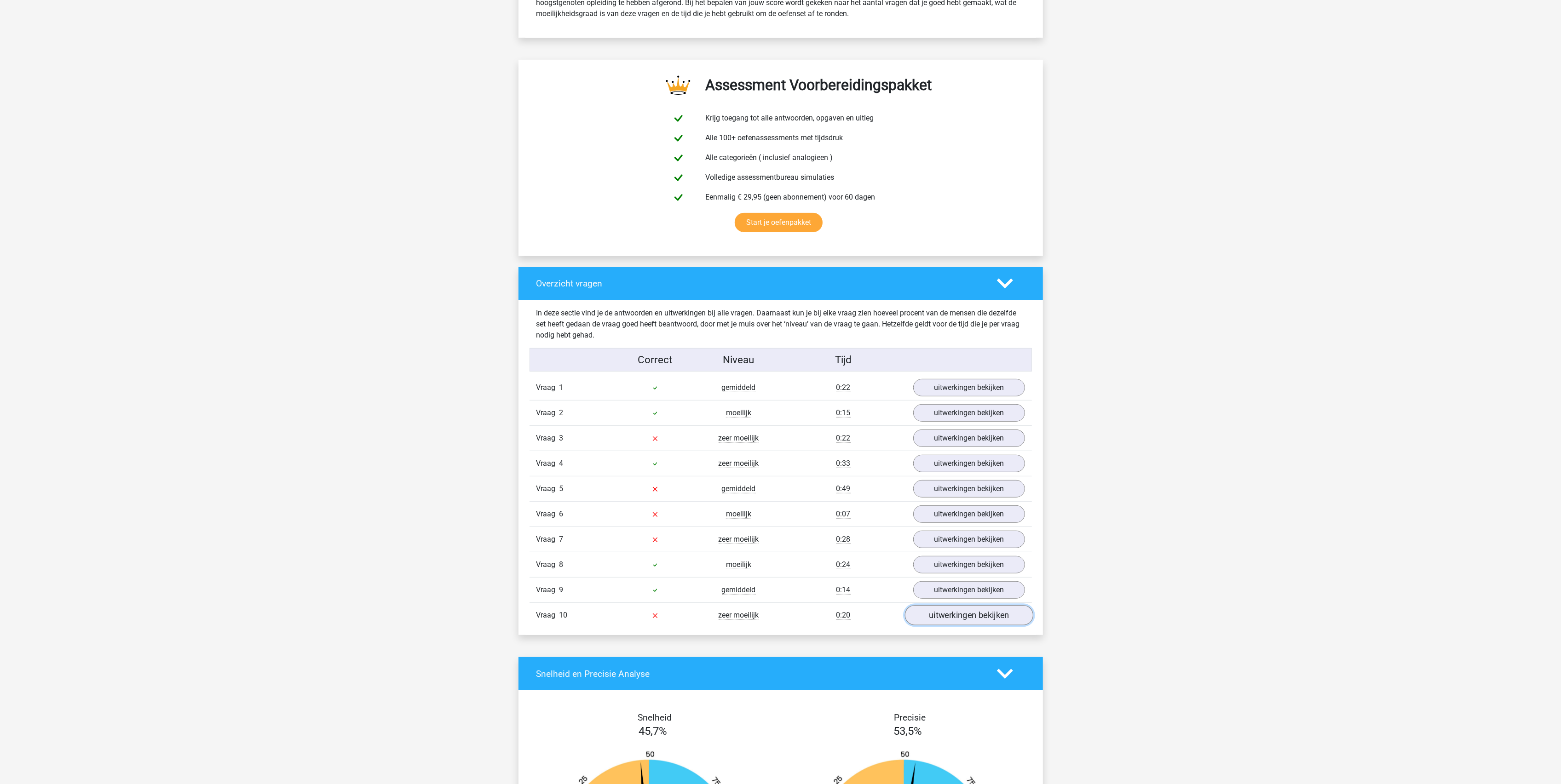
click at [937, 625] on link "uitwerkingen bekijken" at bounding box center [968, 616] width 129 height 20
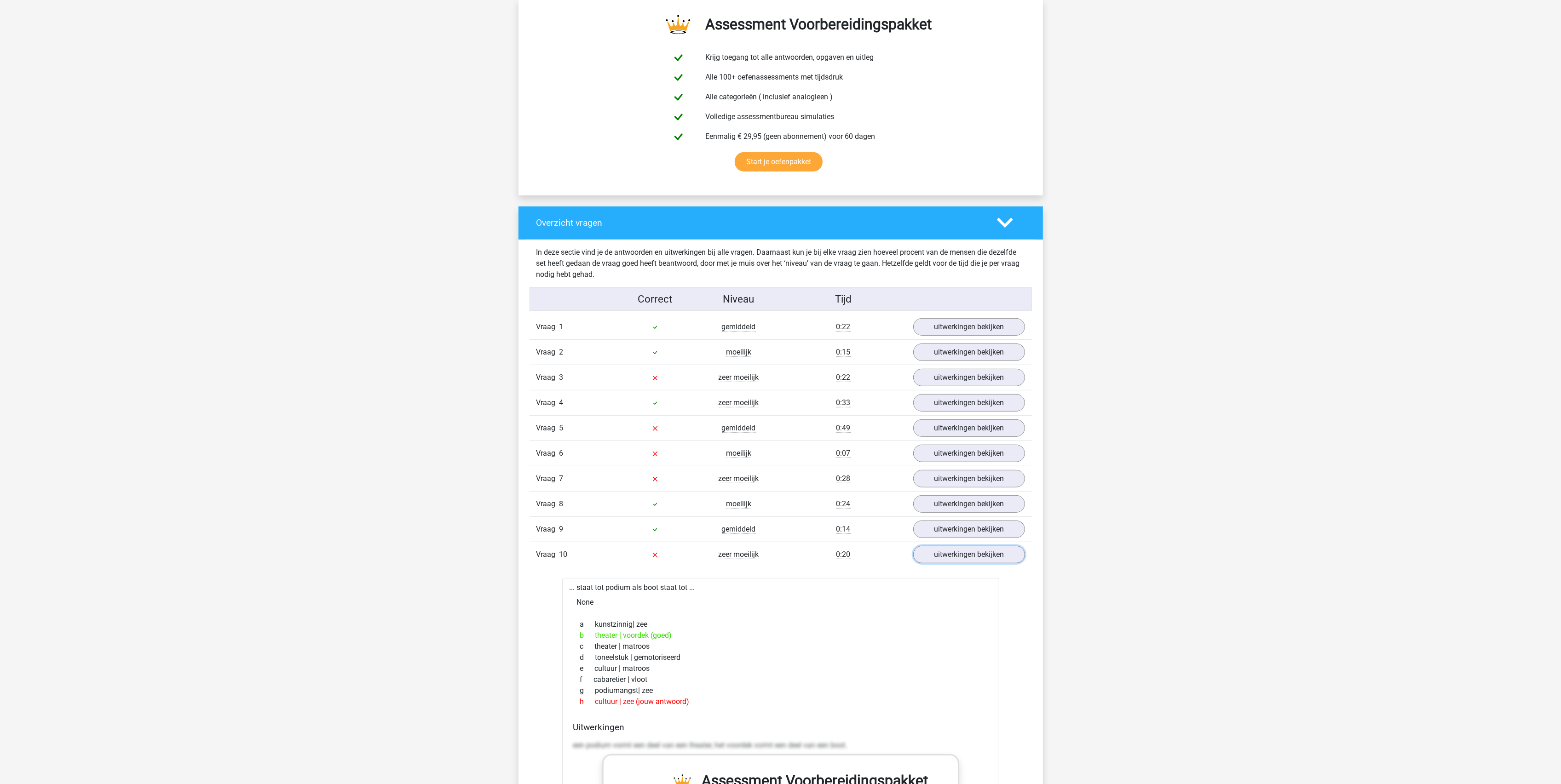
scroll to position [736, 0]
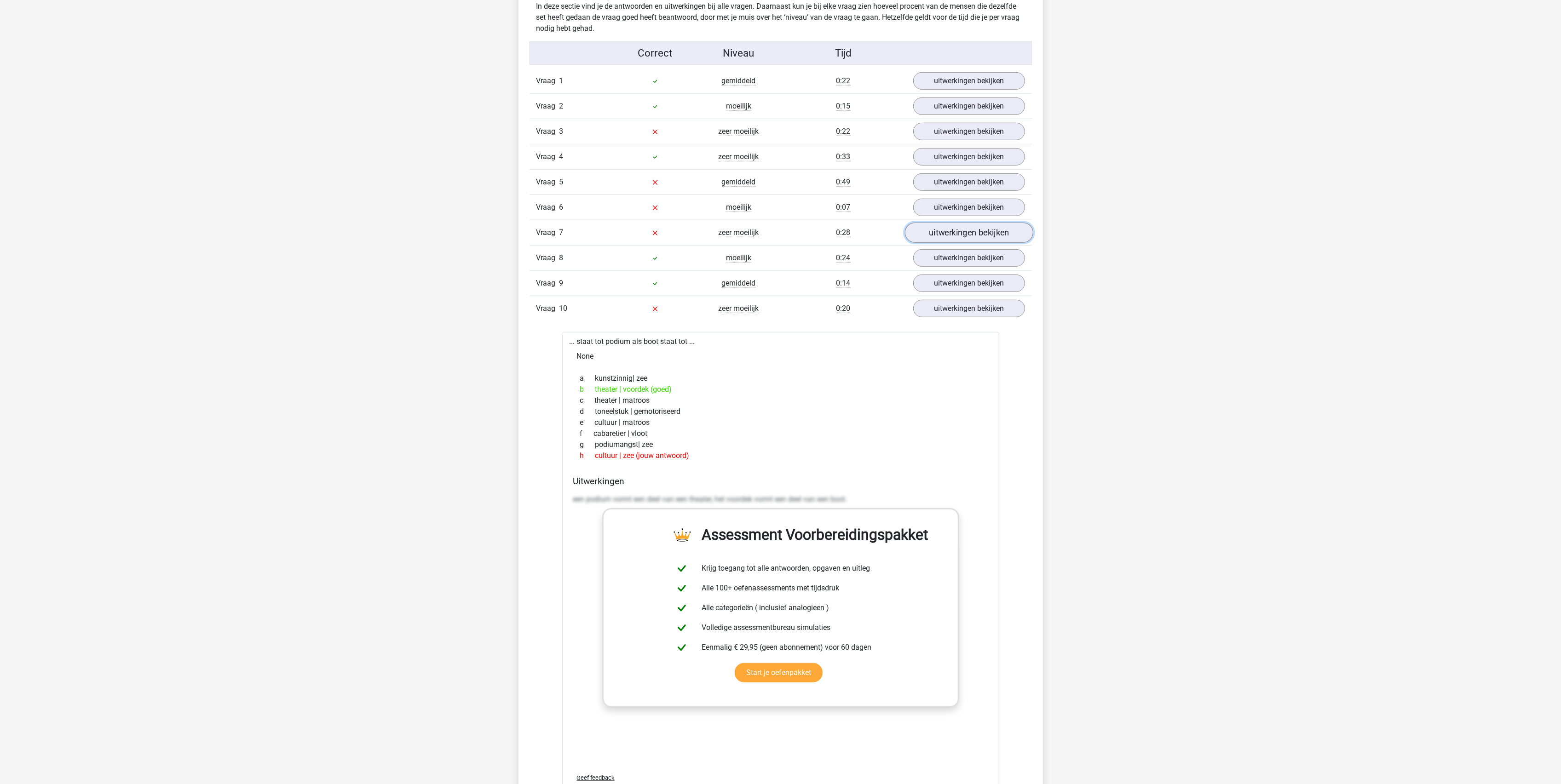
click at [954, 237] on link "uitwerkingen bekijken" at bounding box center [968, 233] width 129 height 20
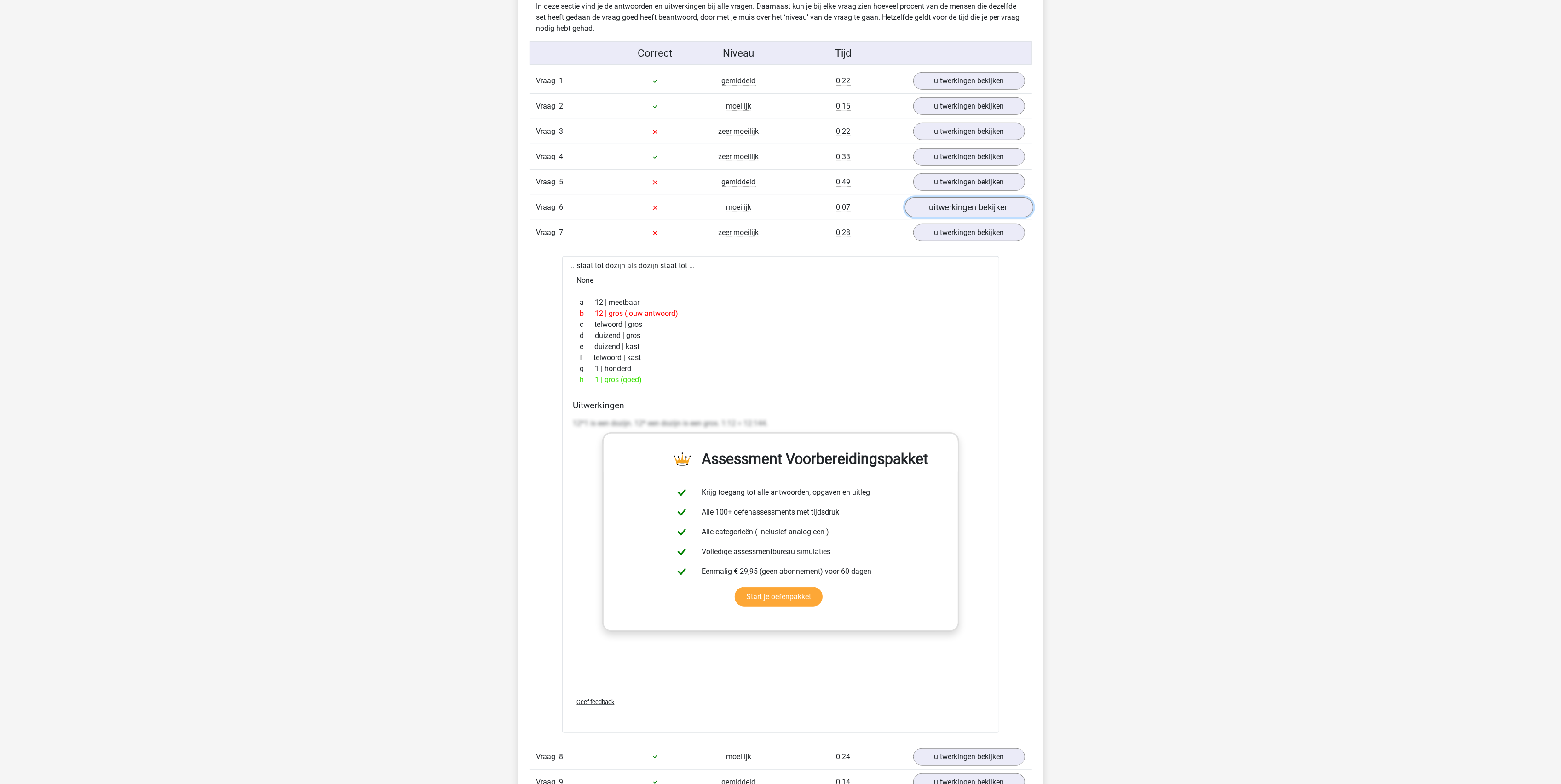
click at [975, 217] on link "uitwerkingen bekijken" at bounding box center [968, 208] width 129 height 20
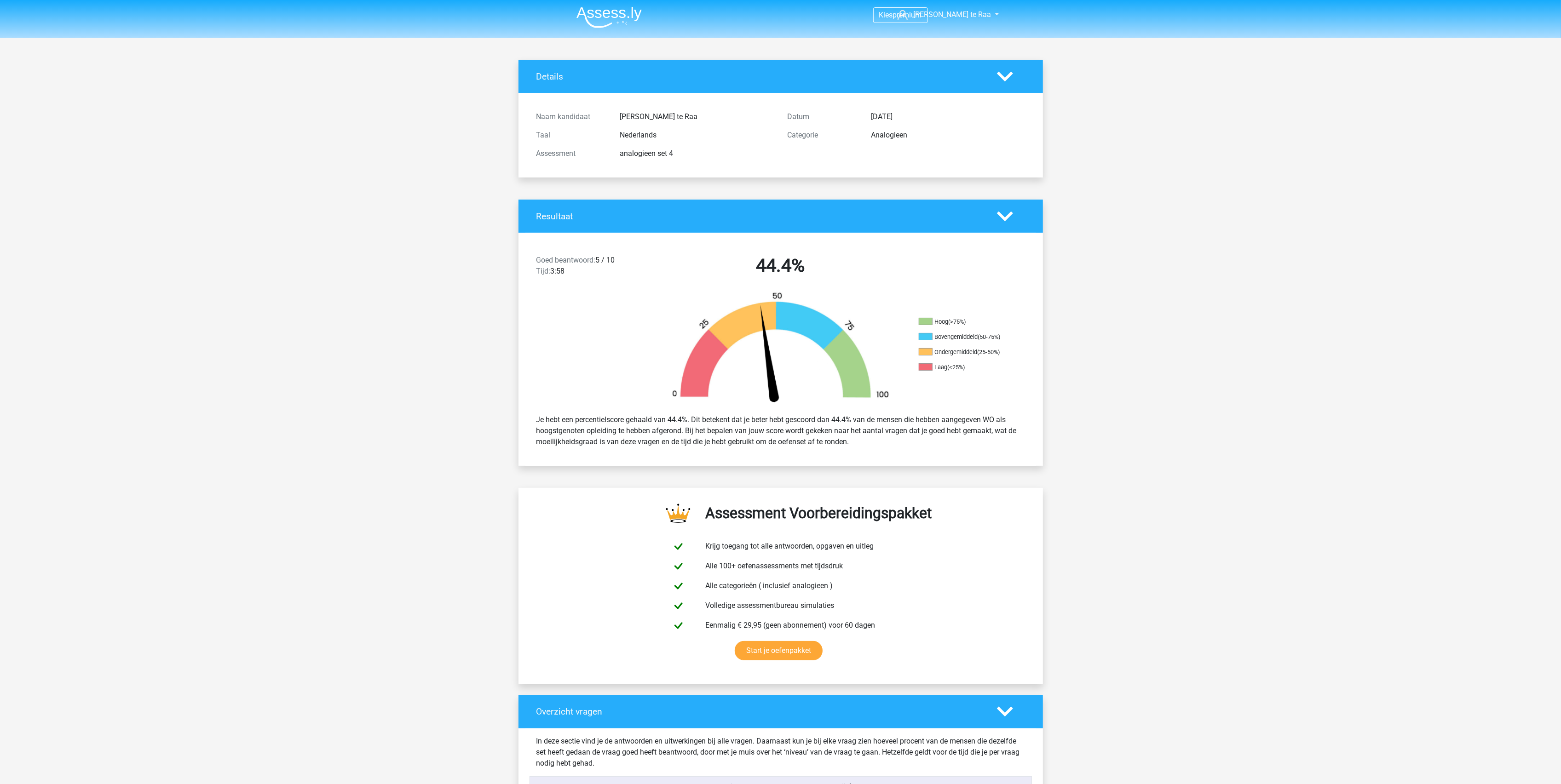
scroll to position [0, 0]
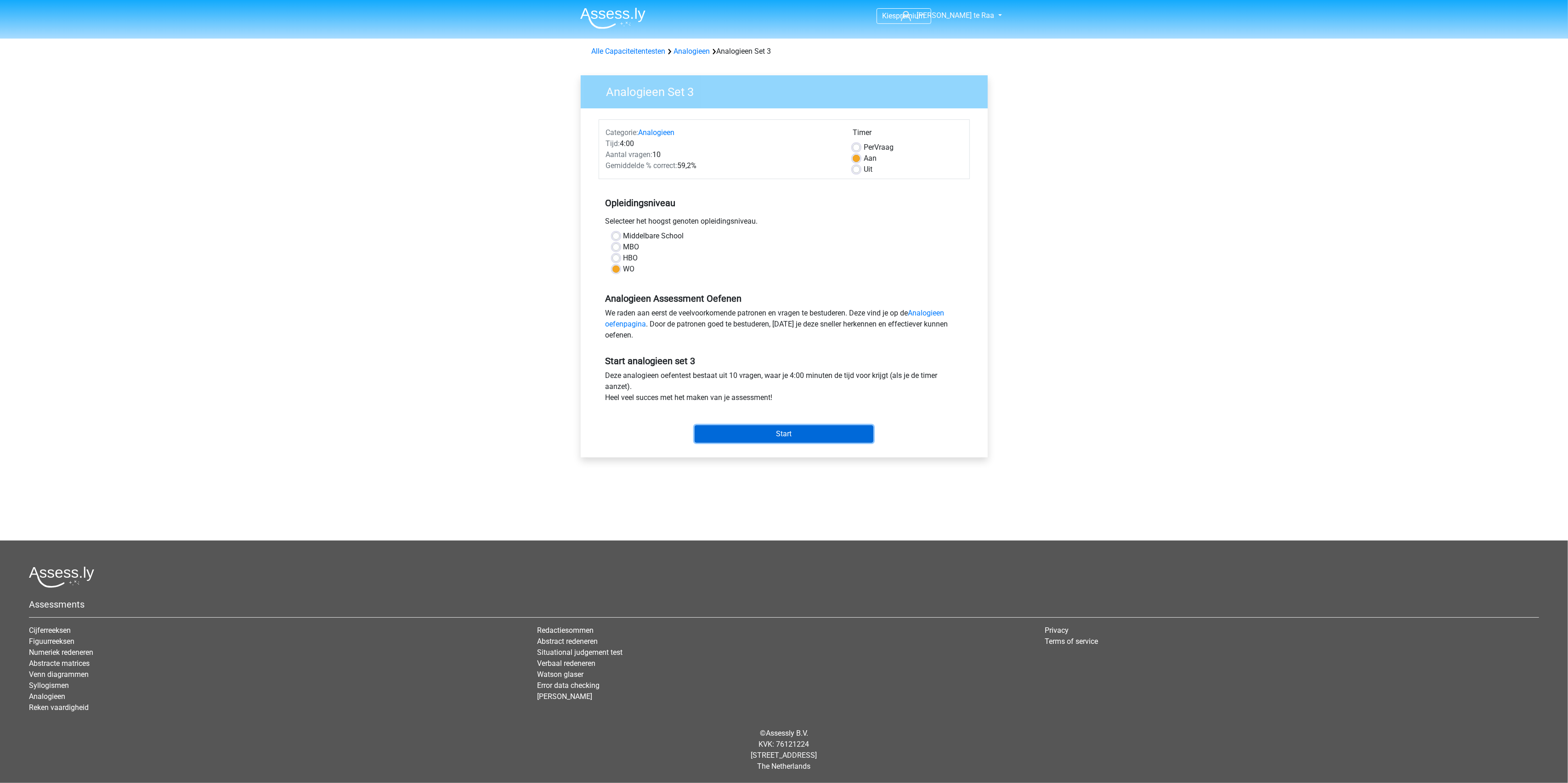
click at [811, 442] on input "Start" at bounding box center [784, 434] width 179 height 17
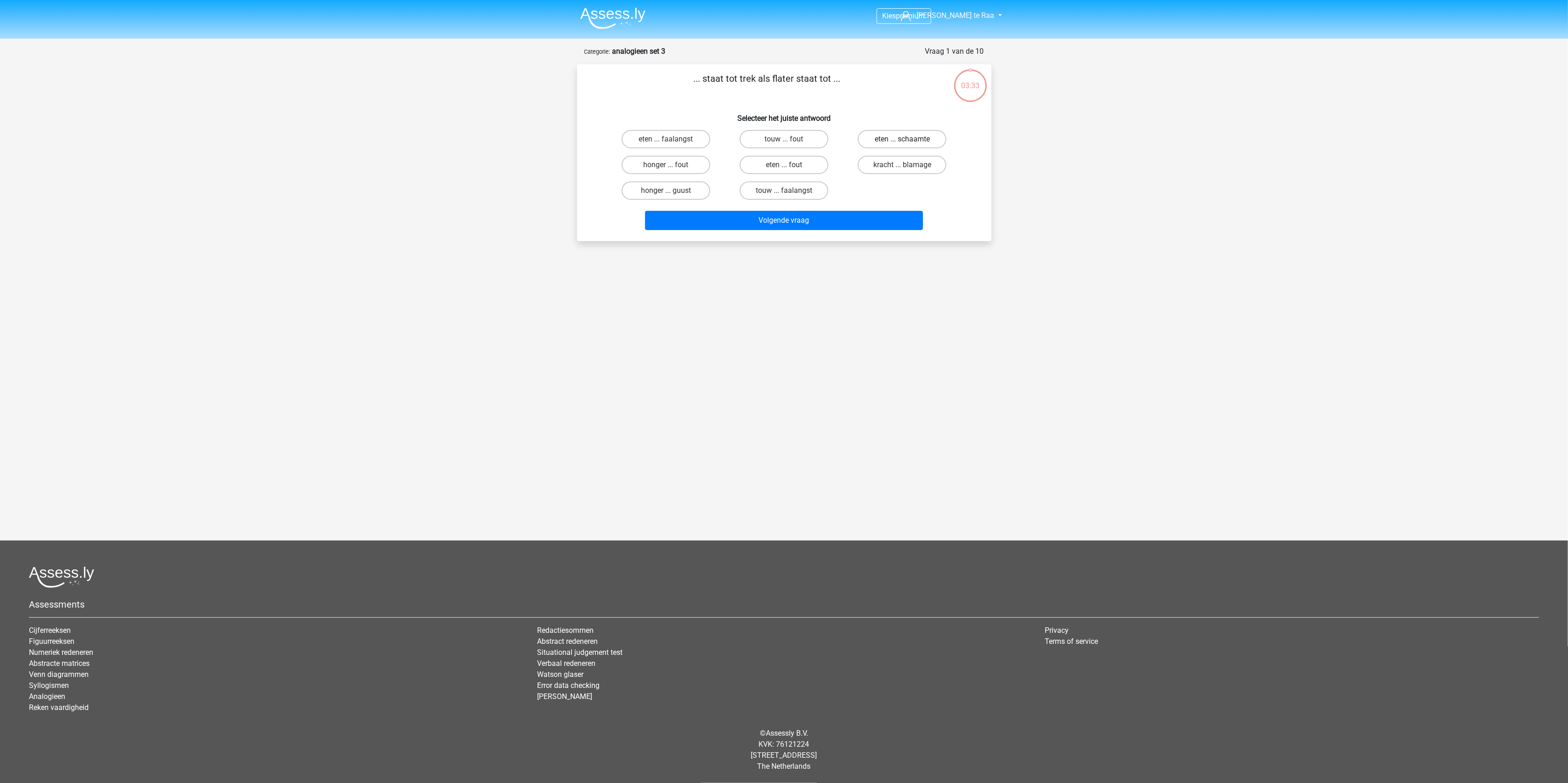
click at [897, 140] on label "eten ... schaamte" at bounding box center [901, 139] width 89 height 18
click at [902, 140] on input "eten ... schaamte" at bounding box center [905, 143] width 6 height 6
radio input "true"
click at [784, 212] on button "Volgende vraag" at bounding box center [784, 220] width 278 height 20
click at [770, 194] on label "vlinder ... puber" at bounding box center [784, 190] width 89 height 18
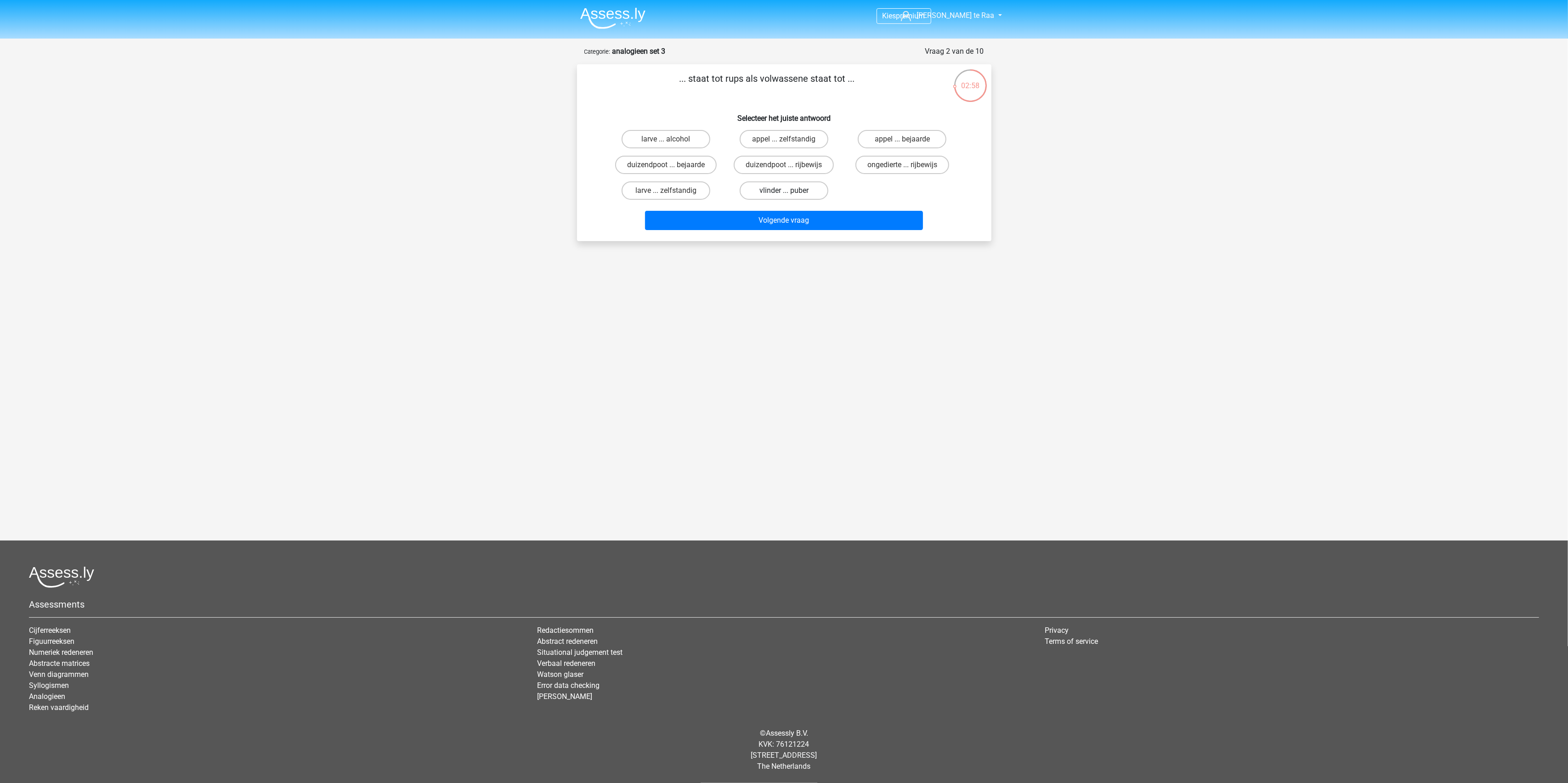
click at [784, 194] on input "vlinder ... puber" at bounding box center [787, 194] width 6 height 6
radio input "true"
click at [775, 213] on button "Volgende vraag" at bounding box center [784, 220] width 278 height 20
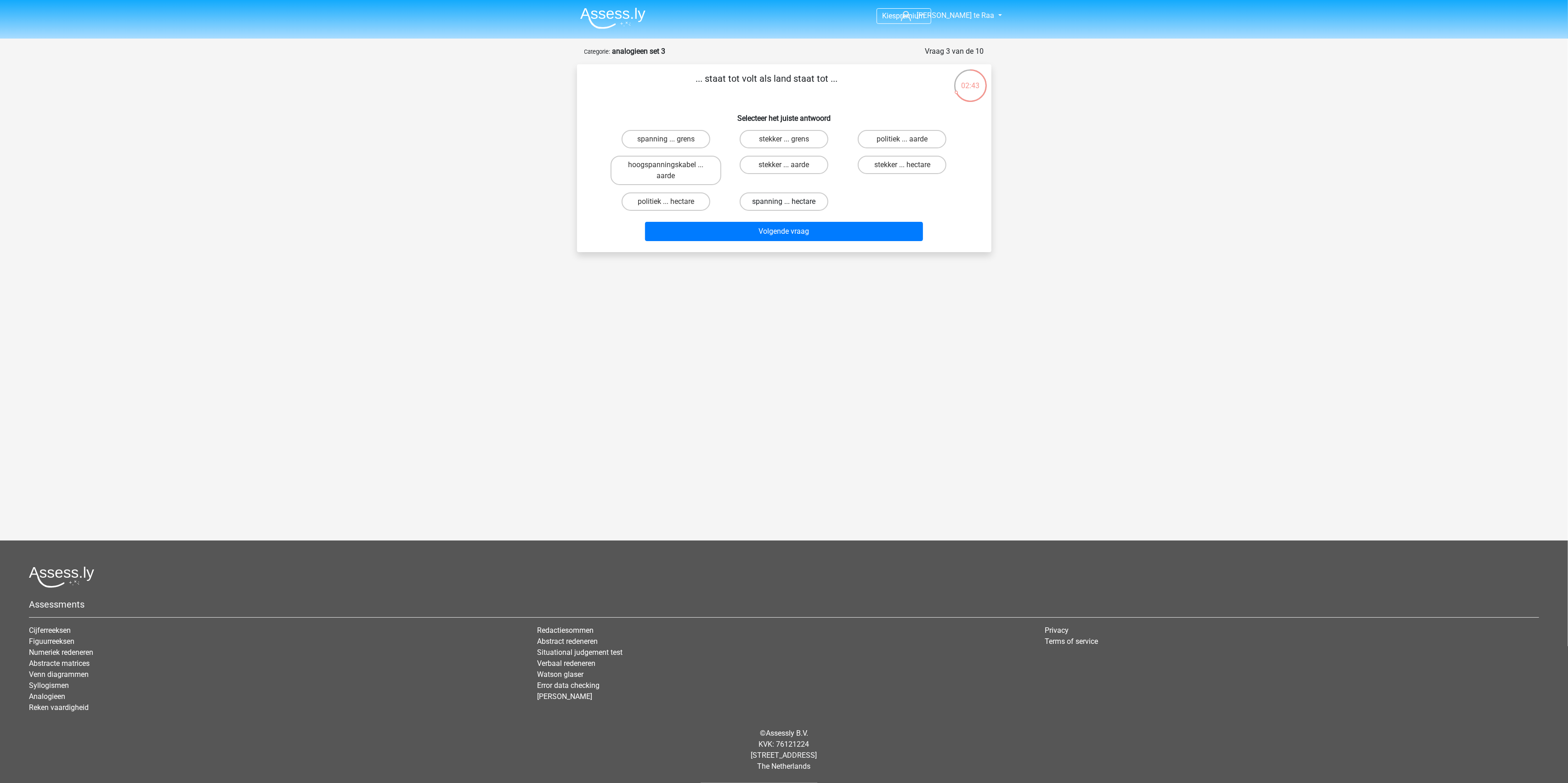
click at [775, 199] on label "spanning ... hectare" at bounding box center [784, 201] width 89 height 18
click at [784, 201] on input "spanning ... hectare" at bounding box center [787, 205] width 6 height 6
radio input "true"
click at [783, 236] on button "Volgende vraag" at bounding box center [784, 231] width 278 height 20
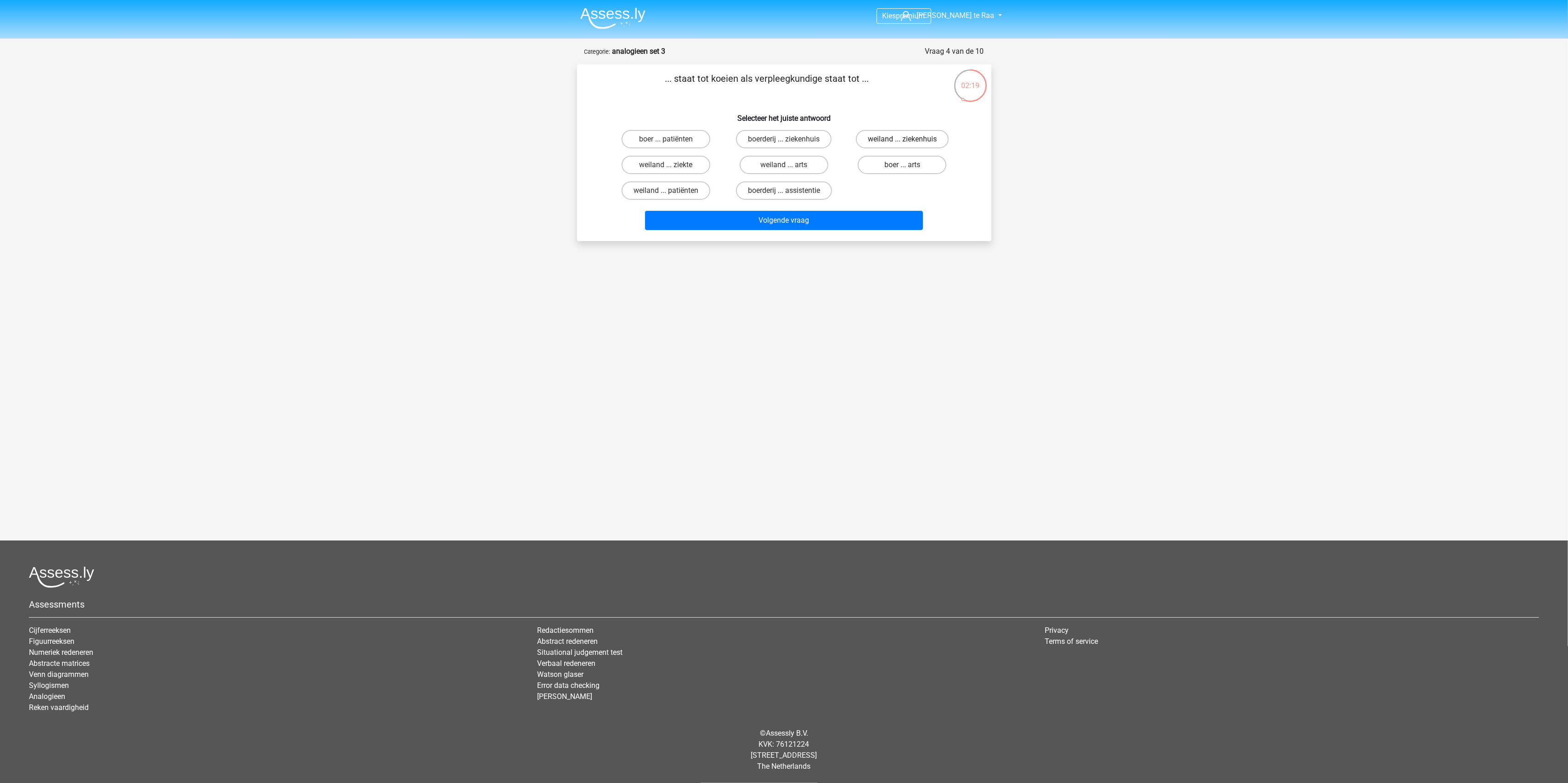
click at [901, 140] on label "weiland ... ziekenhuis" at bounding box center [902, 139] width 92 height 18
click at [902, 140] on input "weiland ... ziekenhuis" at bounding box center [905, 143] width 6 height 6
radio input "true"
click at [767, 219] on button "Volgende vraag" at bounding box center [784, 220] width 278 height 20
click at [888, 161] on label "bijzonder ... breed" at bounding box center [901, 165] width 89 height 18
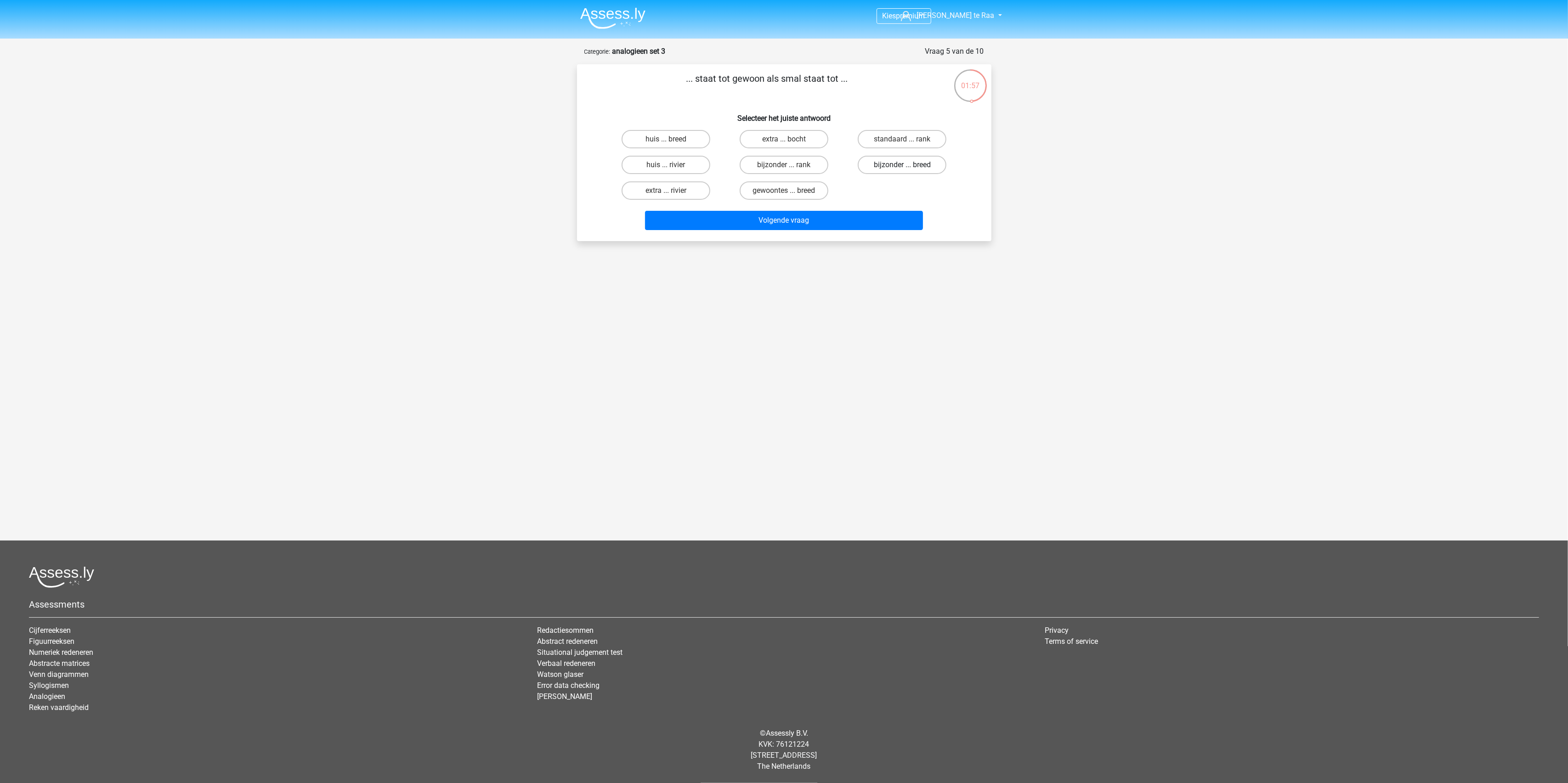
click at [902, 165] on input "bijzonder ... breed" at bounding box center [905, 168] width 6 height 6
radio input "true"
click at [825, 215] on button "Volgende vraag" at bounding box center [784, 220] width 278 height 20
click at [770, 169] on label "misdaad ... ziekte" at bounding box center [784, 165] width 89 height 18
click at [784, 169] on input "misdaad ... ziekte" at bounding box center [787, 168] width 6 height 6
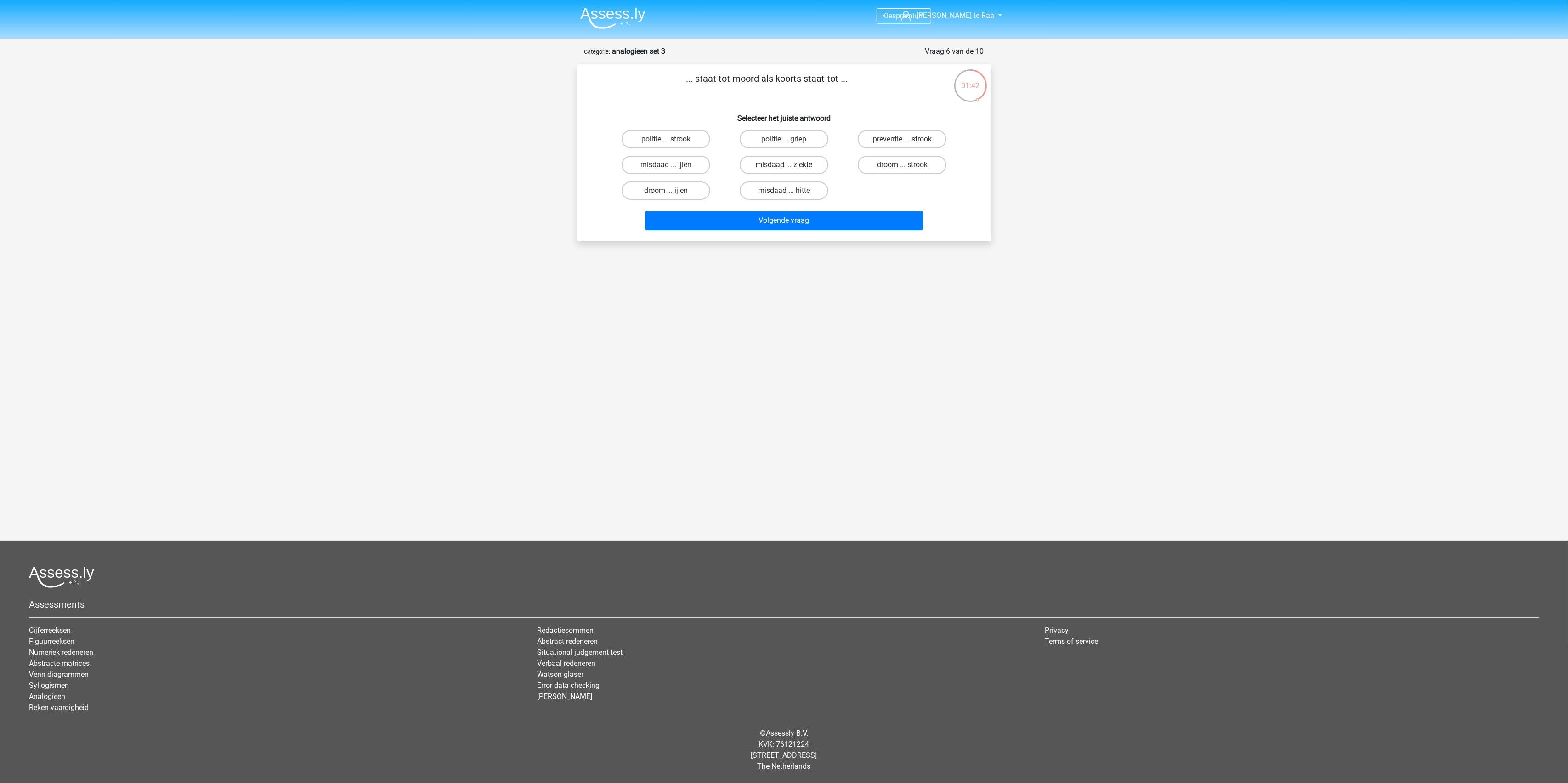
radio input "true"
click at [780, 221] on button "Volgende vraag" at bounding box center [784, 220] width 278 height 20
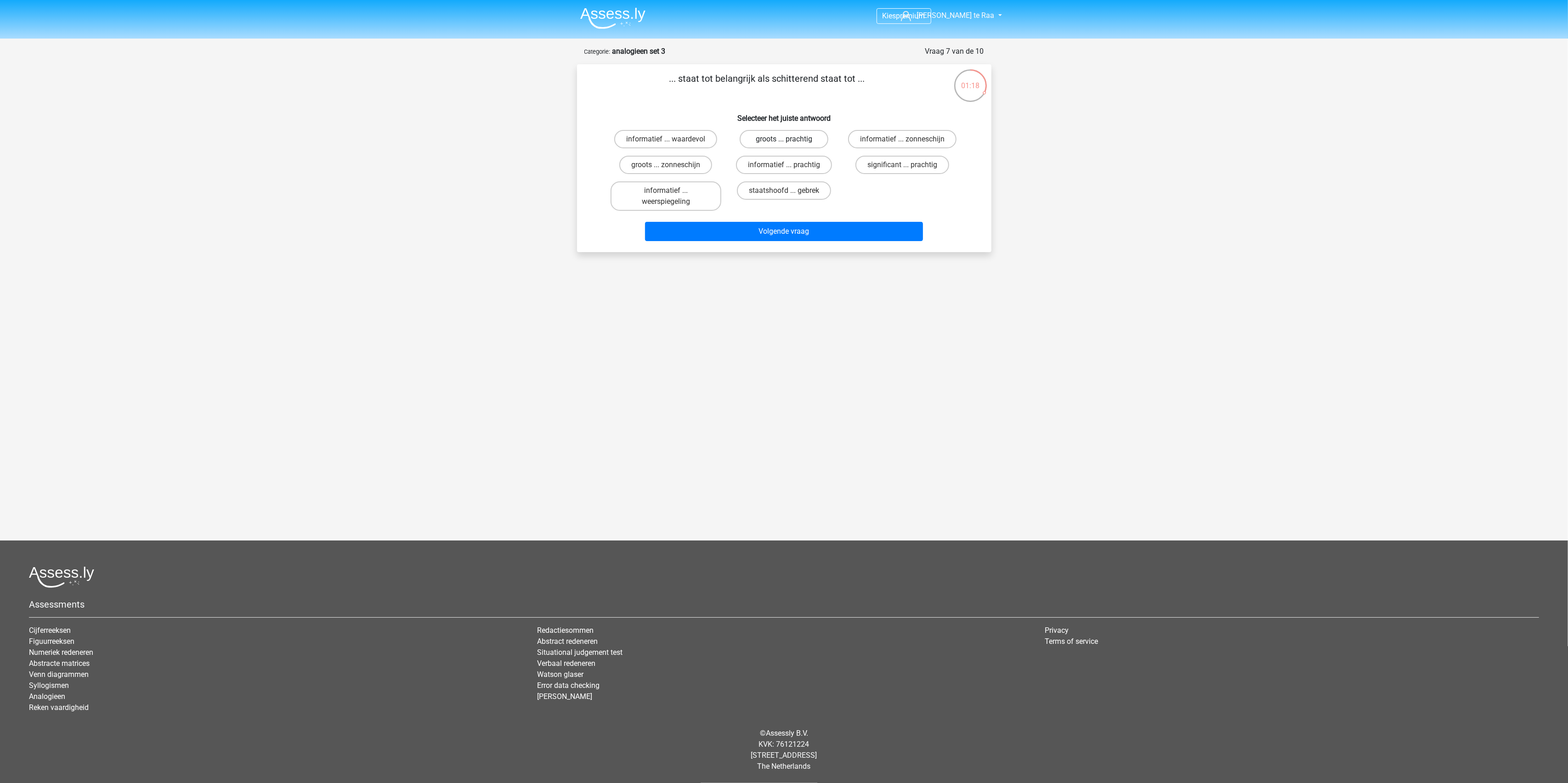
drag, startPoint x: 789, startPoint y: 132, endPoint x: 782, endPoint y: 195, distance: 63.4
click at [789, 133] on label "groots ... prachtig" at bounding box center [784, 139] width 89 height 18
click at [789, 140] on input "groots ... prachtig" at bounding box center [787, 143] width 6 height 6
radio input "true"
click at [778, 227] on button "Volgende vraag" at bounding box center [784, 231] width 278 height 20
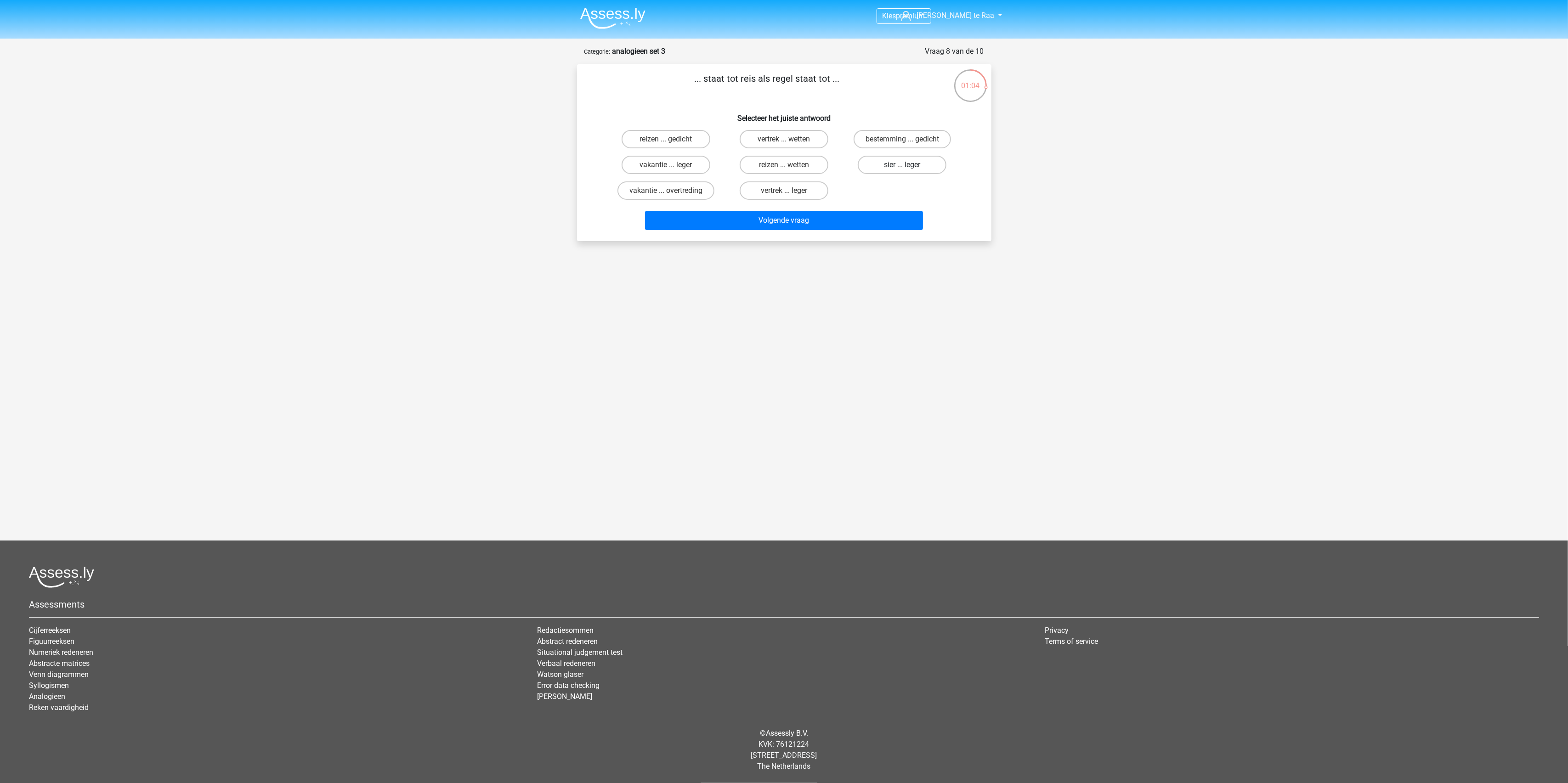
click at [886, 172] on label "sier ... leger" at bounding box center [901, 165] width 89 height 18
click at [902, 171] on input "sier ... leger" at bounding box center [905, 168] width 6 height 6
radio input "true"
click at [795, 223] on button "Volgende vraag" at bounding box center [784, 220] width 278 height 20
click at [792, 165] on label "kist ... onder" at bounding box center [784, 165] width 89 height 18
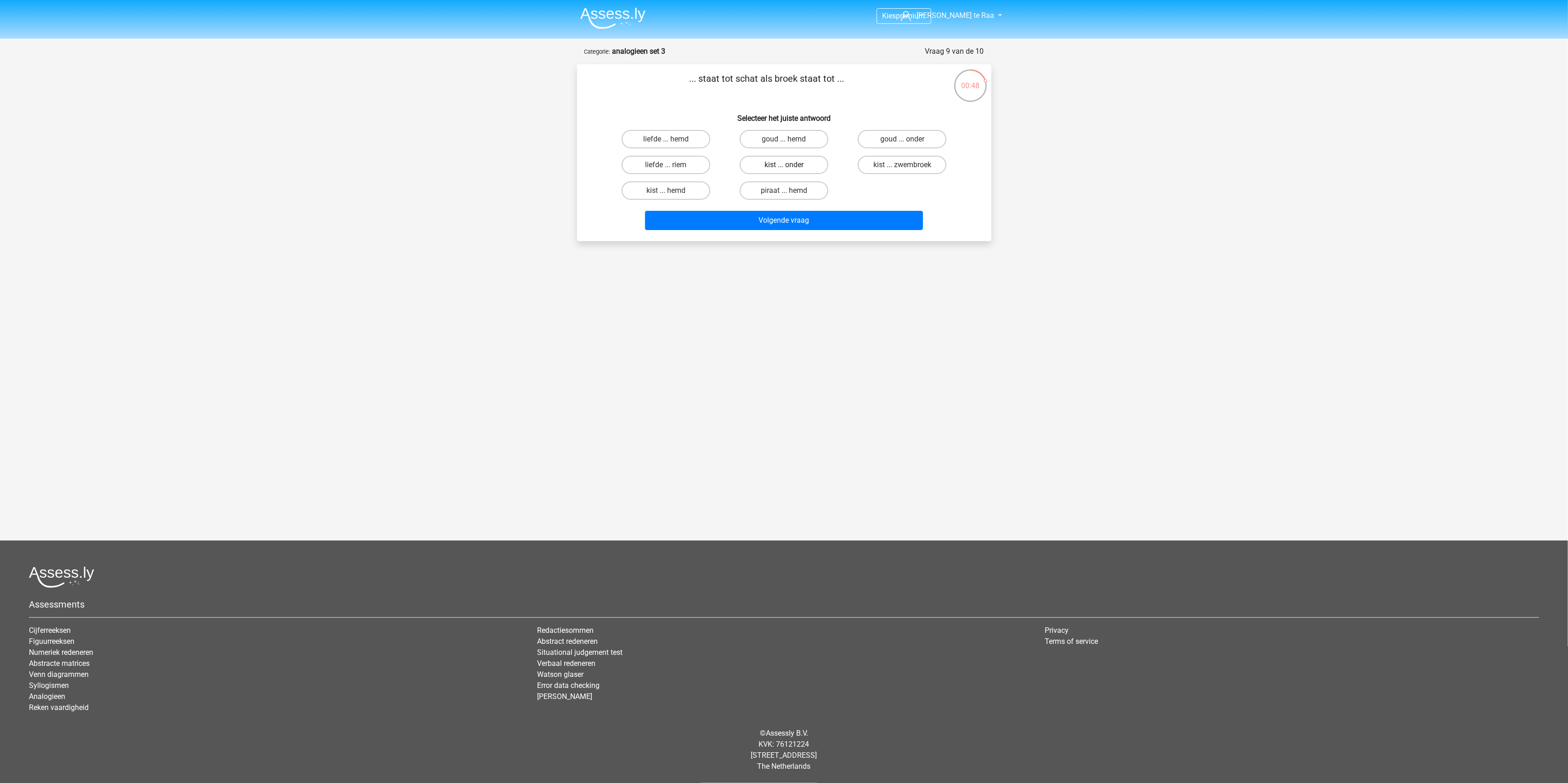
click at [790, 165] on input "kist ... onder" at bounding box center [787, 168] width 6 height 6
radio input "true"
click at [784, 214] on button "Volgende vraag" at bounding box center [784, 220] width 278 height 20
click at [679, 140] on label "team ... druif" at bounding box center [665, 139] width 89 height 18
click at [672, 140] on input "team ... druif" at bounding box center [668, 143] width 6 height 6
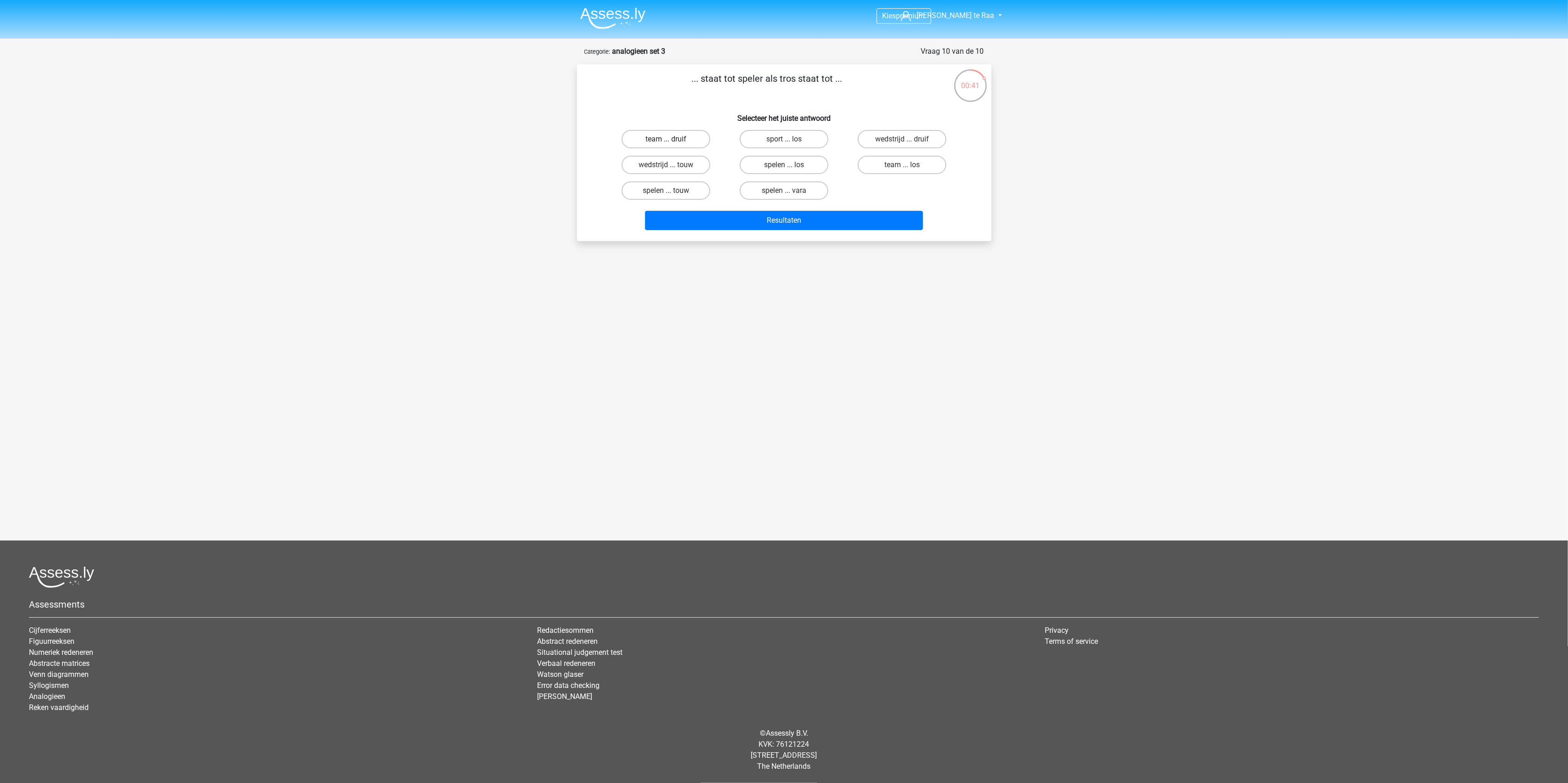
radio input "true"
click at [888, 165] on label "team ... los" at bounding box center [901, 165] width 89 height 18
click at [902, 165] on input "team ... los" at bounding box center [905, 168] width 6 height 6
radio input "true"
click at [686, 143] on label "team ... druif" at bounding box center [665, 139] width 89 height 18
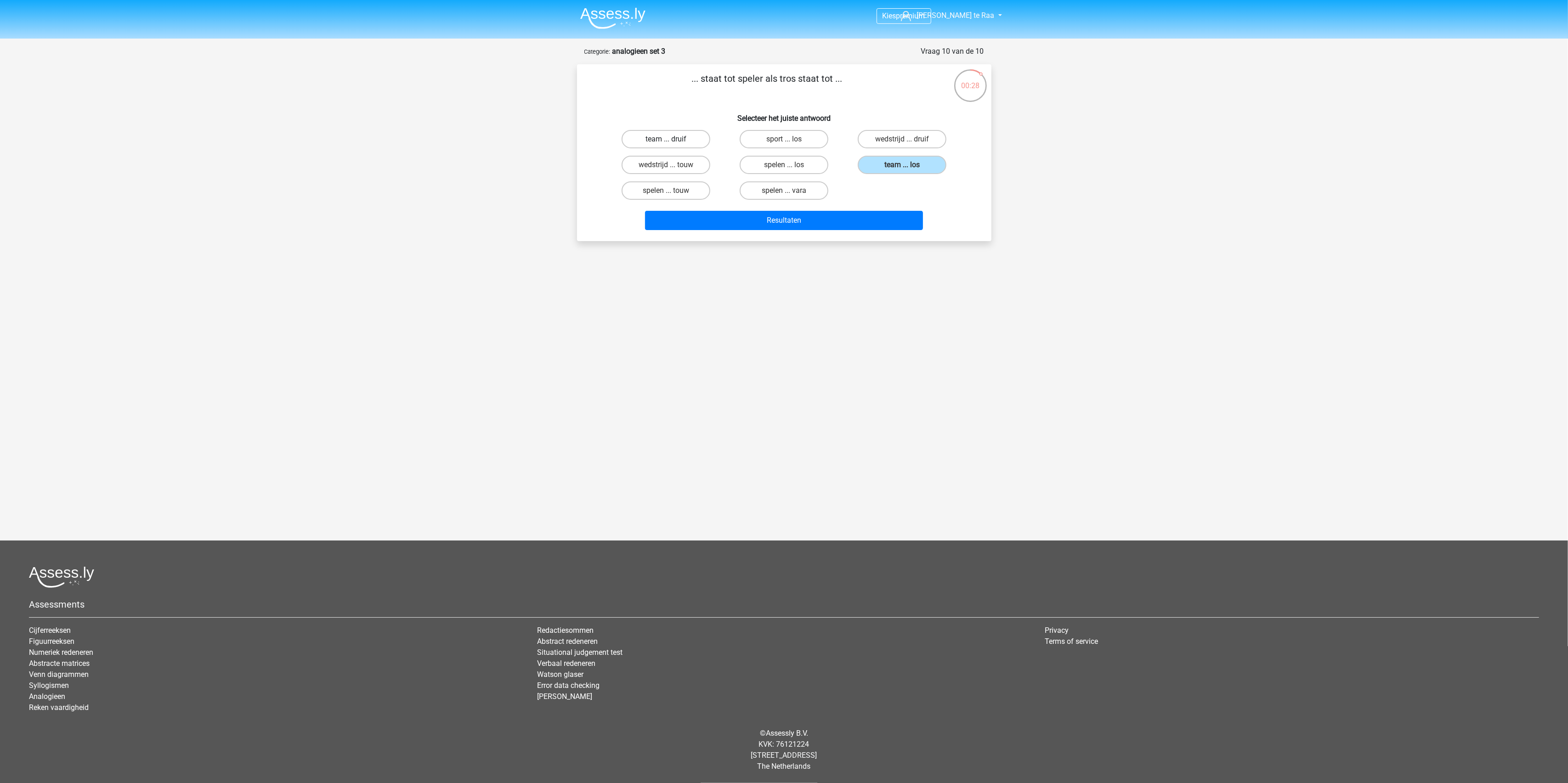
click at [672, 143] on input "team ... druif" at bounding box center [668, 143] width 6 height 6
radio input "true"
click at [767, 214] on button "Resultaten" at bounding box center [784, 220] width 278 height 20
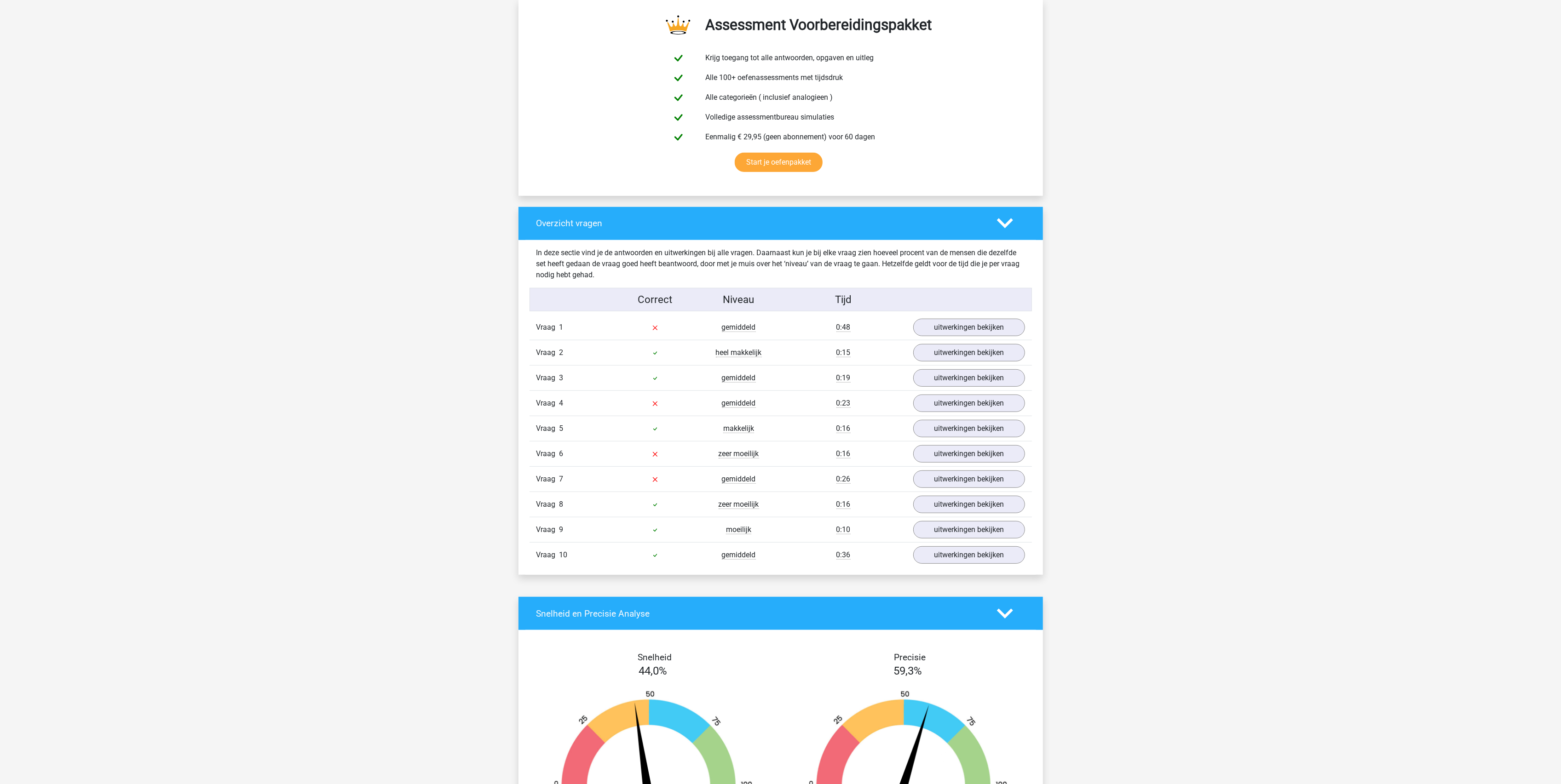
scroll to position [490, 0]
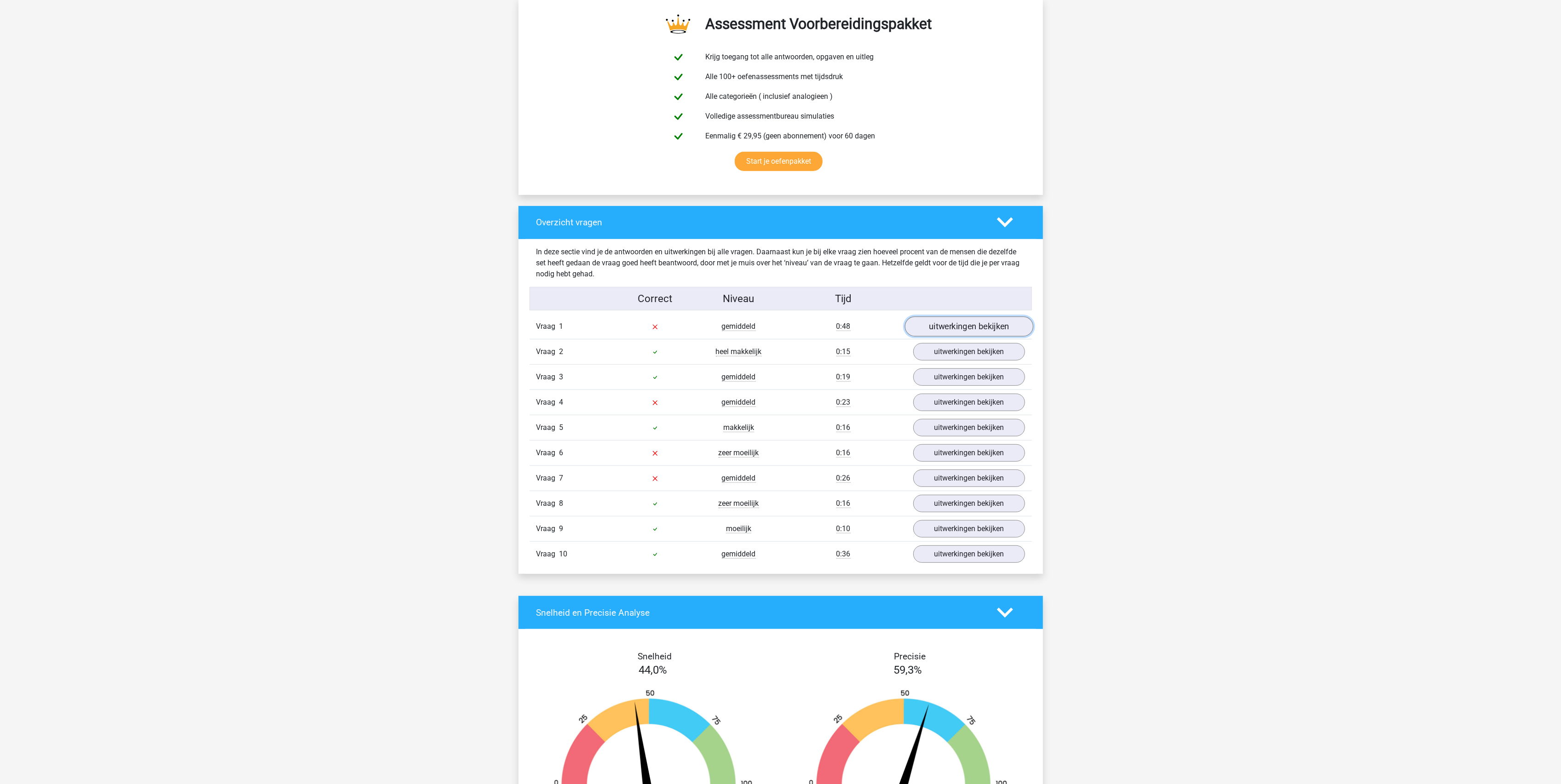
click at [954, 332] on link "uitwerkingen bekijken" at bounding box center [968, 327] width 129 height 20
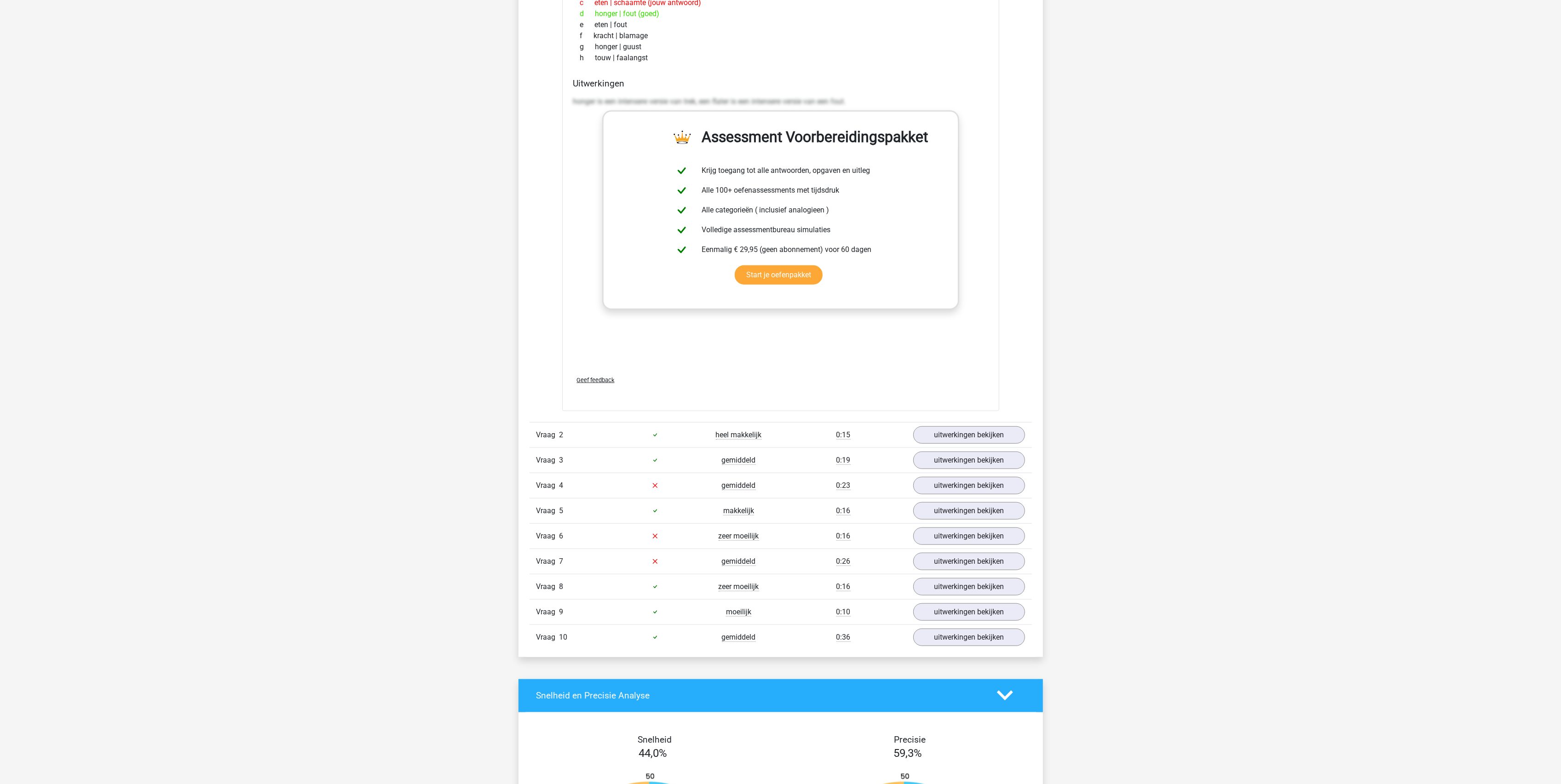
scroll to position [920, 0]
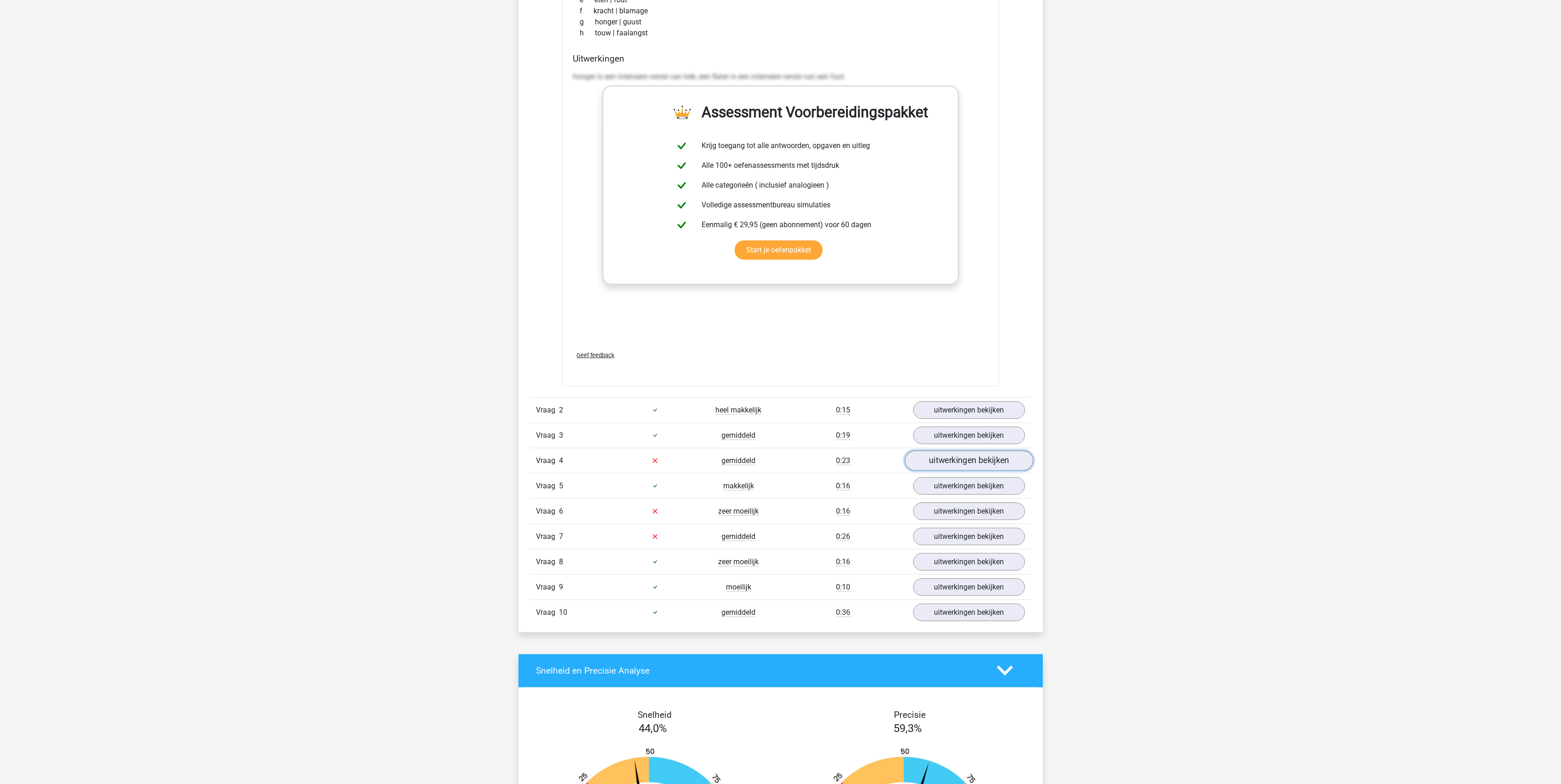
click at [954, 460] on link "uitwerkingen bekijken" at bounding box center [968, 461] width 129 height 20
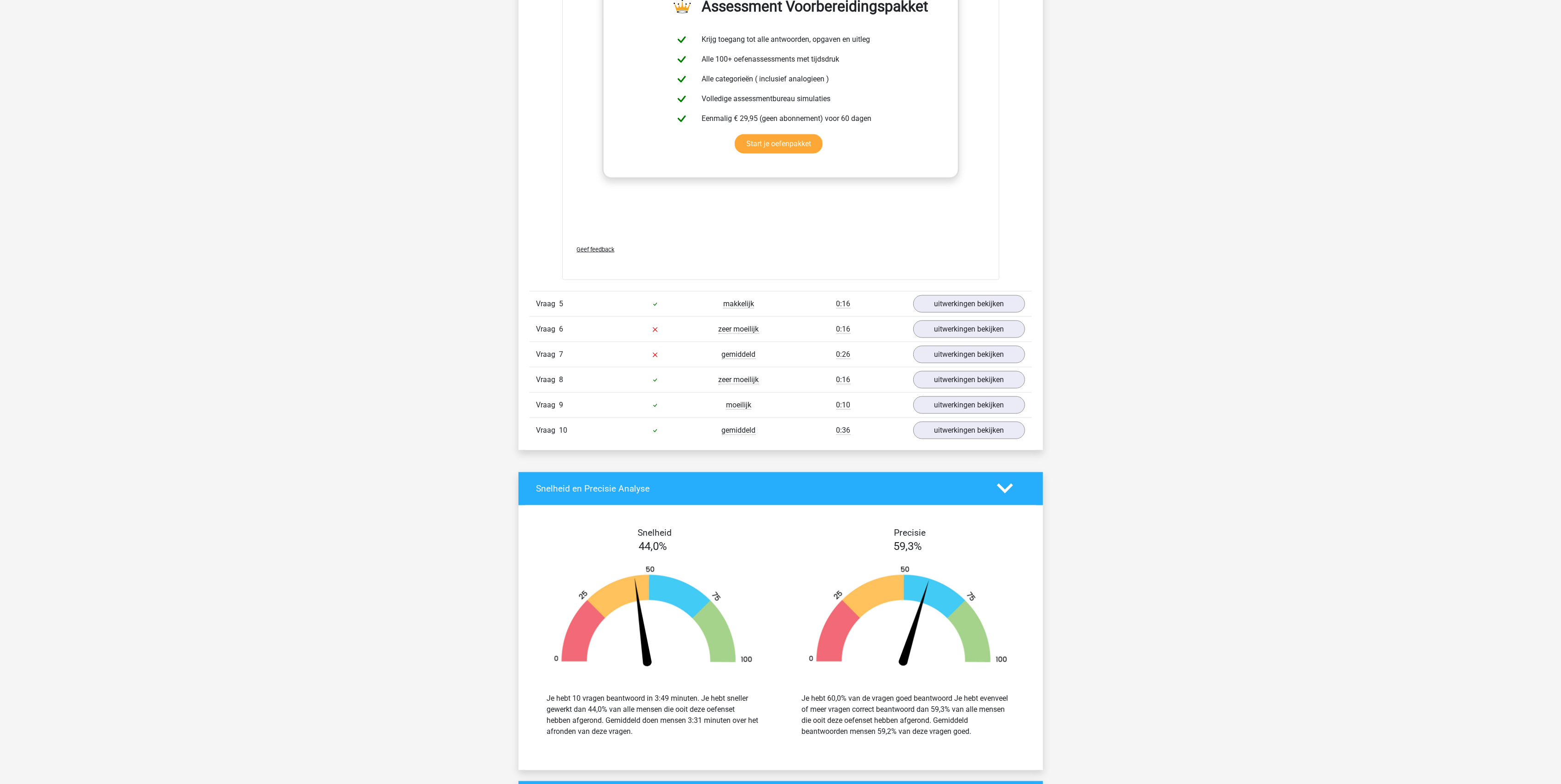
scroll to position [1595, 0]
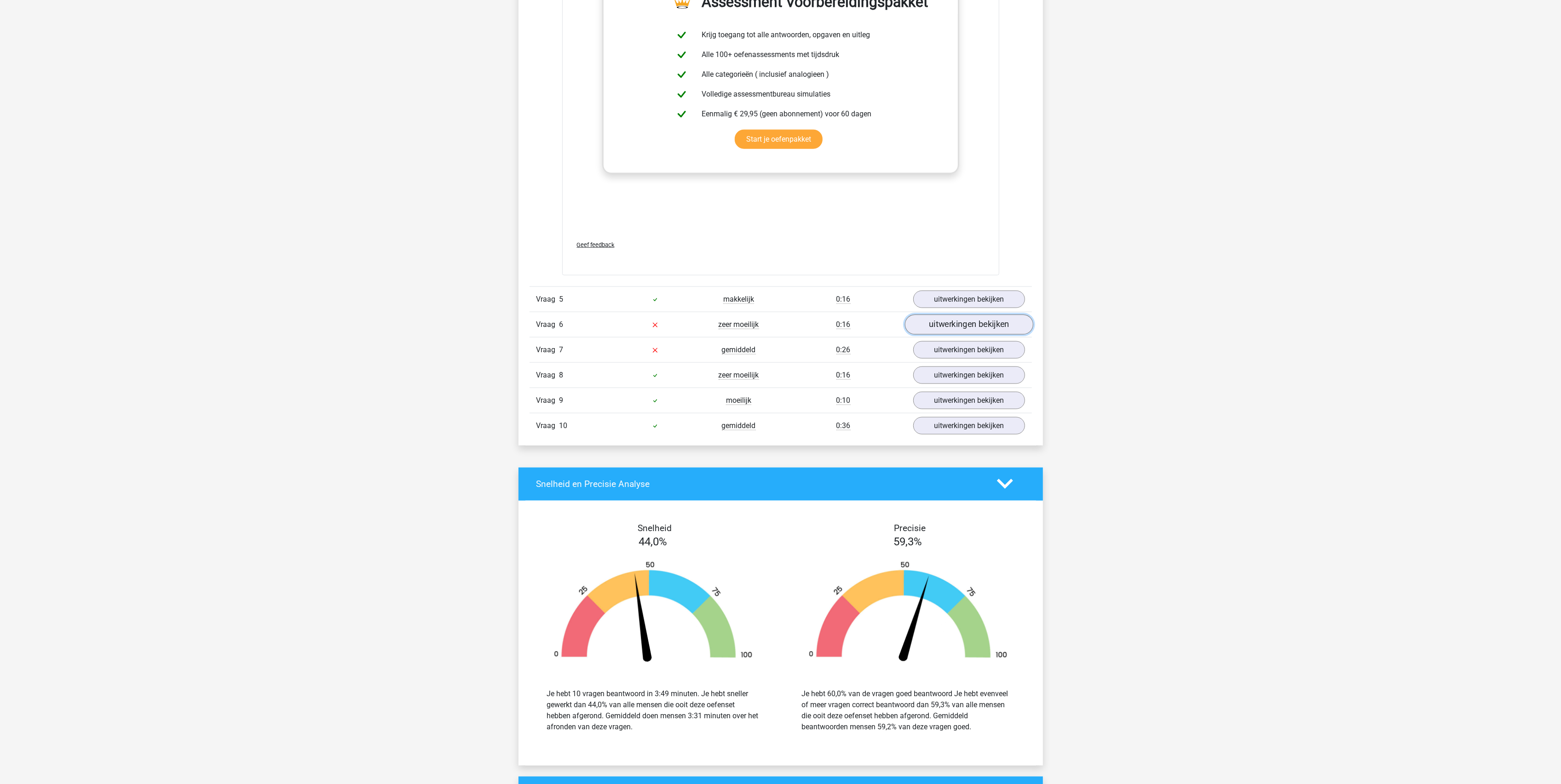
click at [952, 335] on link "uitwerkingen bekijken" at bounding box center [968, 325] width 129 height 20
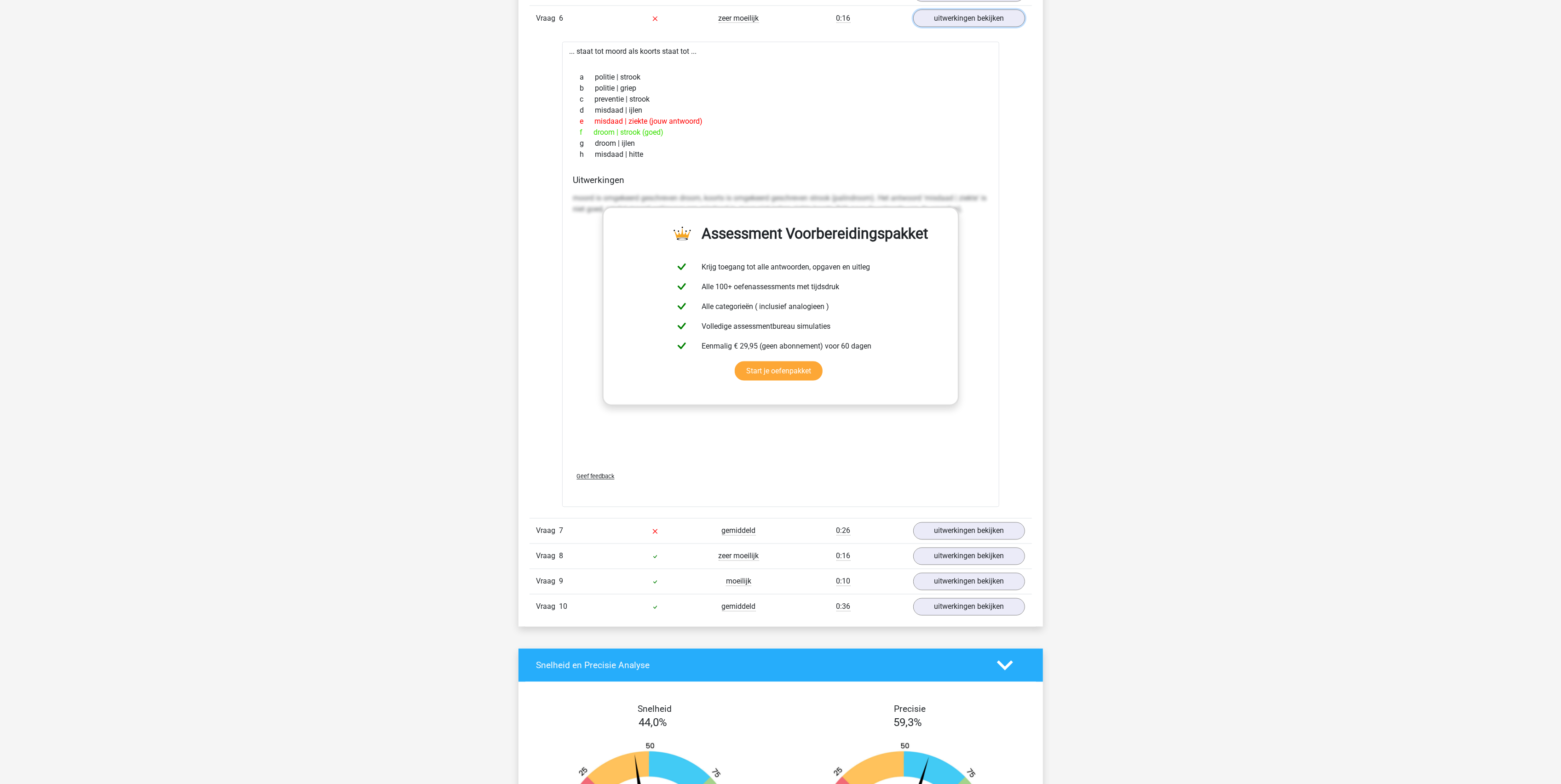
scroll to position [1902, 0]
click at [965, 534] on link "uitwerkingen bekijken" at bounding box center [968, 531] width 129 height 20
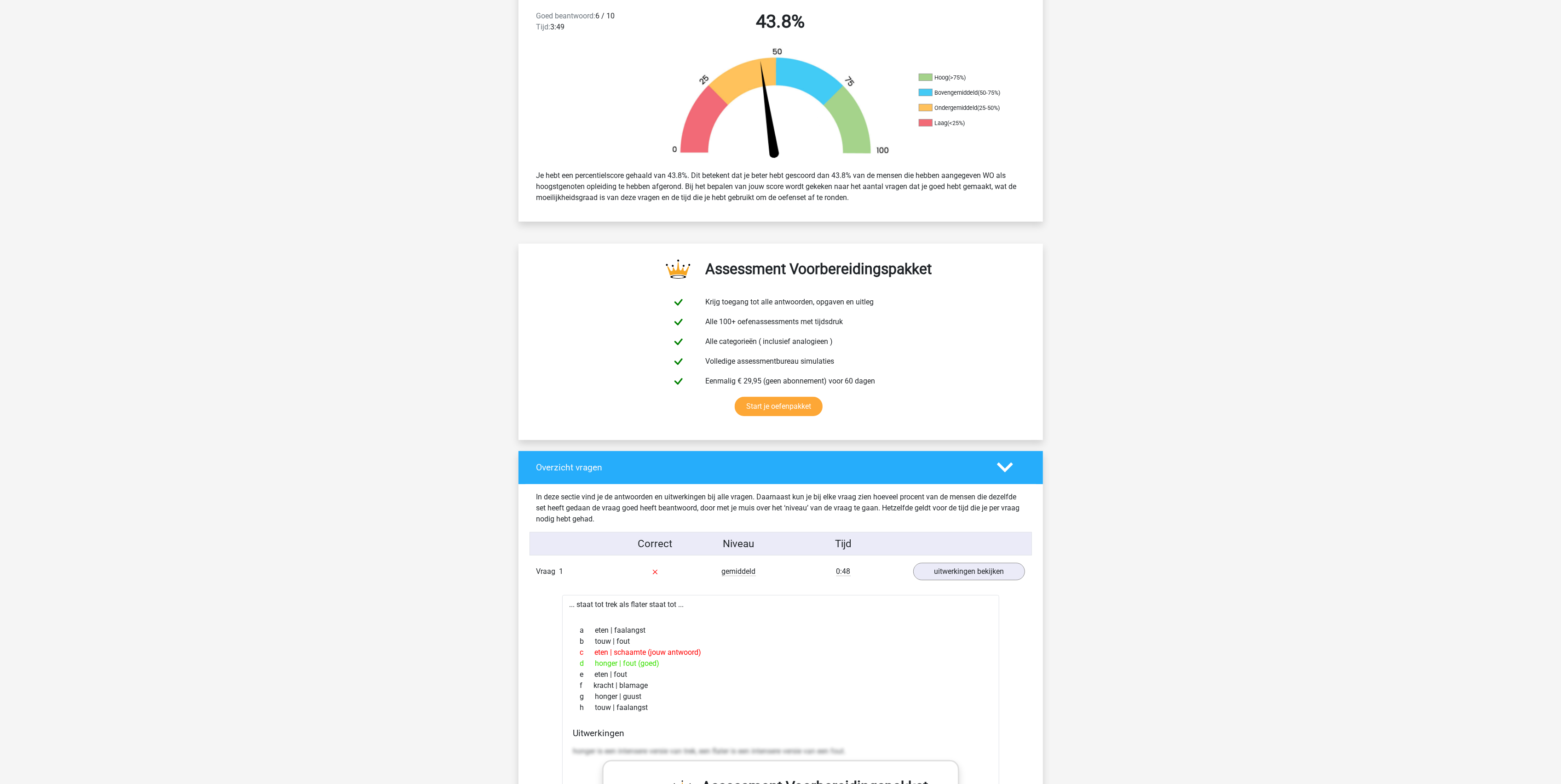
scroll to position [0, 0]
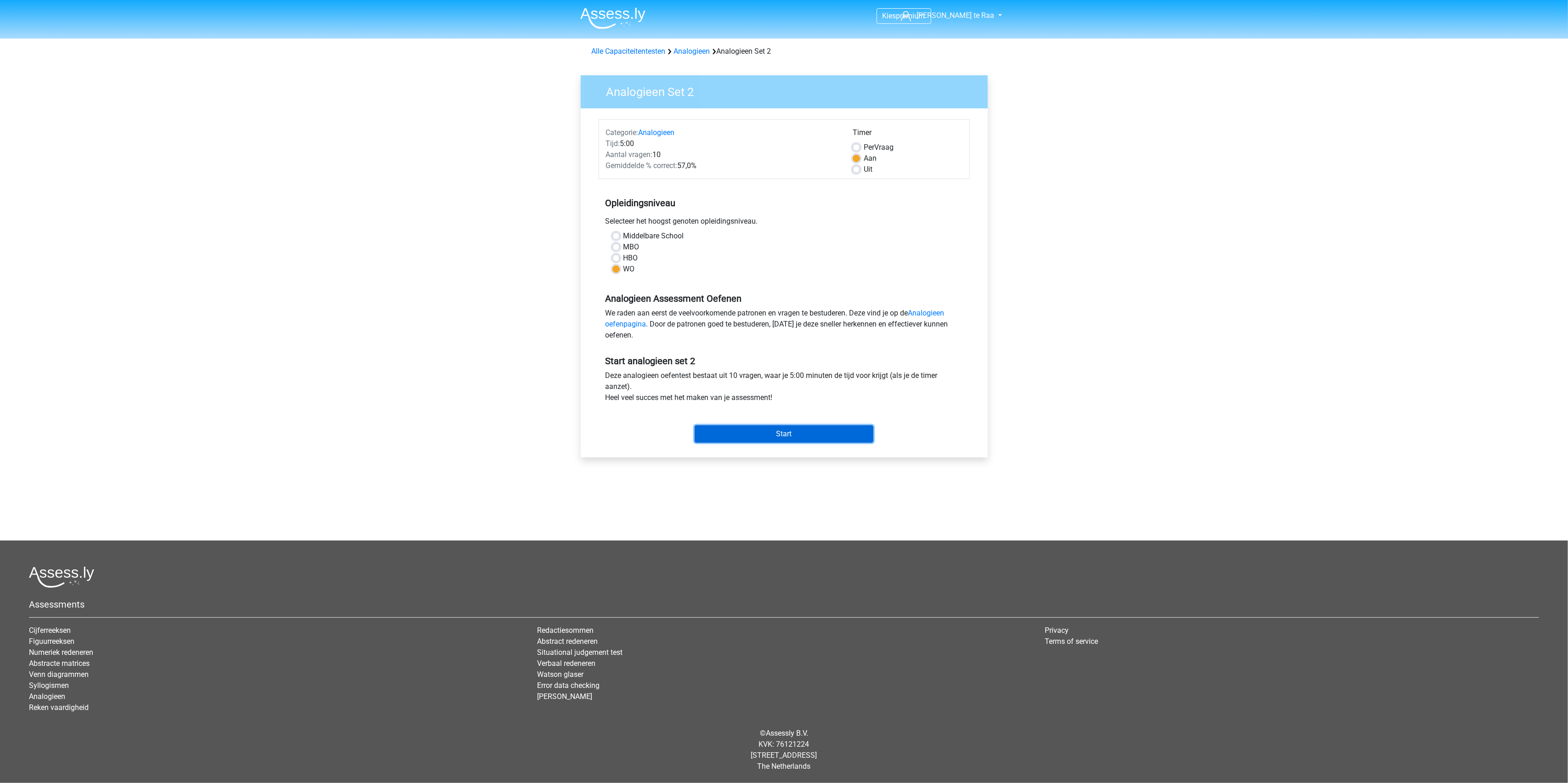
click at [769, 436] on input "Start" at bounding box center [784, 434] width 179 height 17
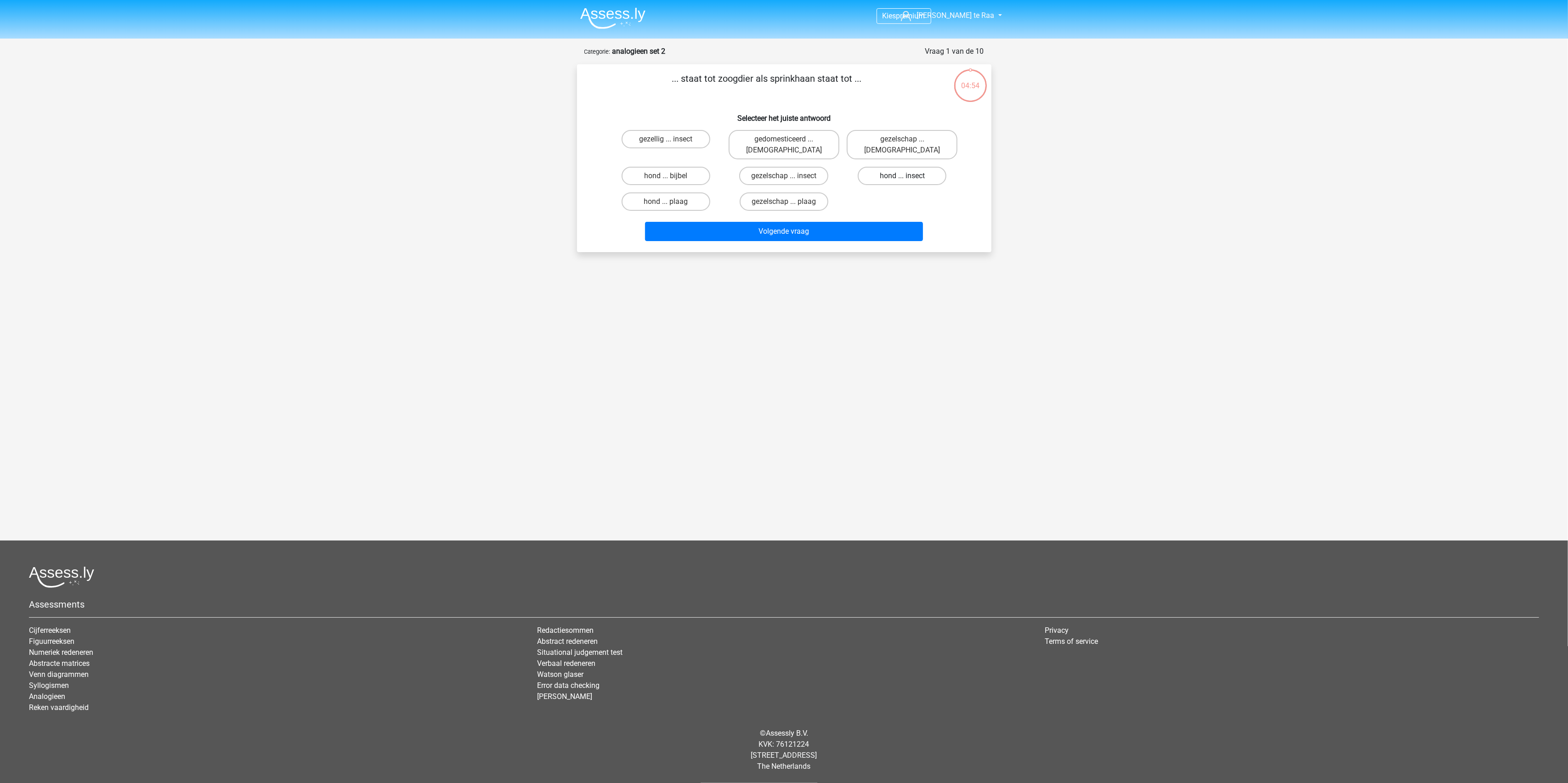
click at [922, 167] on label "hond ... insect" at bounding box center [901, 176] width 89 height 18
click at [908, 176] on input "hond ... insect" at bounding box center [905, 179] width 6 height 6
radio input "true"
click at [767, 222] on button "Volgende vraag" at bounding box center [784, 231] width 278 height 20
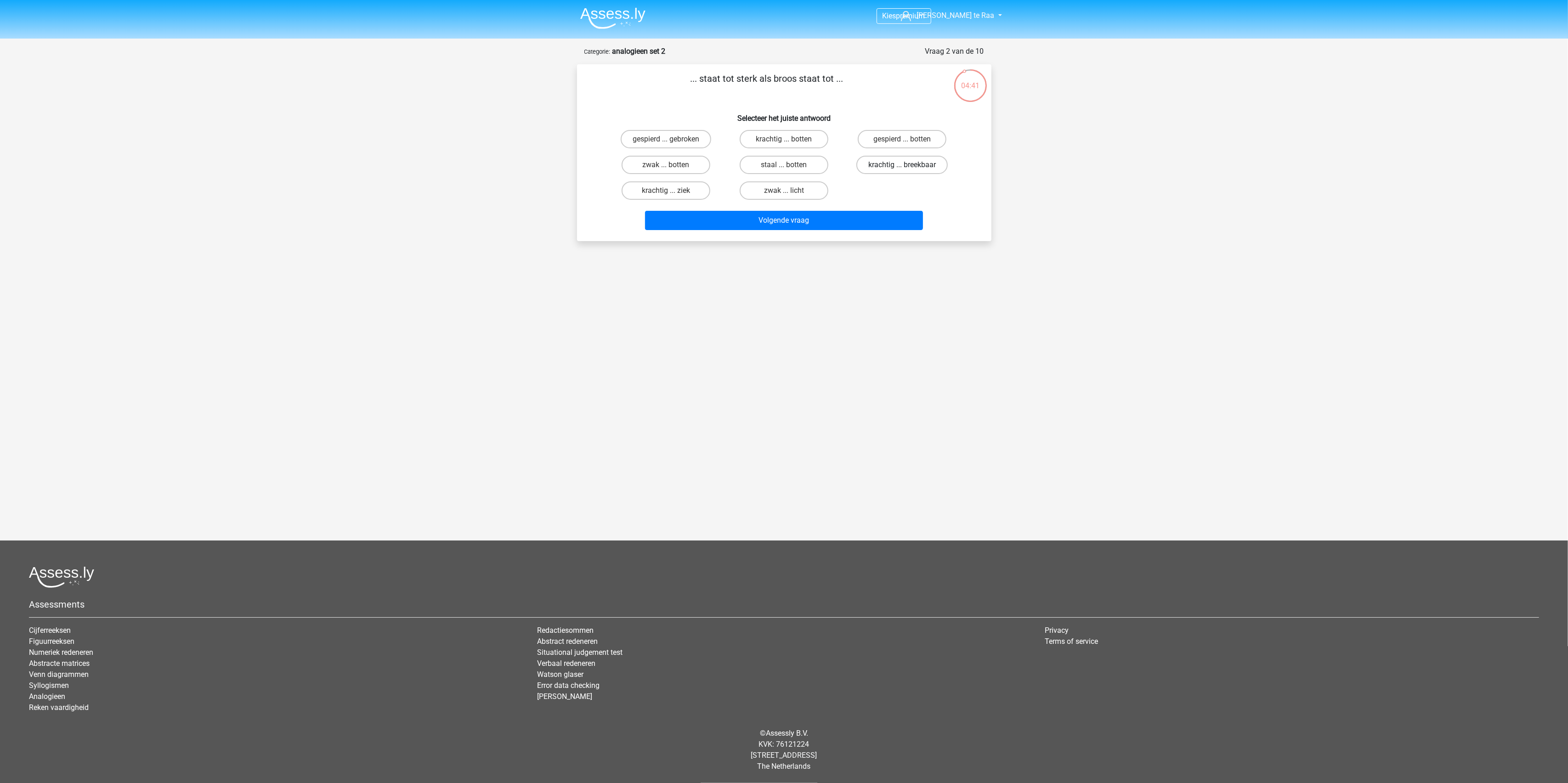
click at [895, 165] on label "krachtig ... breekbaar" at bounding box center [902, 165] width 92 height 18
click at [902, 165] on input "krachtig ... breekbaar" at bounding box center [905, 168] width 6 height 6
radio input "true"
click at [769, 223] on button "Volgende vraag" at bounding box center [784, 220] width 278 height 20
click at [806, 142] on label "kook ... koken" at bounding box center [784, 139] width 89 height 18
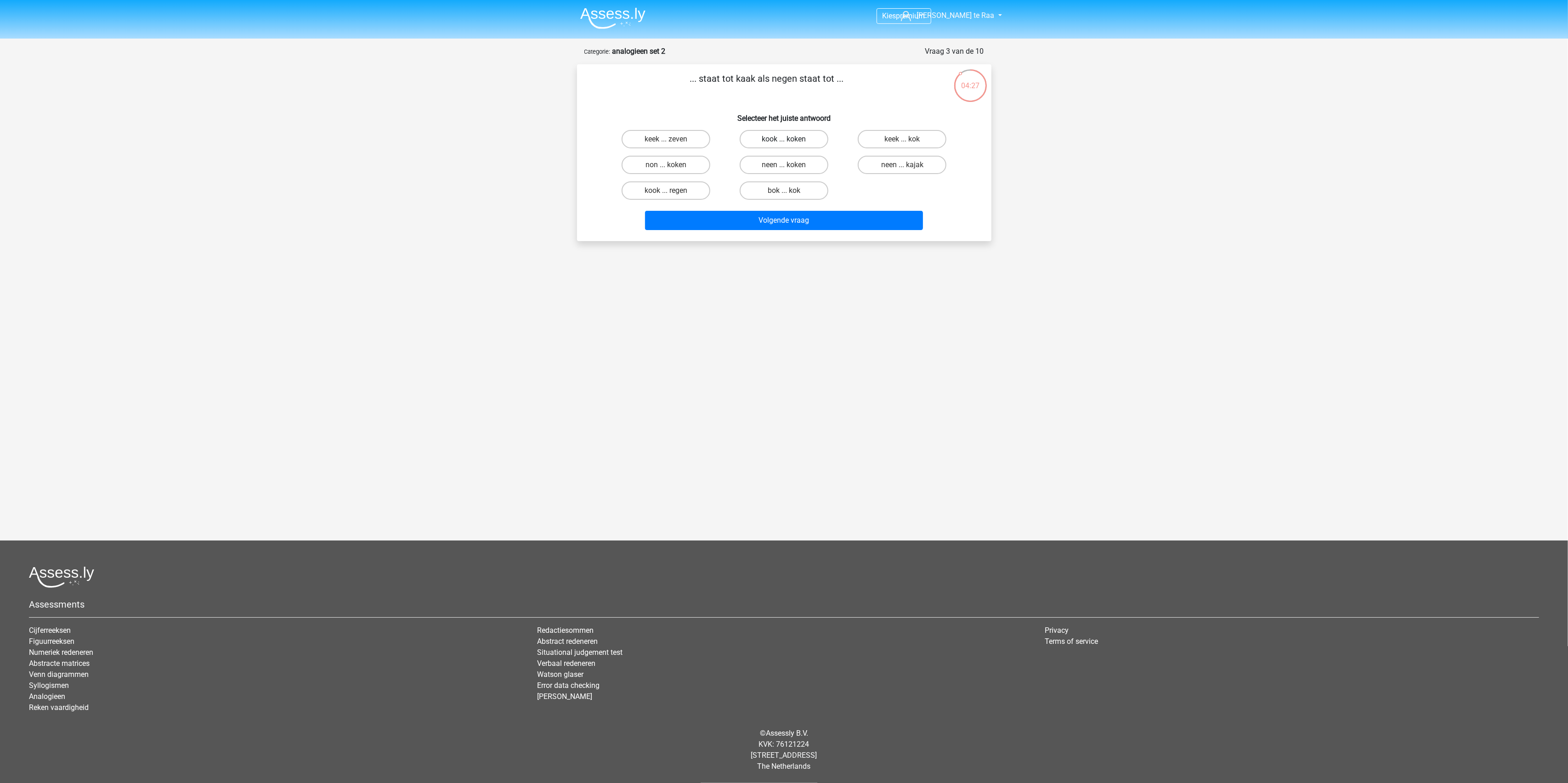
click at [790, 142] on input "kook ... koken" at bounding box center [787, 143] width 6 height 6
radio input "true"
click at [893, 164] on label "neen ... kajak" at bounding box center [901, 165] width 89 height 18
click at [902, 165] on input "neen ... kajak" at bounding box center [905, 168] width 6 height 6
radio input "true"
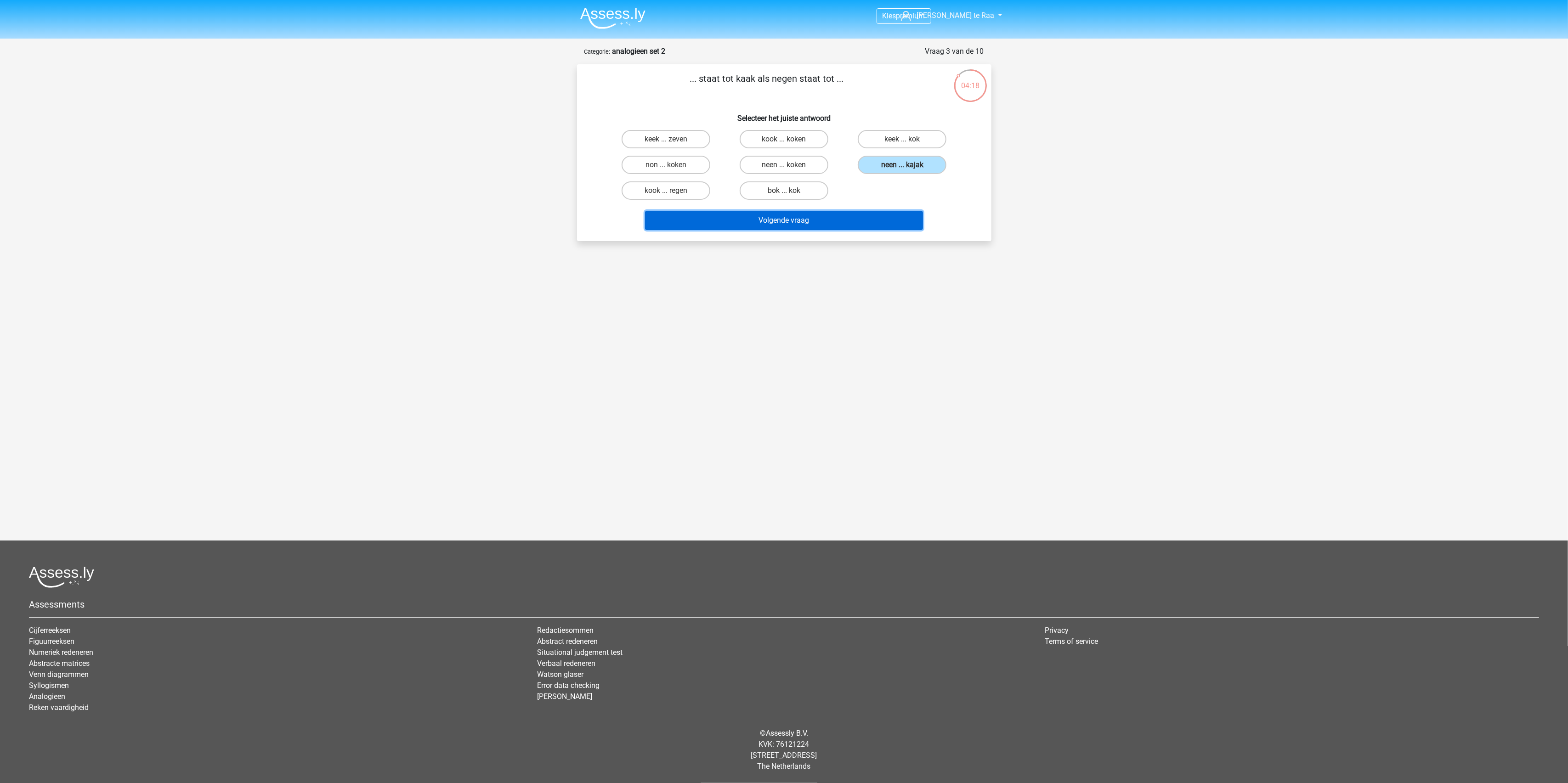
click at [771, 223] on button "Volgende vraag" at bounding box center [784, 220] width 278 height 20
click at [913, 165] on label "bosbrand ... rivier" at bounding box center [901, 165] width 89 height 18
click at [908, 165] on input "bosbrand ... rivier" at bounding box center [905, 168] width 6 height 6
radio input "true"
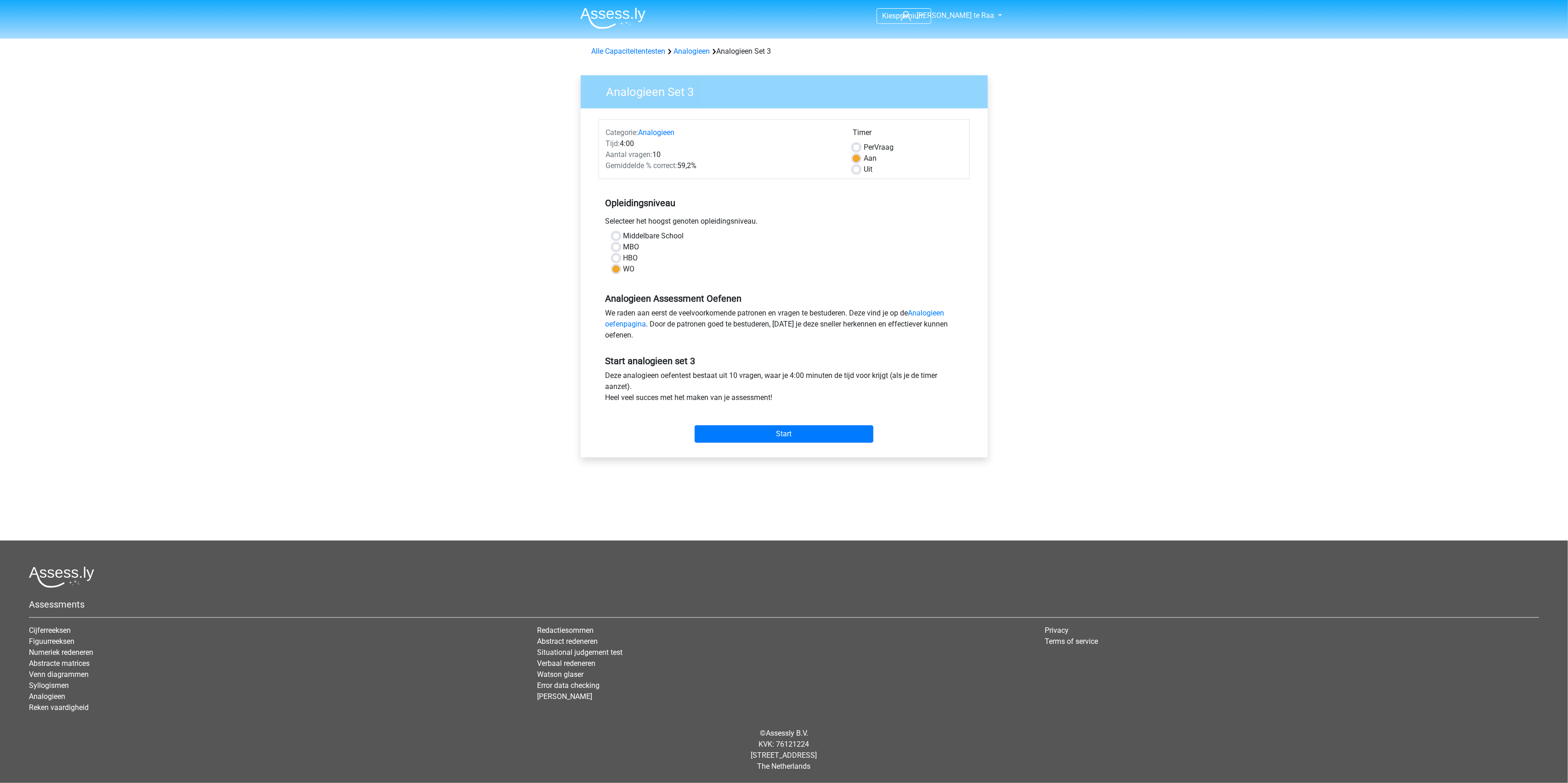
click at [864, 167] on label "Uit" at bounding box center [867, 169] width 9 height 11
click at [856, 167] on input "Uit" at bounding box center [856, 169] width 7 height 9
radio input "true"
click at [864, 156] on label "Aan" at bounding box center [870, 158] width 13 height 11
click at [855, 156] on input "Aan" at bounding box center [856, 158] width 7 height 9
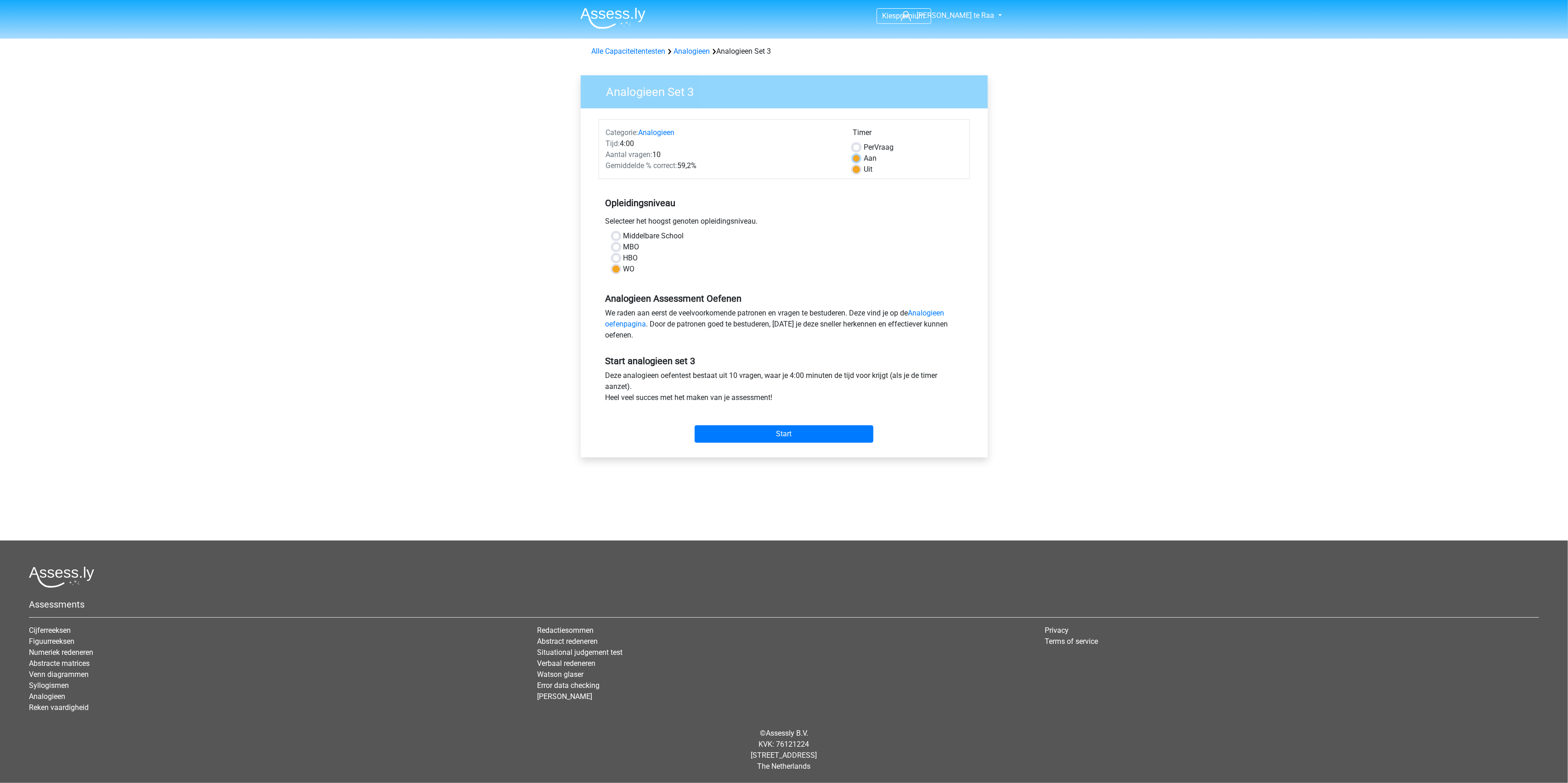
radio input "true"
click at [779, 425] on div "Start" at bounding box center [784, 426] width 371 height 32
click at [777, 431] on input "Start" at bounding box center [784, 434] width 179 height 17
